Goal: Information Seeking & Learning: Learn about a topic

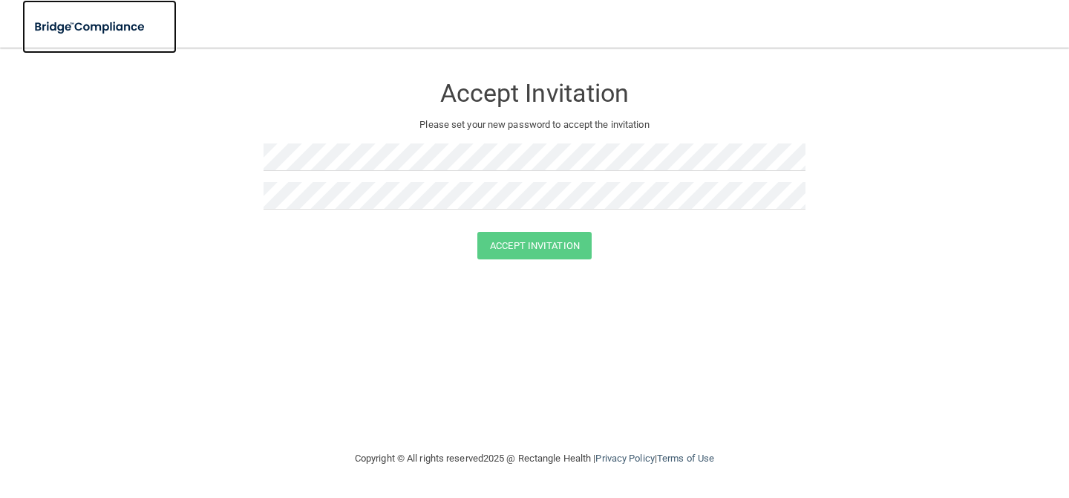
click at [117, 25] on img at bounding box center [90, 27] width 137 height 30
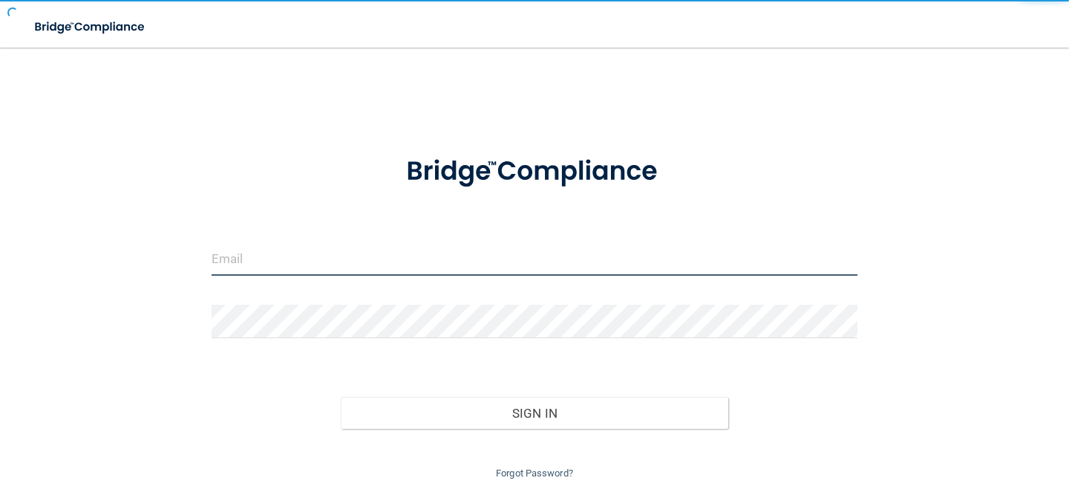
type input "[EMAIL_ADDRESS][DOMAIN_NAME]"
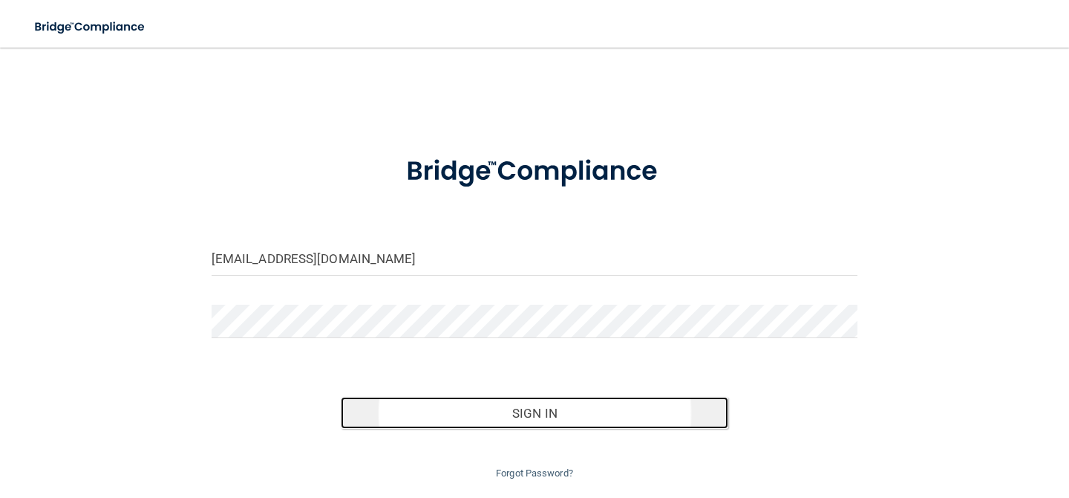
click at [505, 409] on button "Sign In" at bounding box center [535, 413] width 388 height 33
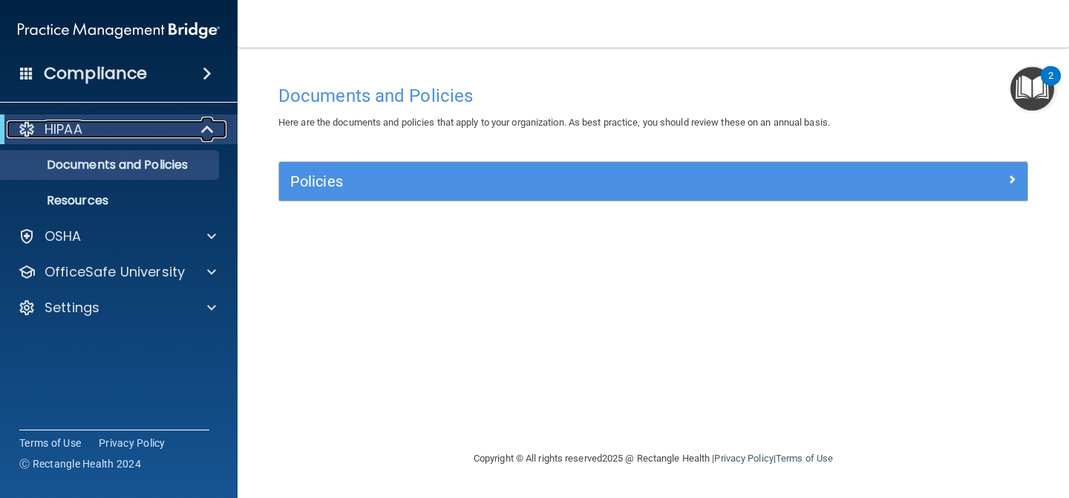
click at [79, 124] on p "HIPAA" at bounding box center [64, 129] width 38 height 18
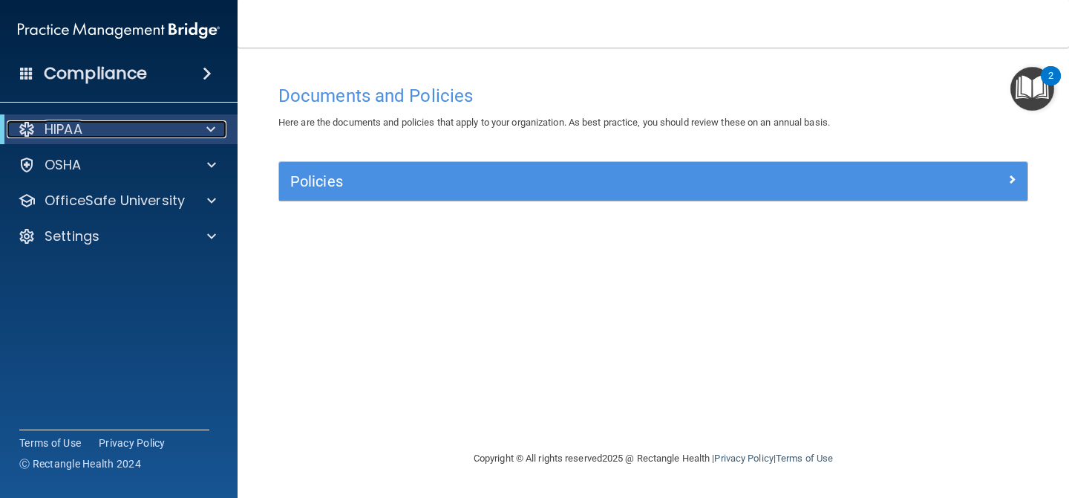
click at [79, 124] on p "HIPAA" at bounding box center [64, 129] width 38 height 18
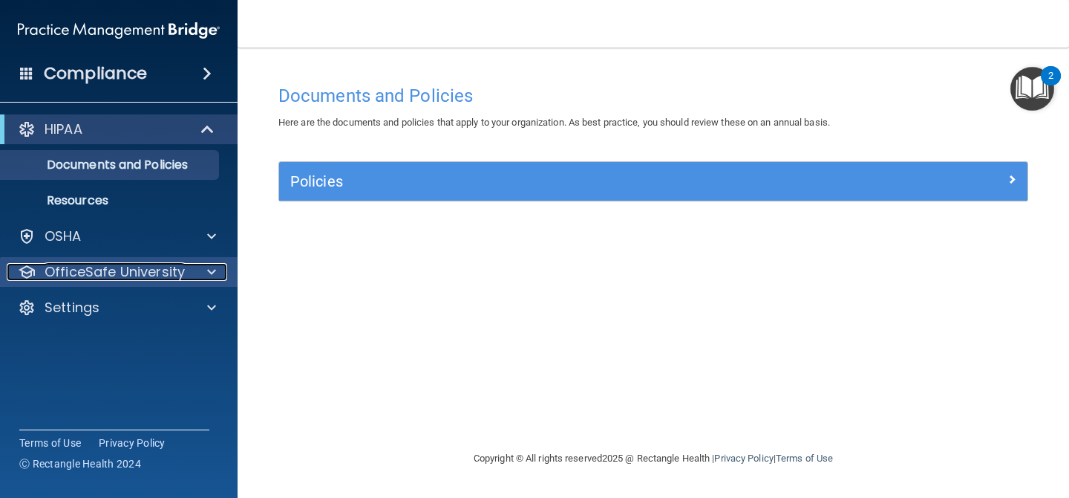
click at [62, 270] on p "OfficeSafe University" at bounding box center [115, 272] width 140 height 18
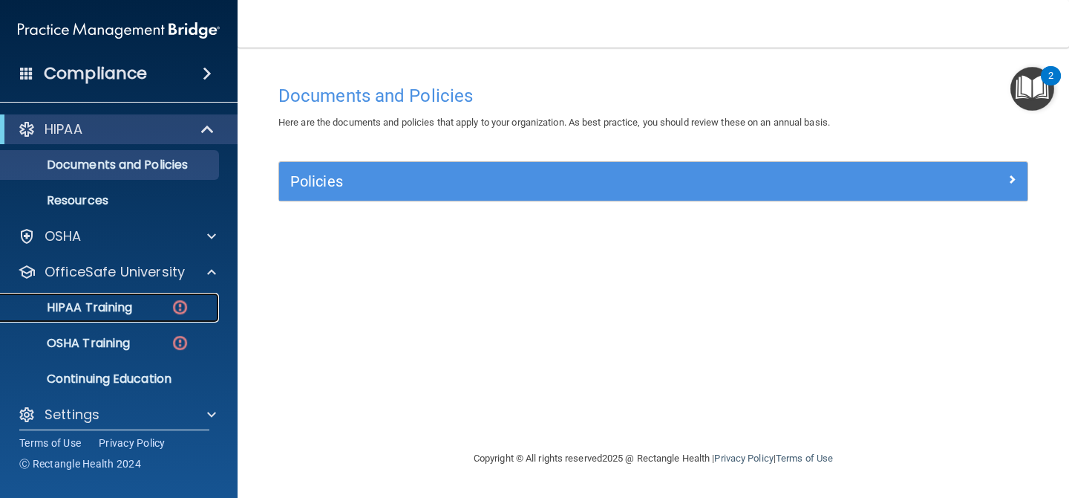
click at [78, 300] on p "HIPAA Training" at bounding box center [71, 307] width 123 height 15
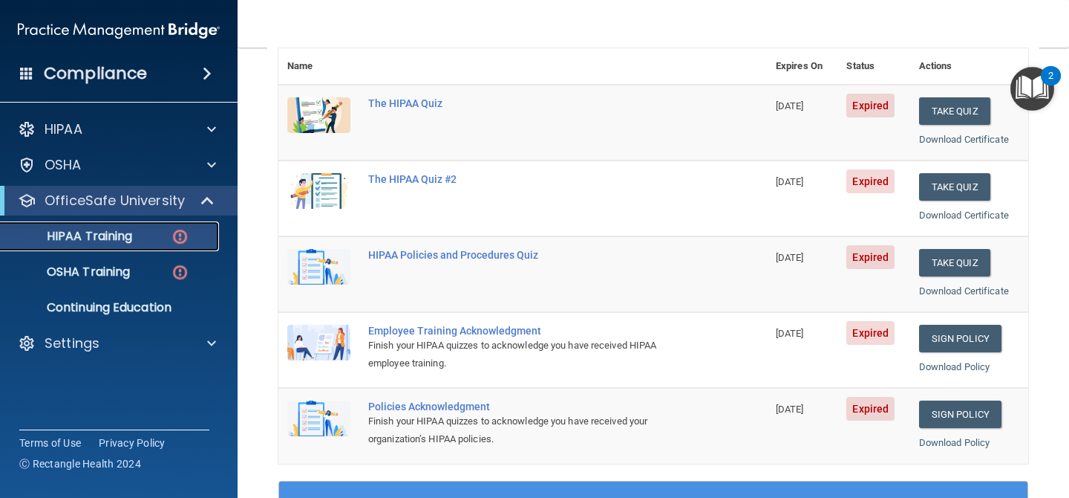
scroll to position [144, 0]
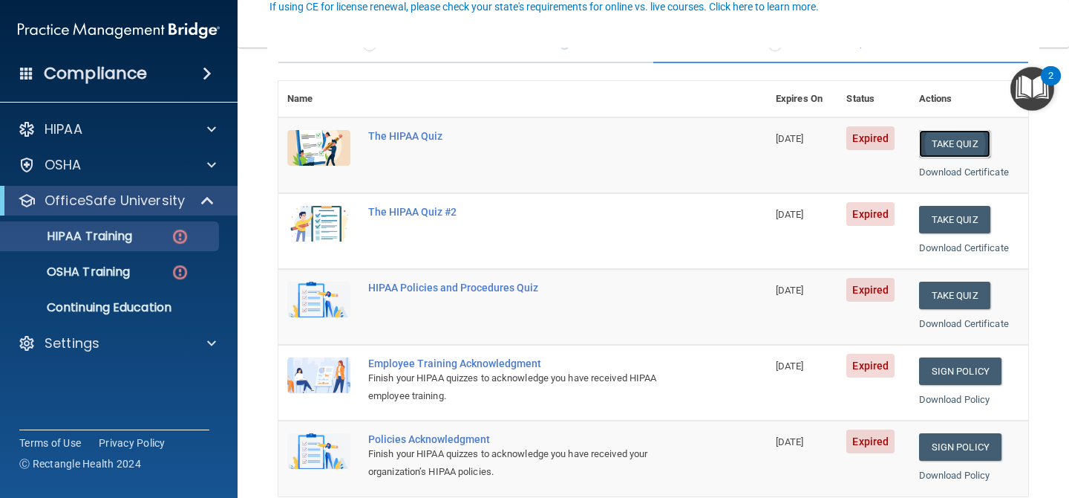
click at [937, 147] on button "Take Quiz" at bounding box center [954, 143] width 71 height 27
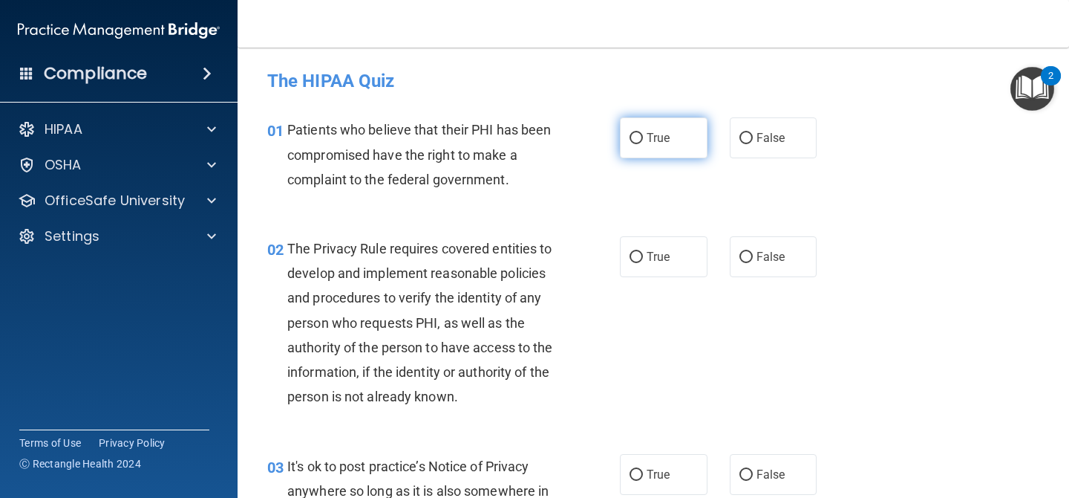
click at [638, 140] on input "True" at bounding box center [636, 138] width 13 height 11
radio input "true"
click at [633, 260] on input "True" at bounding box center [636, 257] width 13 height 11
radio input "true"
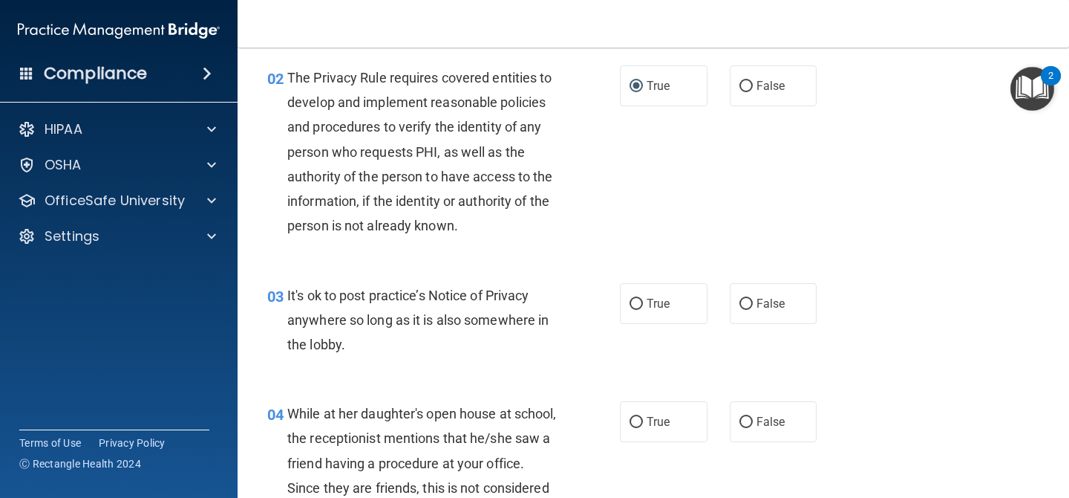
scroll to position [177, 0]
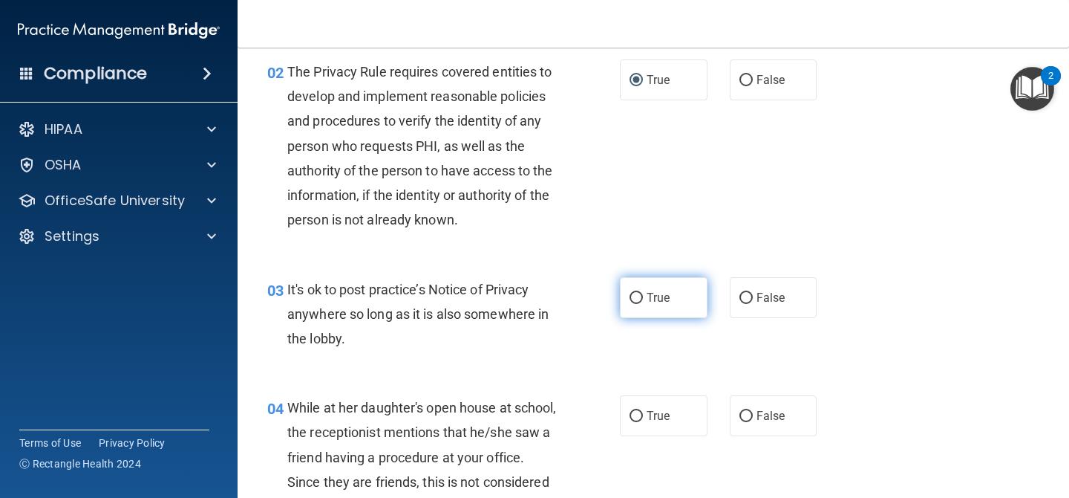
click at [641, 295] on input "True" at bounding box center [636, 298] width 13 height 11
radio input "true"
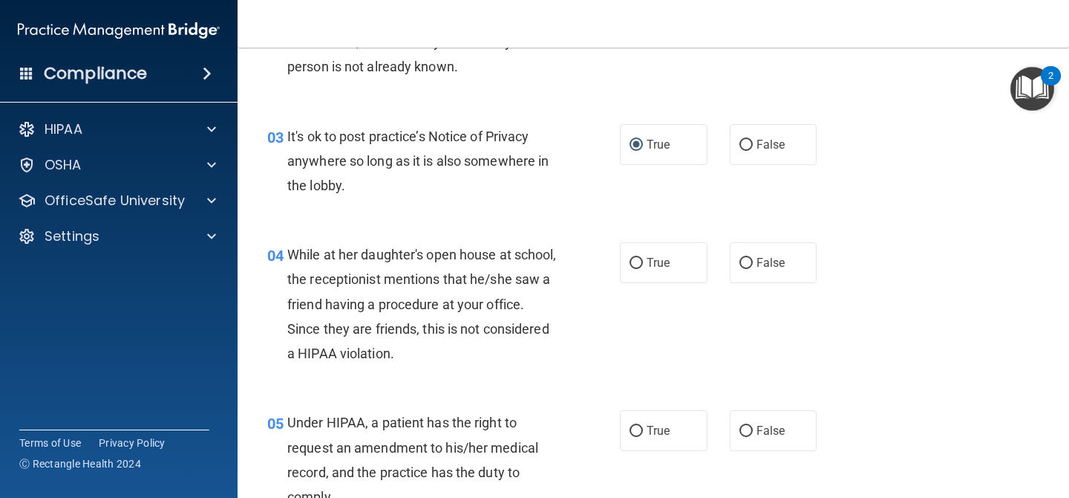
scroll to position [333, 0]
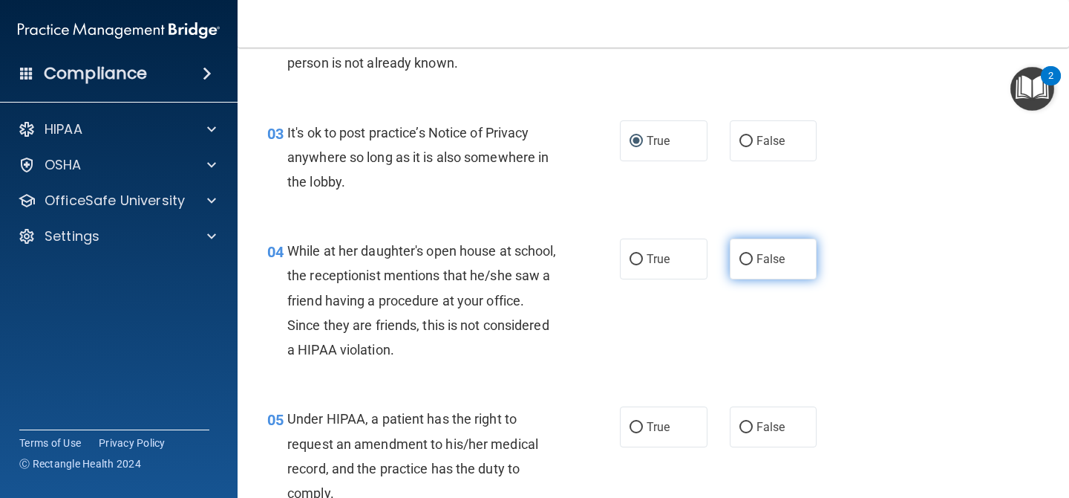
click at [742, 264] on input "False" at bounding box center [746, 259] width 13 height 11
radio input "true"
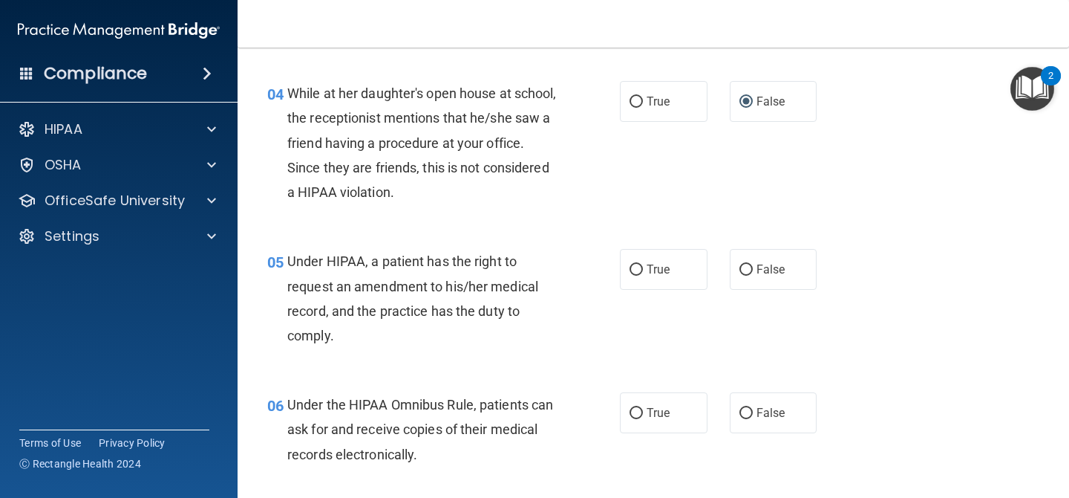
scroll to position [492, 0]
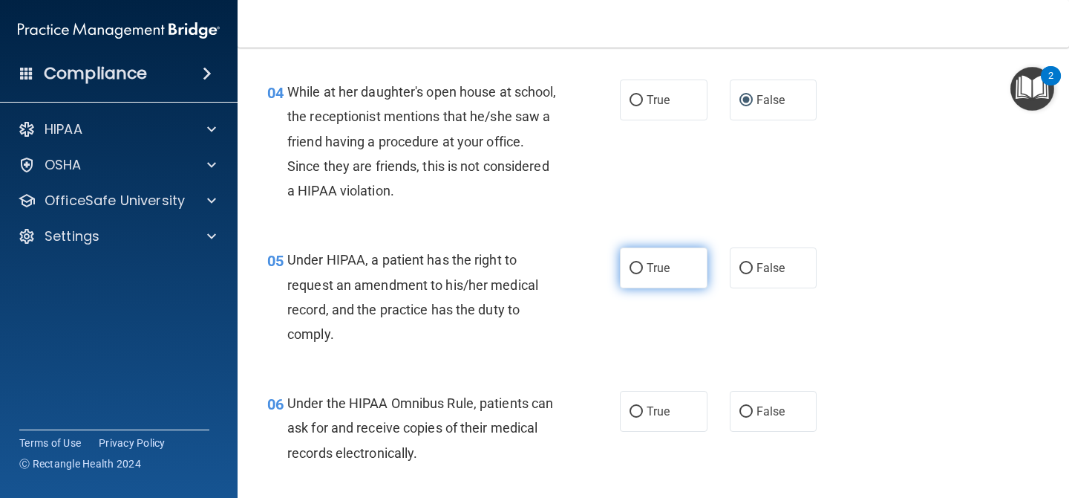
click at [650, 269] on span "True" at bounding box center [658, 268] width 23 height 14
click at [643, 269] on input "True" at bounding box center [636, 268] width 13 height 11
radio input "true"
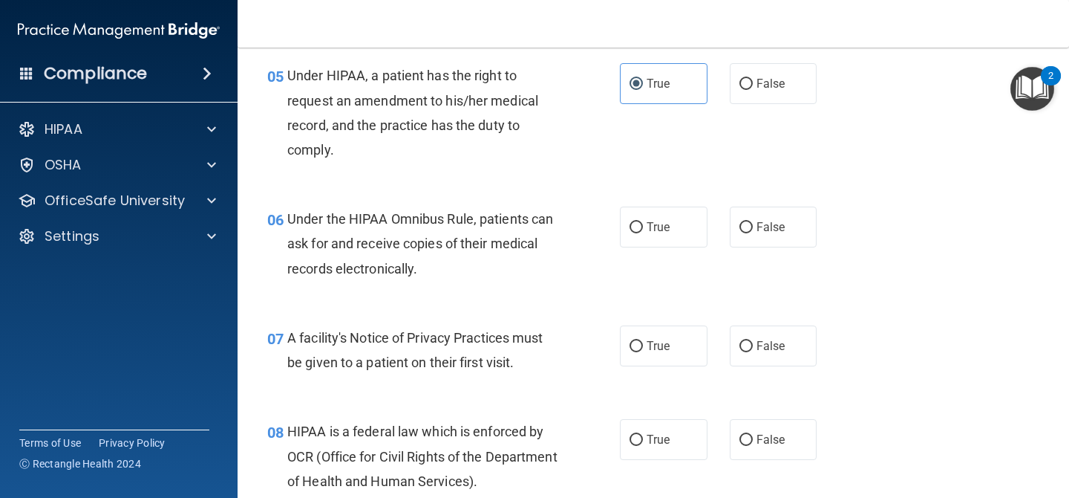
scroll to position [680, 0]
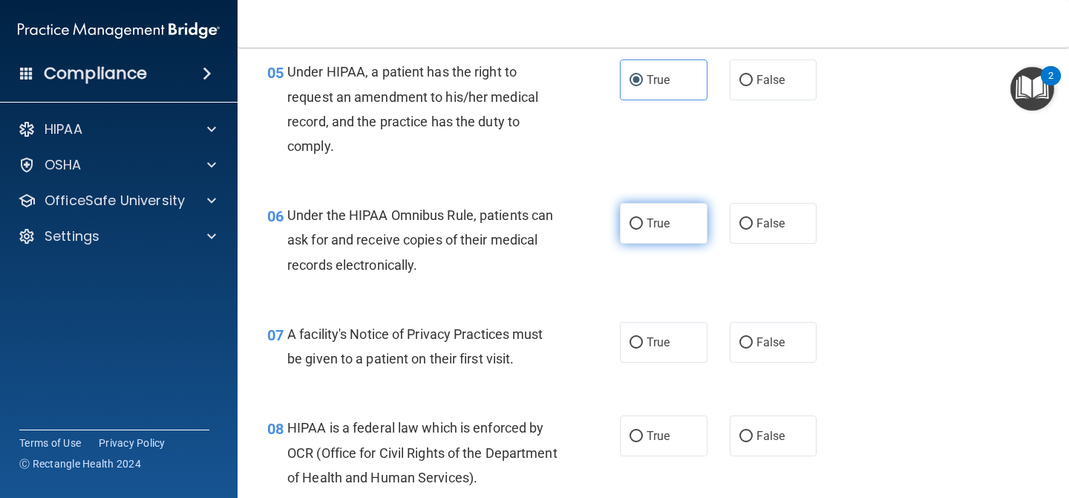
click at [651, 228] on span "True" at bounding box center [658, 223] width 23 height 14
click at [643, 228] on input "True" at bounding box center [636, 223] width 13 height 11
radio input "true"
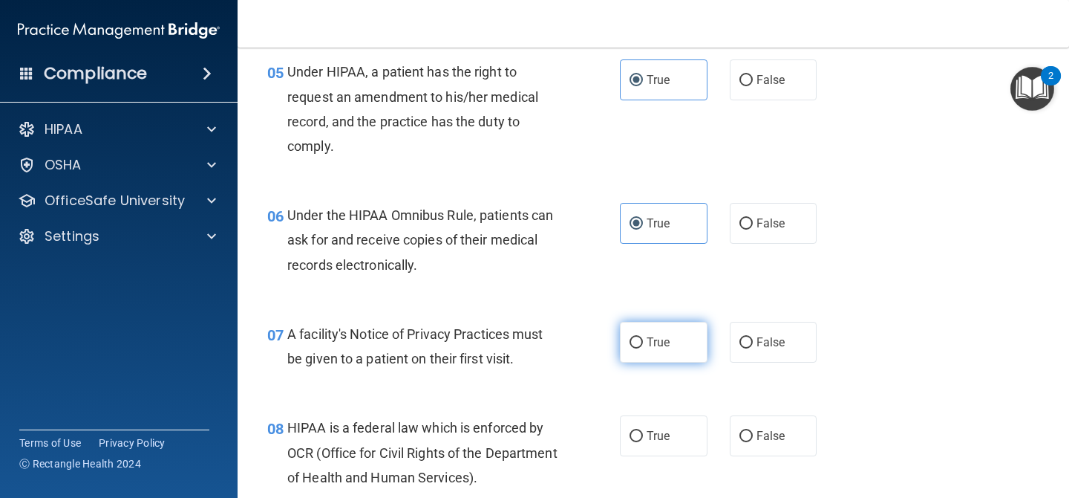
click at [632, 346] on input "True" at bounding box center [636, 342] width 13 height 11
radio input "true"
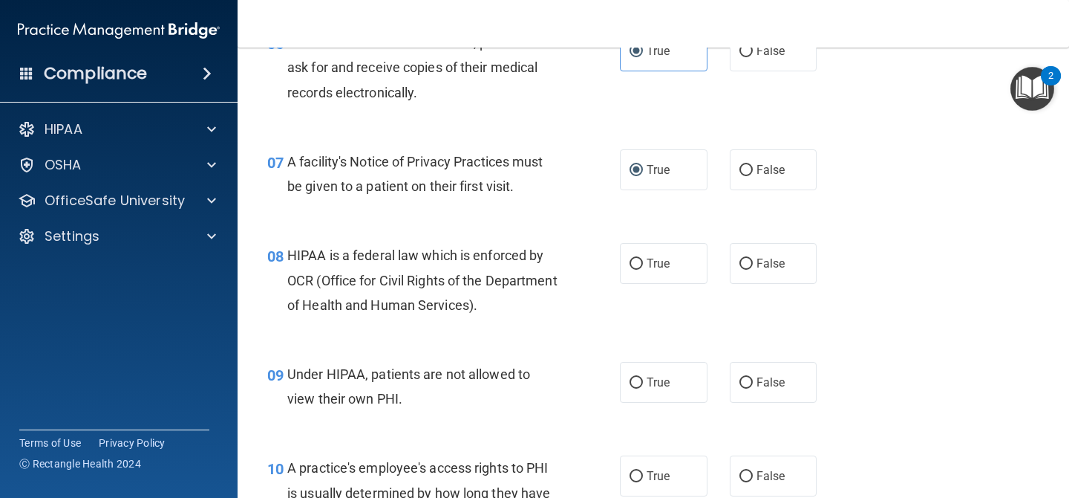
scroll to position [853, 0]
click at [652, 262] on span "True" at bounding box center [658, 262] width 23 height 14
click at [643, 262] on input "True" at bounding box center [636, 263] width 13 height 11
radio input "true"
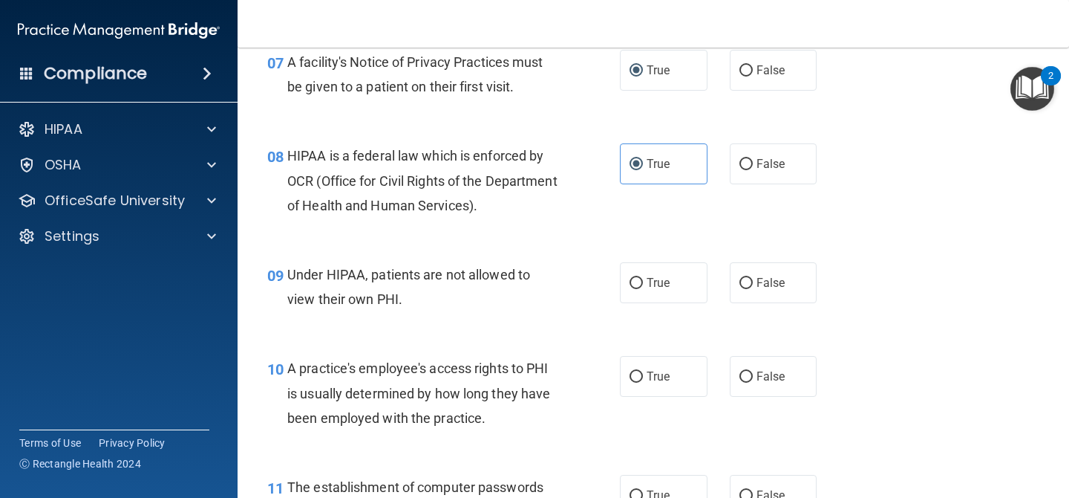
scroll to position [959, 0]
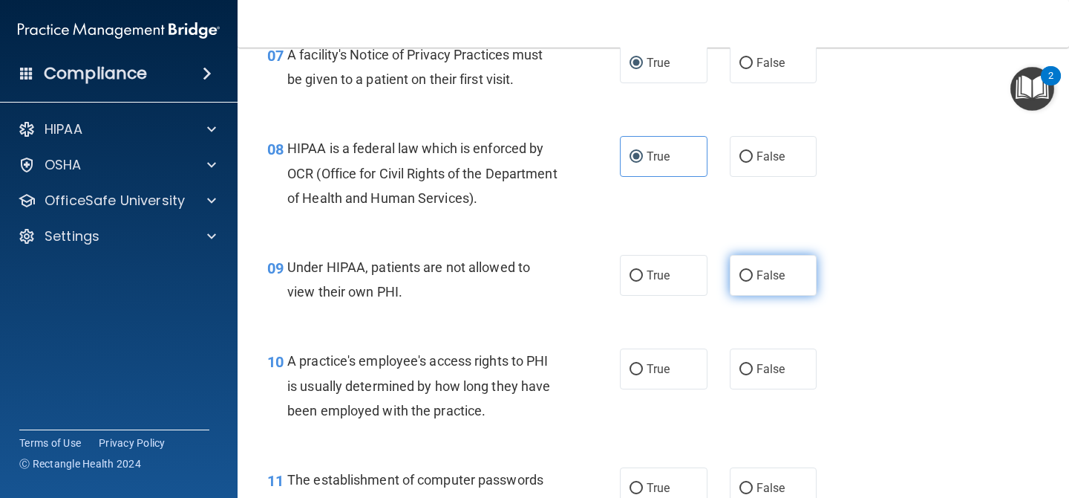
click at [748, 295] on label "False" at bounding box center [774, 275] width 88 height 41
click at [748, 281] on input "False" at bounding box center [746, 275] width 13 height 11
radio input "true"
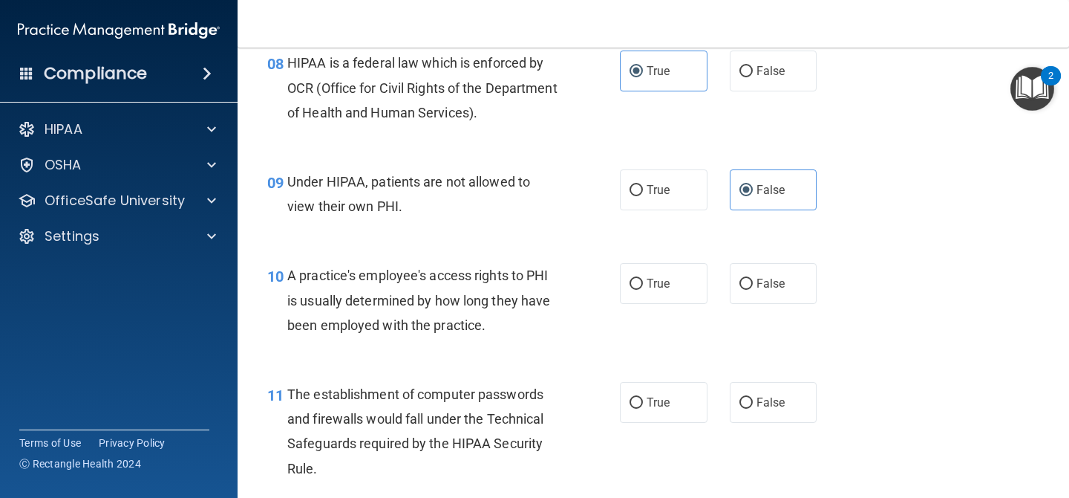
scroll to position [1087, 0]
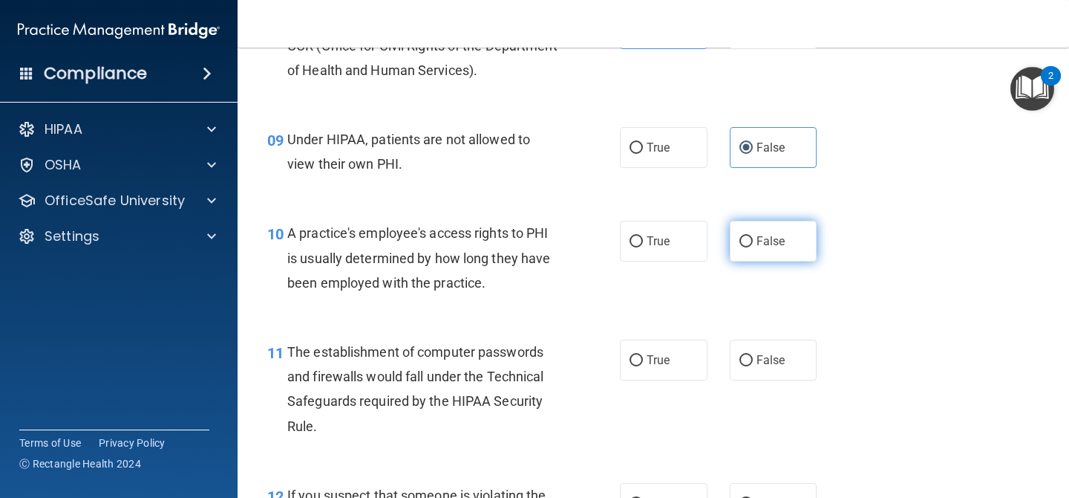
click at [775, 241] on span "False" at bounding box center [771, 241] width 29 height 14
click at [753, 241] on input "False" at bounding box center [746, 241] width 13 height 11
radio input "true"
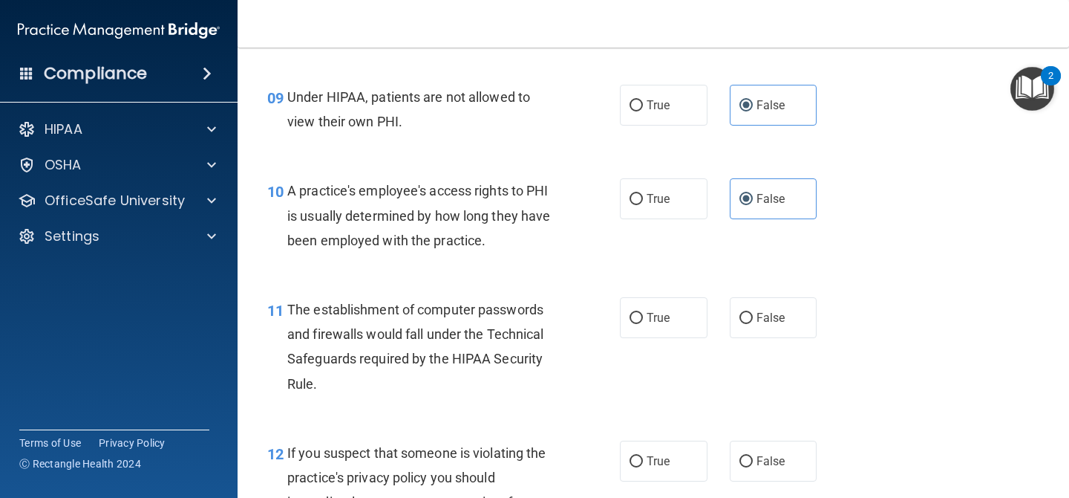
scroll to position [1193, 0]
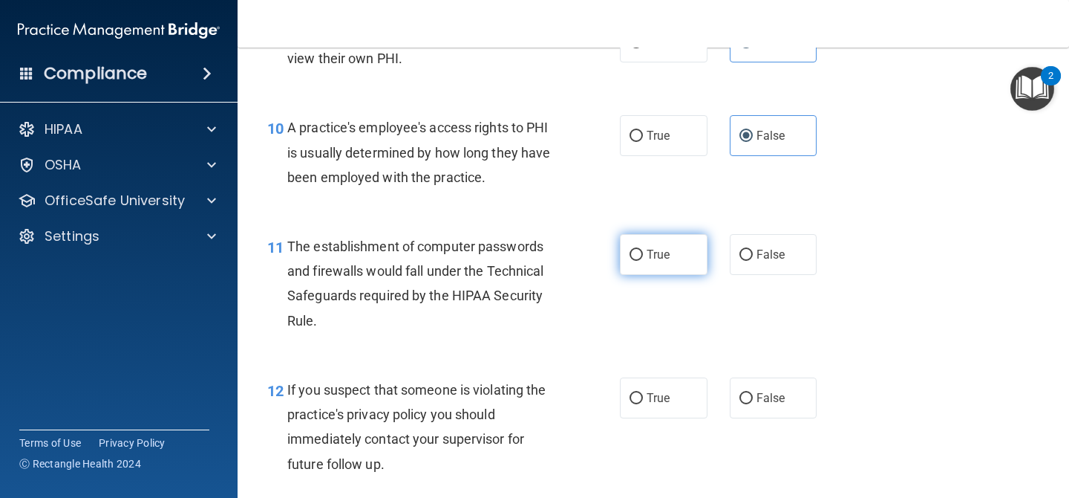
click at [676, 267] on label "True" at bounding box center [664, 254] width 88 height 41
click at [643, 261] on input "True" at bounding box center [636, 255] width 13 height 11
radio input "true"
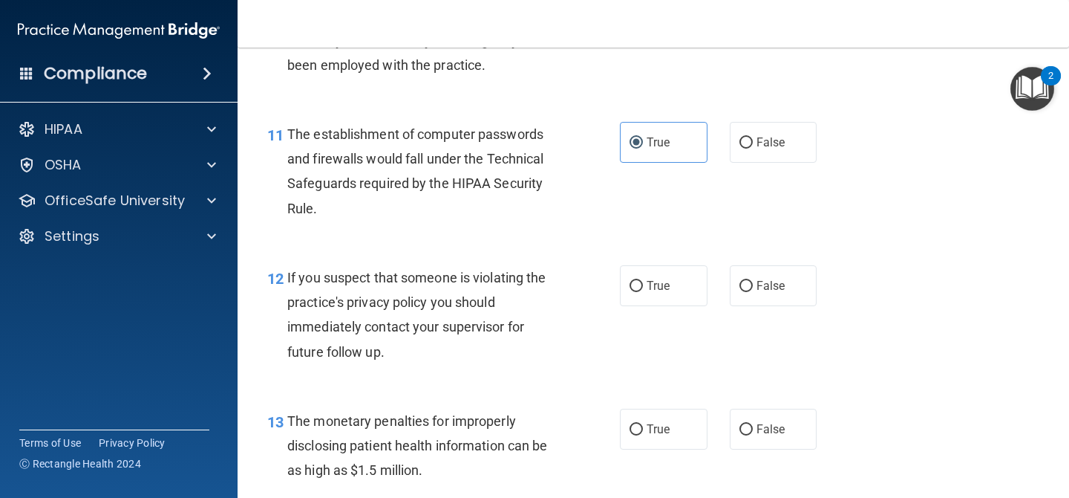
scroll to position [1335, 0]
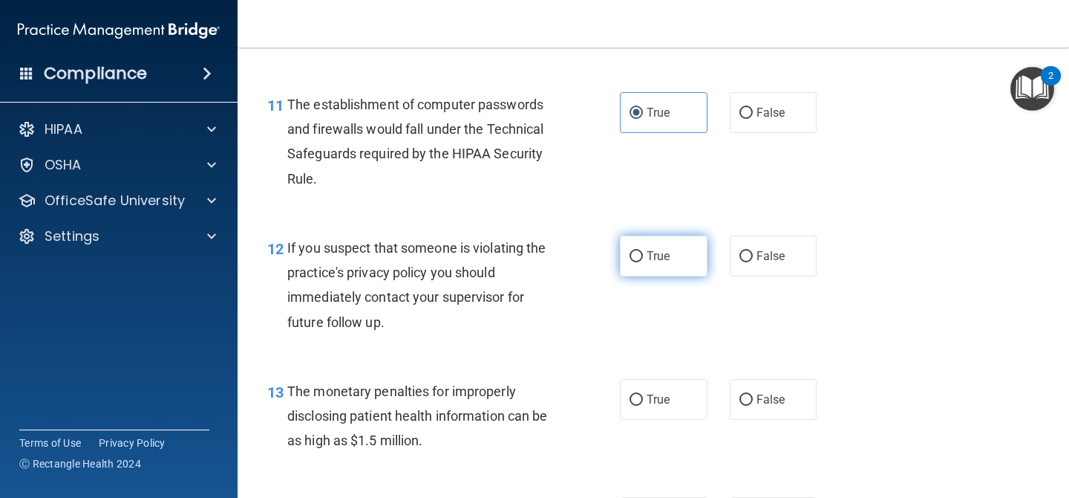
click at [663, 247] on label "True" at bounding box center [664, 255] width 88 height 41
click at [643, 251] on input "True" at bounding box center [636, 256] width 13 height 11
radio input "true"
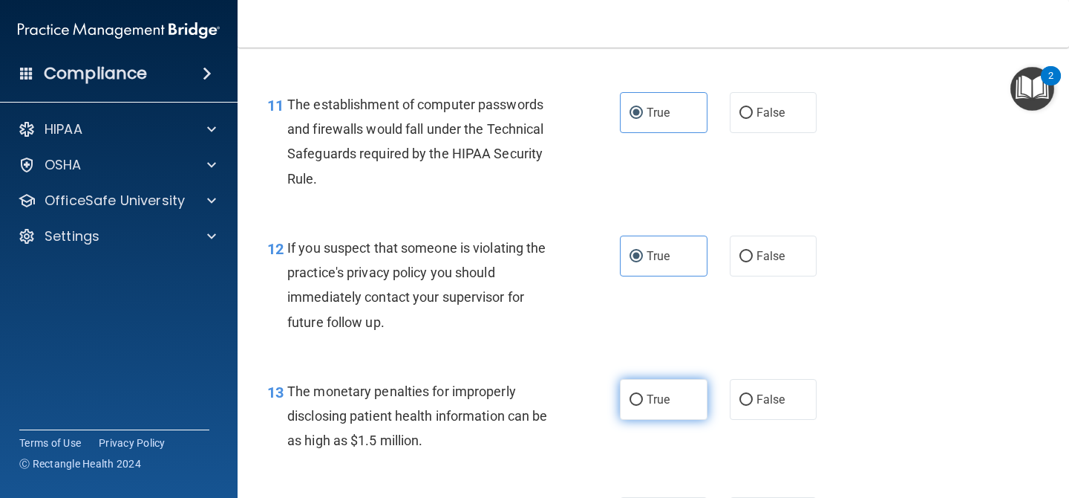
click at [664, 396] on span "True" at bounding box center [658, 399] width 23 height 14
click at [643, 396] on input "True" at bounding box center [636, 399] width 13 height 11
radio input "true"
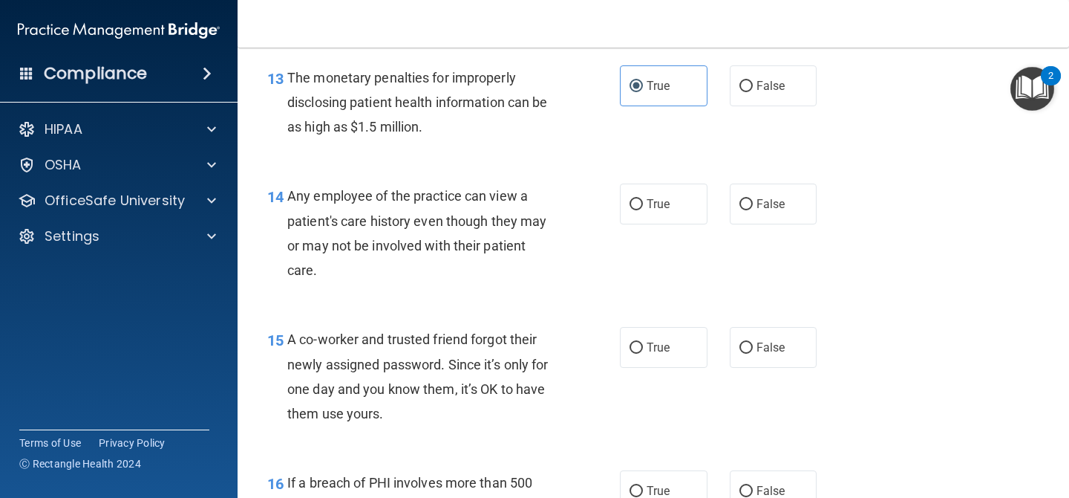
scroll to position [1637, 0]
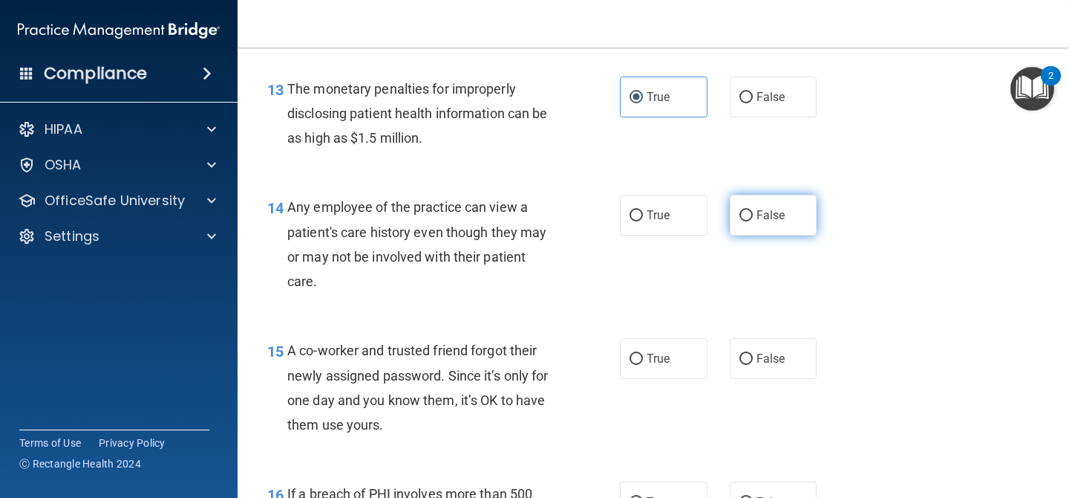
click at [751, 223] on label "False" at bounding box center [774, 215] width 88 height 41
click at [751, 221] on input "False" at bounding box center [746, 215] width 13 height 11
radio input "true"
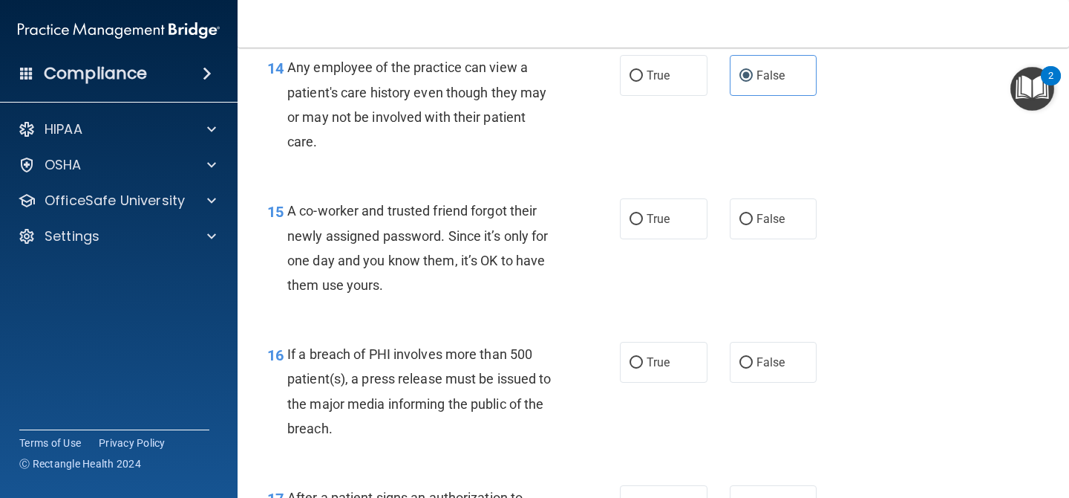
scroll to position [1785, 0]
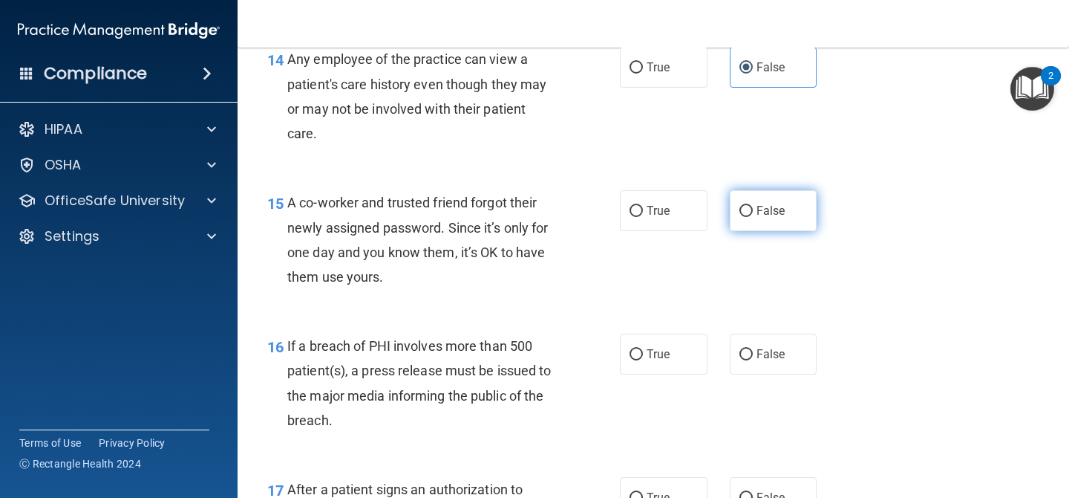
click at [774, 210] on span "False" at bounding box center [771, 210] width 29 height 14
click at [753, 210] on input "False" at bounding box center [746, 211] width 13 height 11
radio input "true"
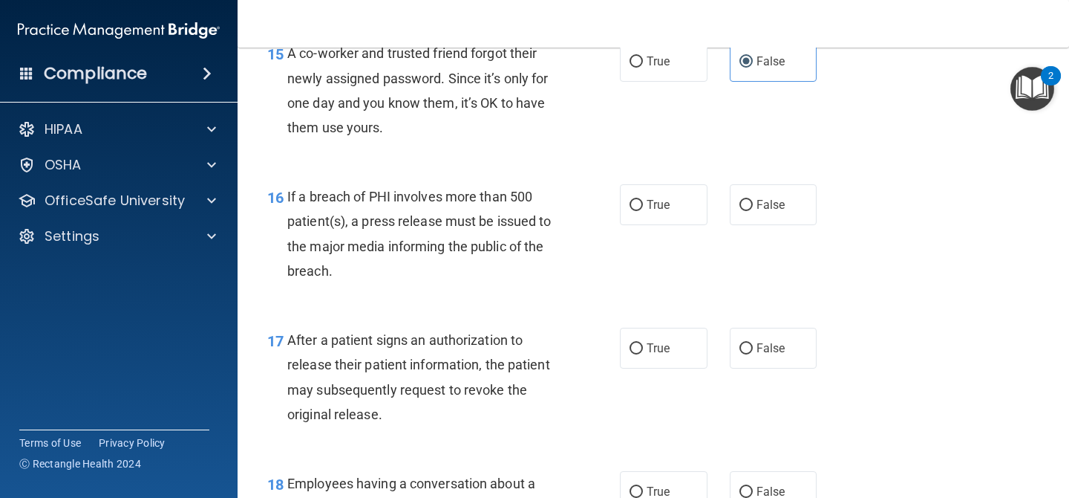
scroll to position [1952, 0]
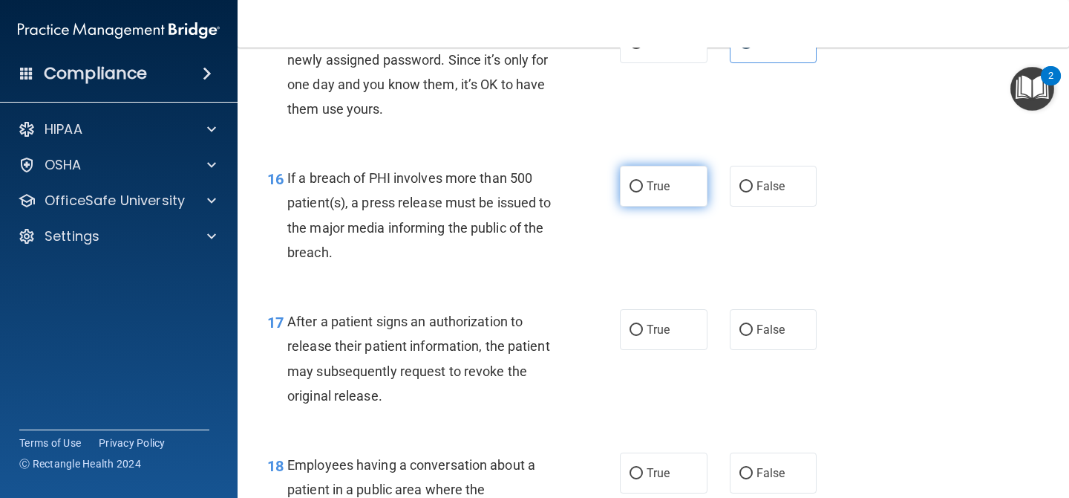
click at [677, 198] on label "True" at bounding box center [664, 186] width 88 height 41
click at [643, 192] on input "True" at bounding box center [636, 186] width 13 height 11
radio input "true"
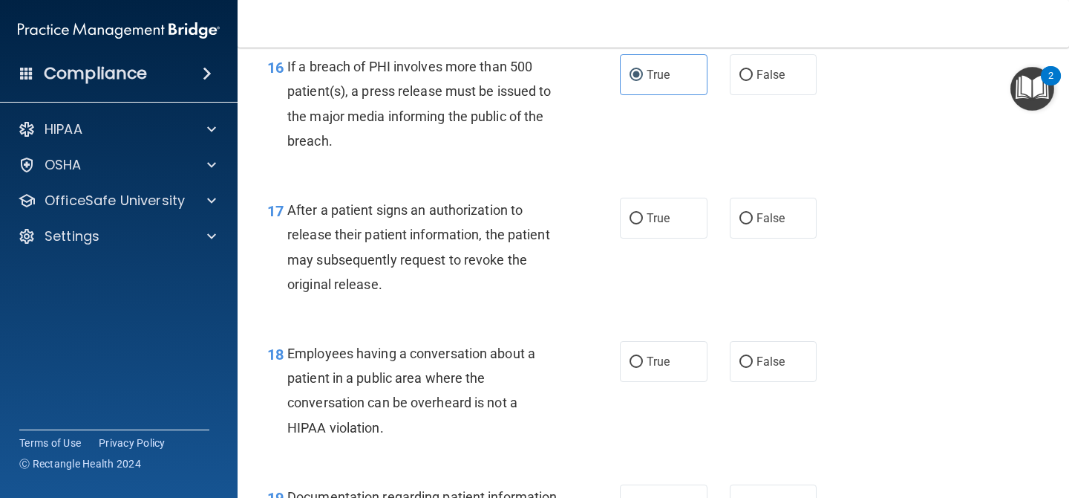
scroll to position [2108, 0]
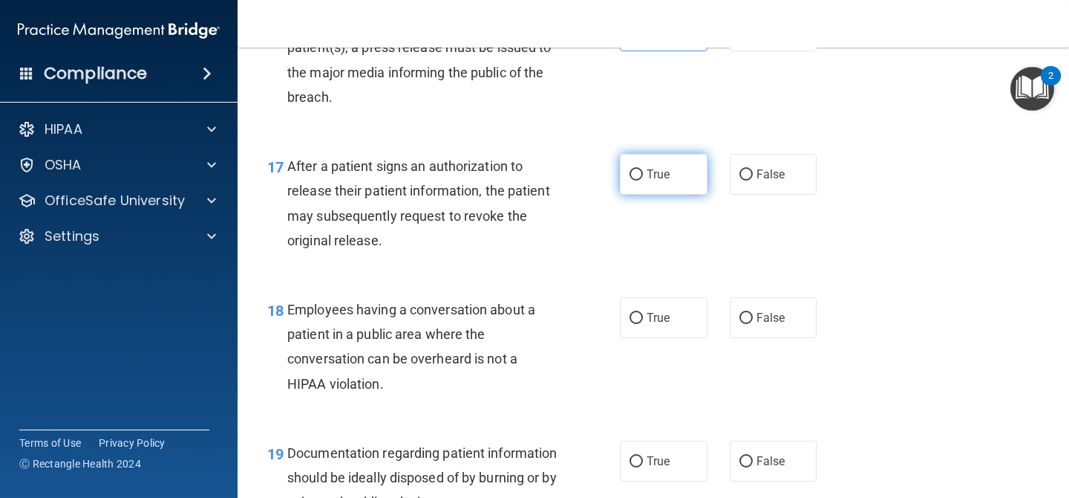
click at [681, 180] on label "True" at bounding box center [664, 174] width 88 height 41
click at [643, 180] on input "True" at bounding box center [636, 174] width 13 height 11
radio input "true"
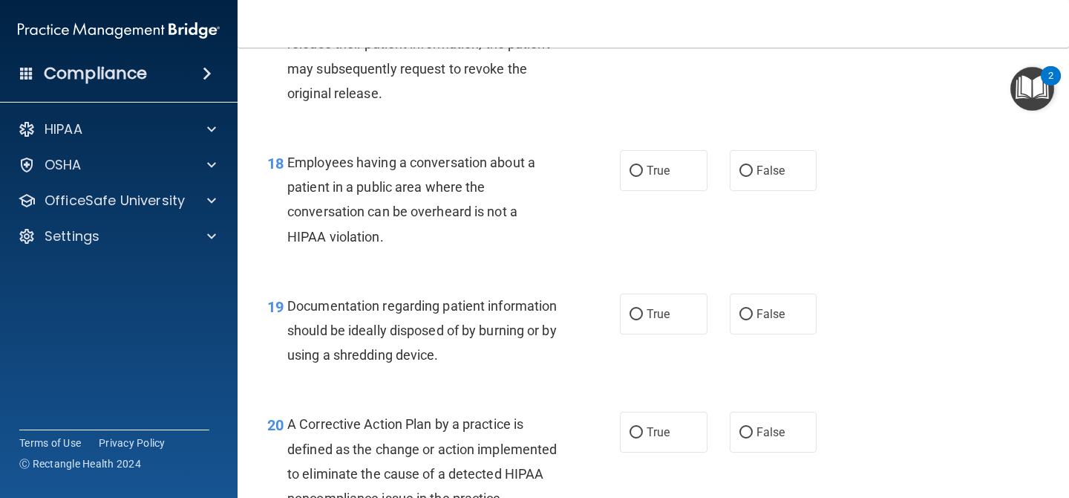
scroll to position [2267, 0]
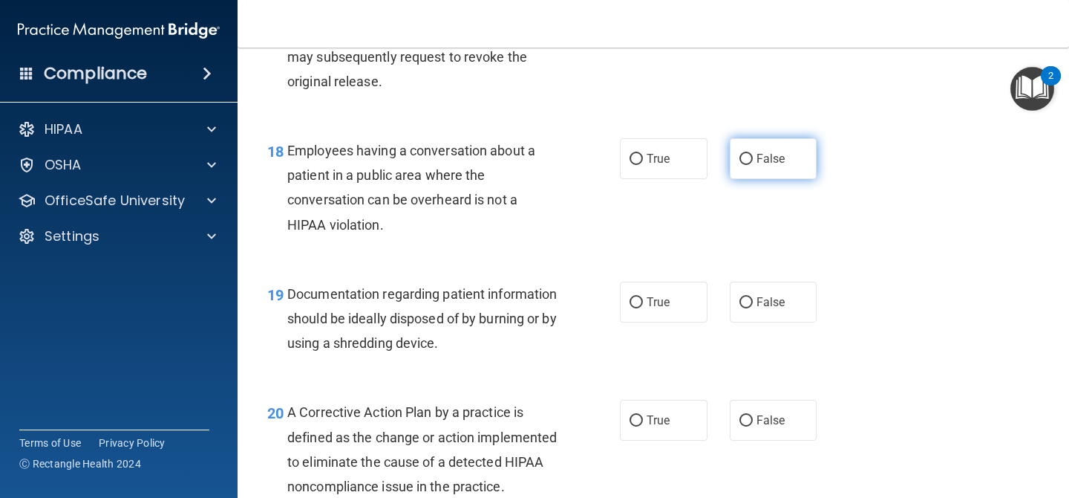
click at [775, 160] on span "False" at bounding box center [771, 158] width 29 height 14
click at [753, 160] on input "False" at bounding box center [746, 159] width 13 height 11
radio input "true"
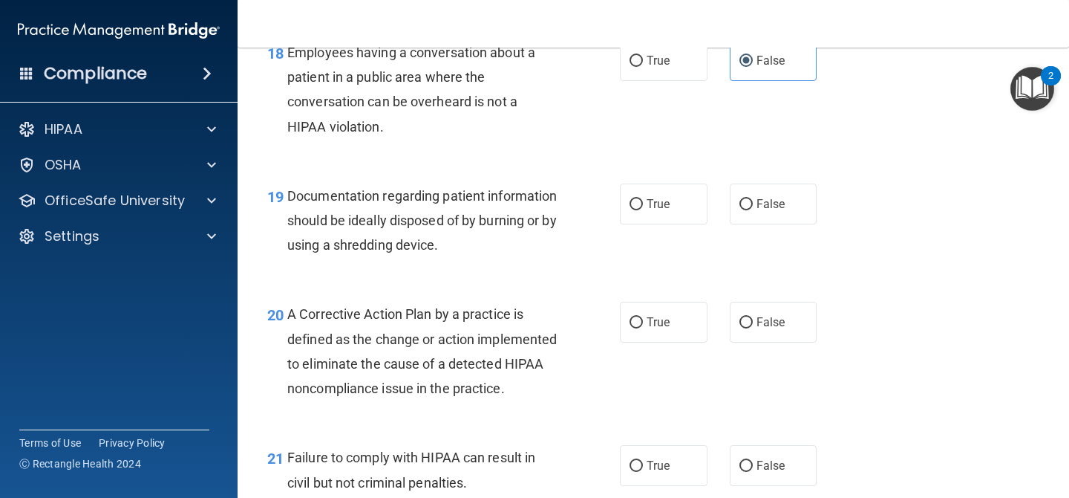
scroll to position [2370, 0]
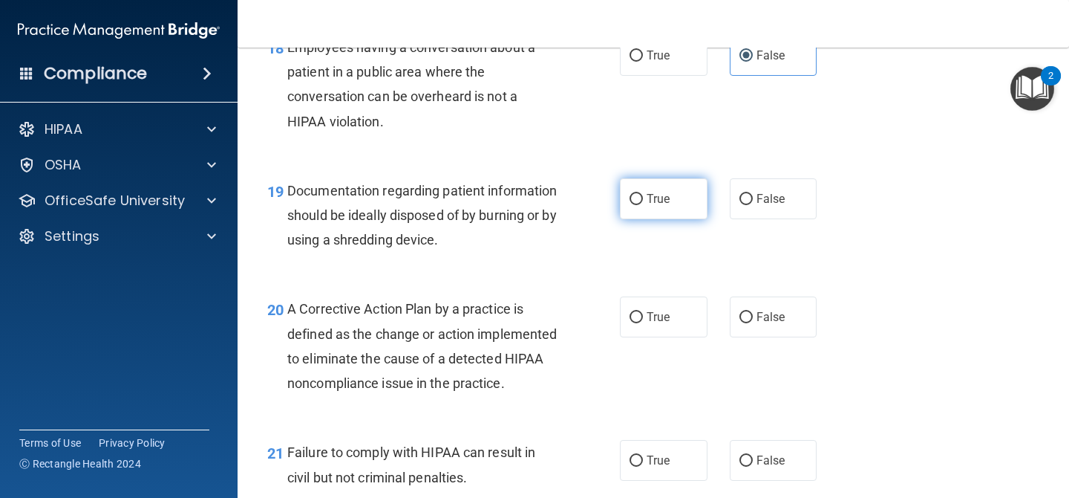
click at [653, 194] on span "True" at bounding box center [658, 199] width 23 height 14
click at [643, 194] on input "True" at bounding box center [636, 199] width 13 height 11
radio input "true"
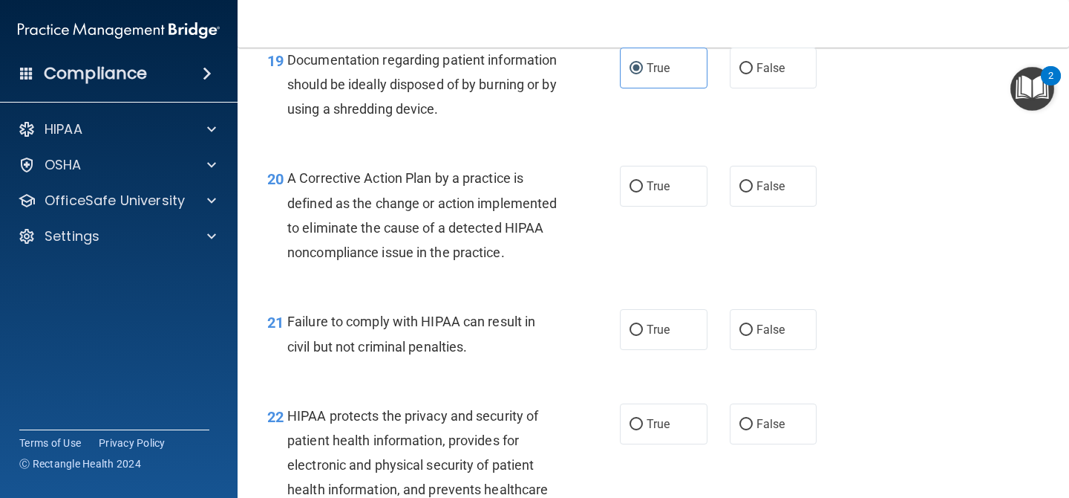
scroll to position [2516, 0]
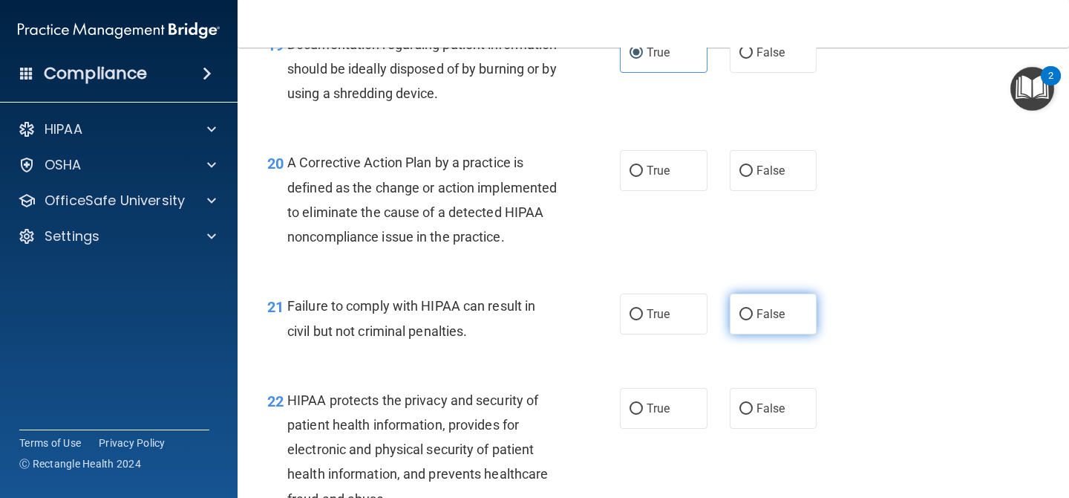
click at [761, 321] on span "False" at bounding box center [771, 314] width 29 height 14
click at [753, 320] on input "False" at bounding box center [746, 314] width 13 height 11
radio input "true"
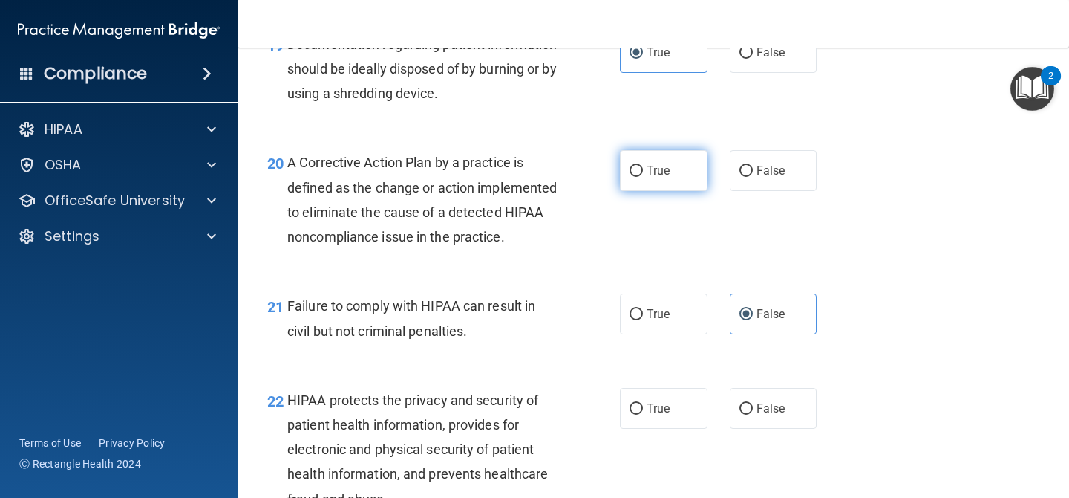
click at [652, 169] on span "True" at bounding box center [658, 170] width 23 height 14
click at [643, 169] on input "True" at bounding box center [636, 171] width 13 height 11
radio input "true"
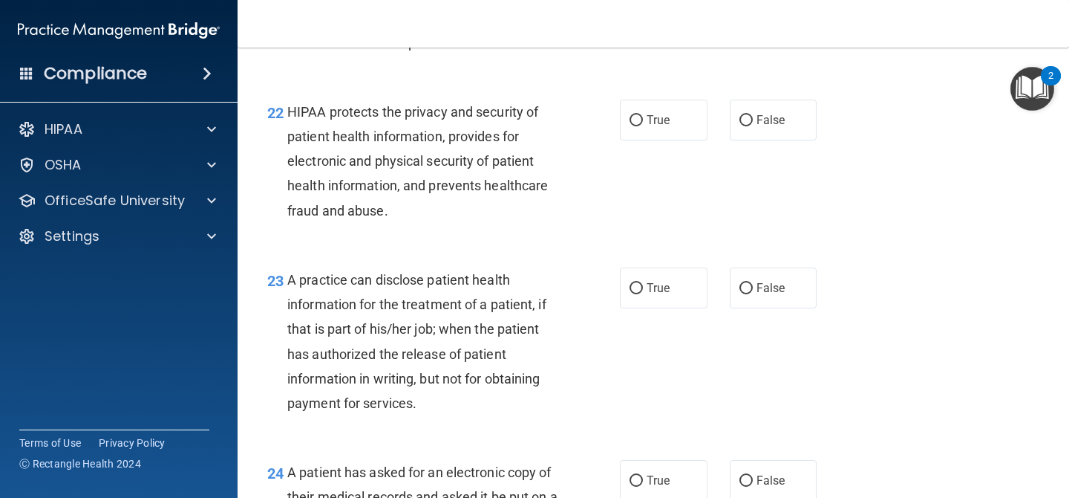
scroll to position [2810, 0]
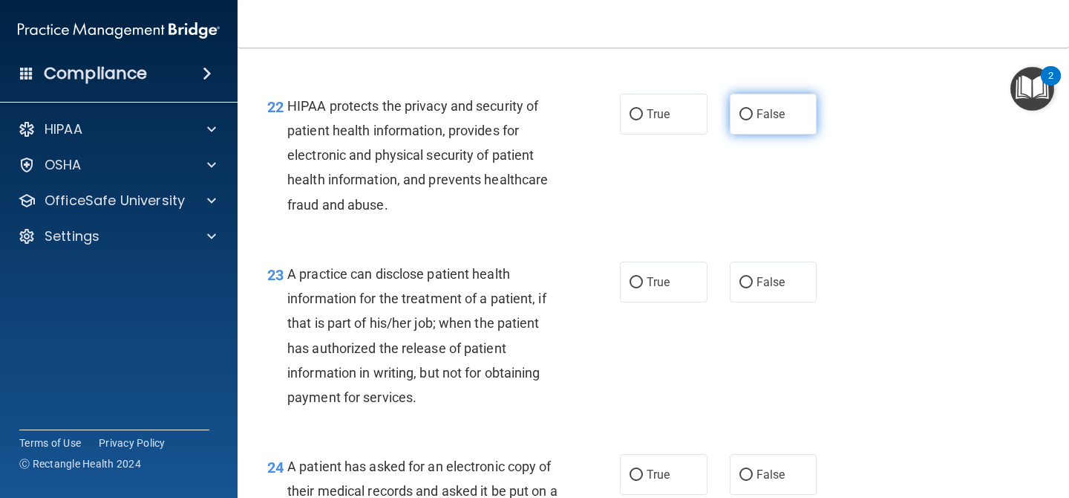
click at [792, 134] on label "False" at bounding box center [774, 114] width 88 height 41
click at [753, 120] on input "False" at bounding box center [746, 114] width 13 height 11
radio input "true"
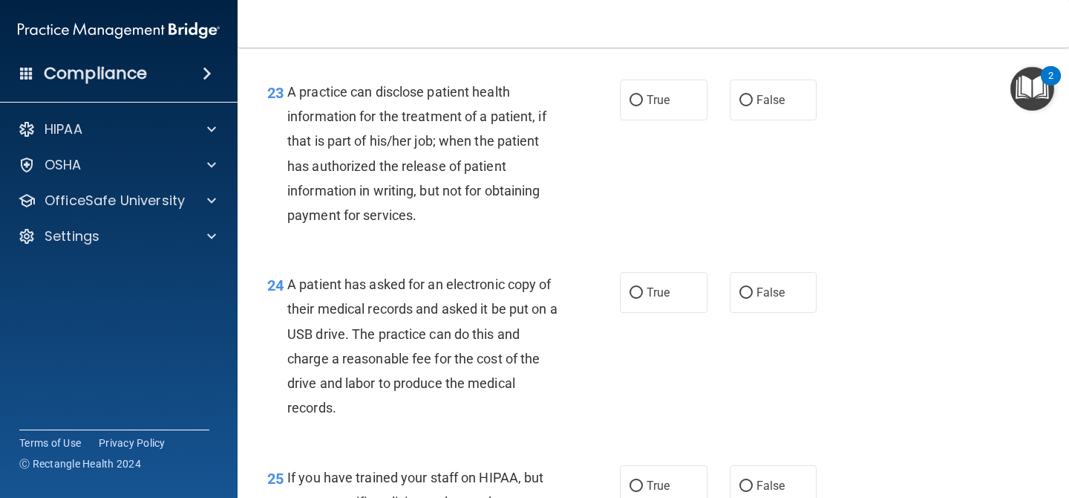
scroll to position [2991, 0]
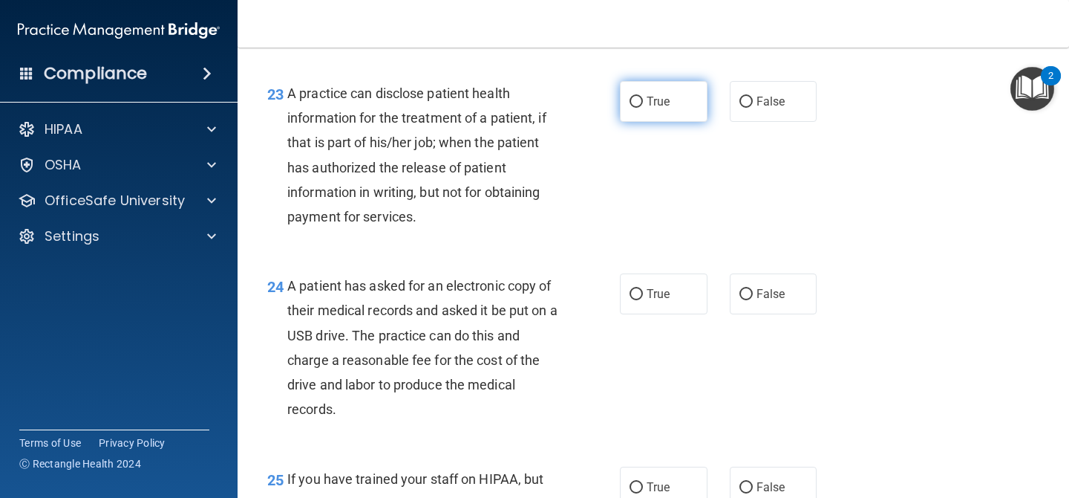
click at [679, 111] on label "True" at bounding box center [664, 101] width 88 height 41
click at [643, 108] on input "True" at bounding box center [636, 102] width 13 height 11
radio input "true"
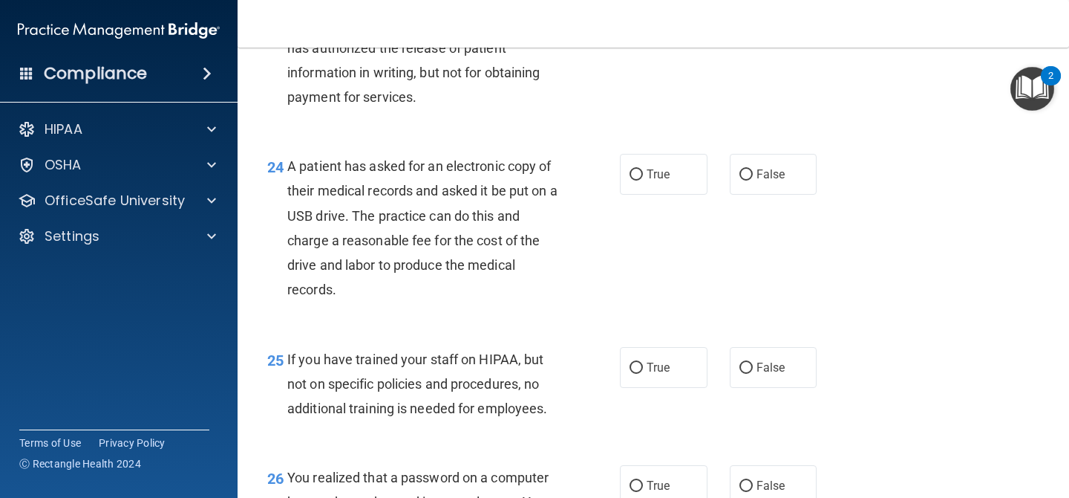
scroll to position [3117, 0]
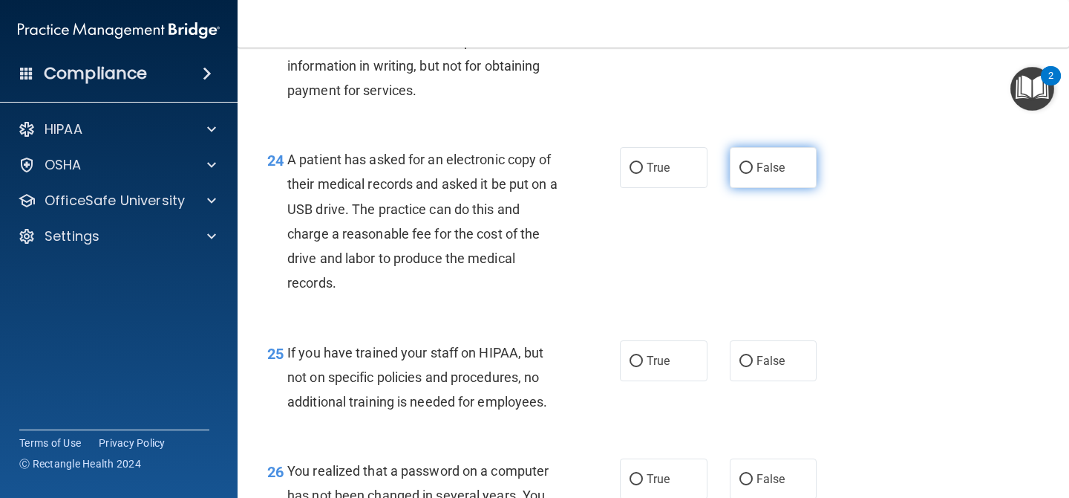
click at [764, 188] on label "False" at bounding box center [774, 167] width 88 height 41
click at [753, 174] on input "False" at bounding box center [746, 168] width 13 height 11
radio input "true"
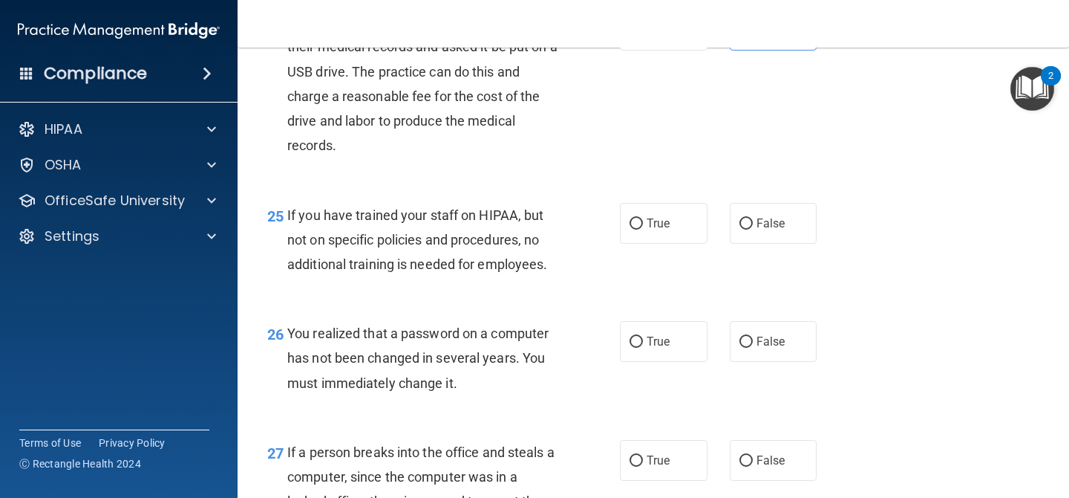
scroll to position [3344, 0]
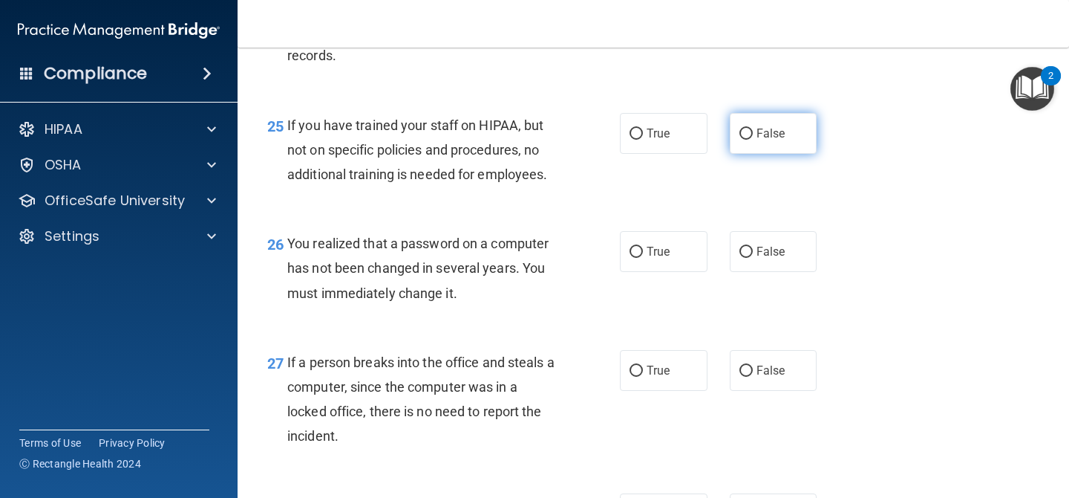
click at [788, 154] on label "False" at bounding box center [774, 133] width 88 height 41
click at [753, 140] on input "False" at bounding box center [746, 133] width 13 height 11
radio input "true"
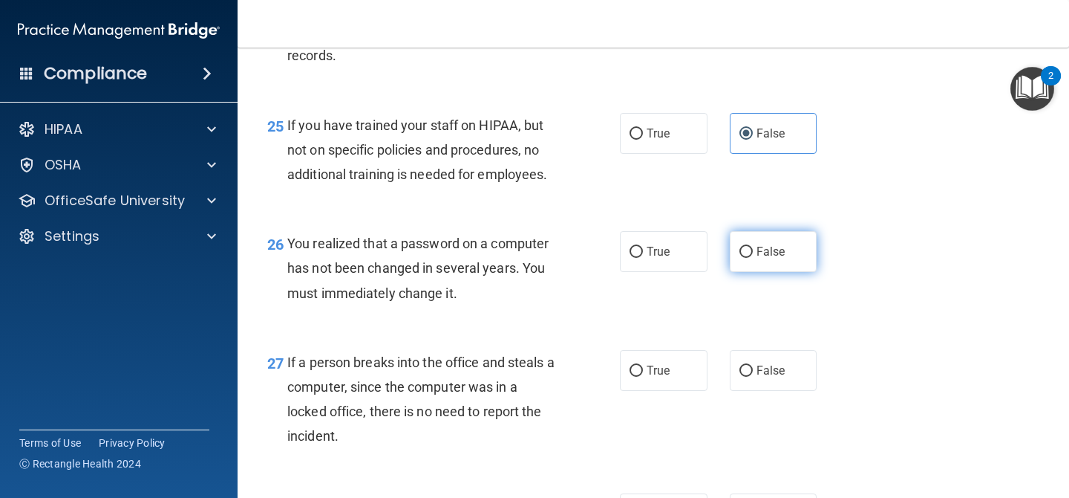
click at [751, 272] on label "False" at bounding box center [774, 251] width 88 height 41
click at [751, 258] on input "False" at bounding box center [746, 252] width 13 height 11
radio input "true"
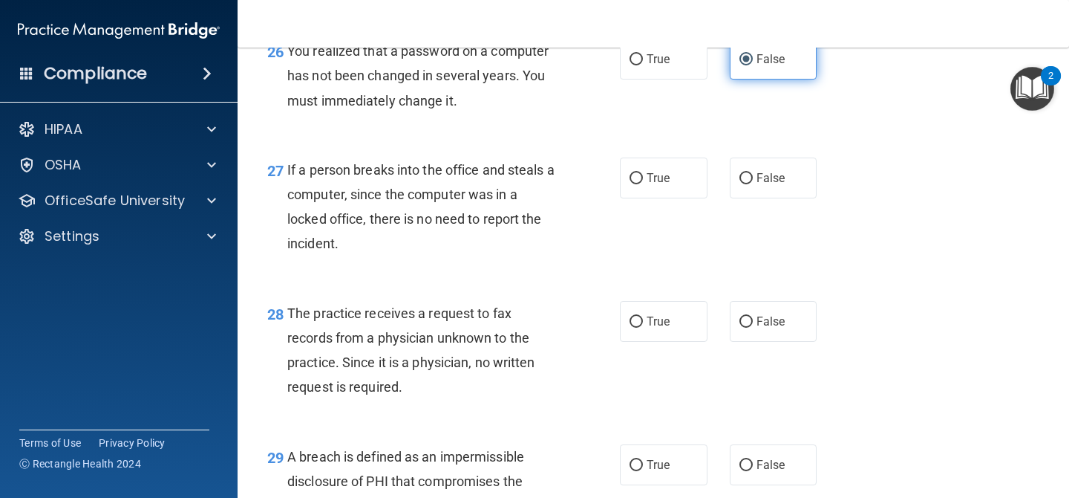
scroll to position [3534, 0]
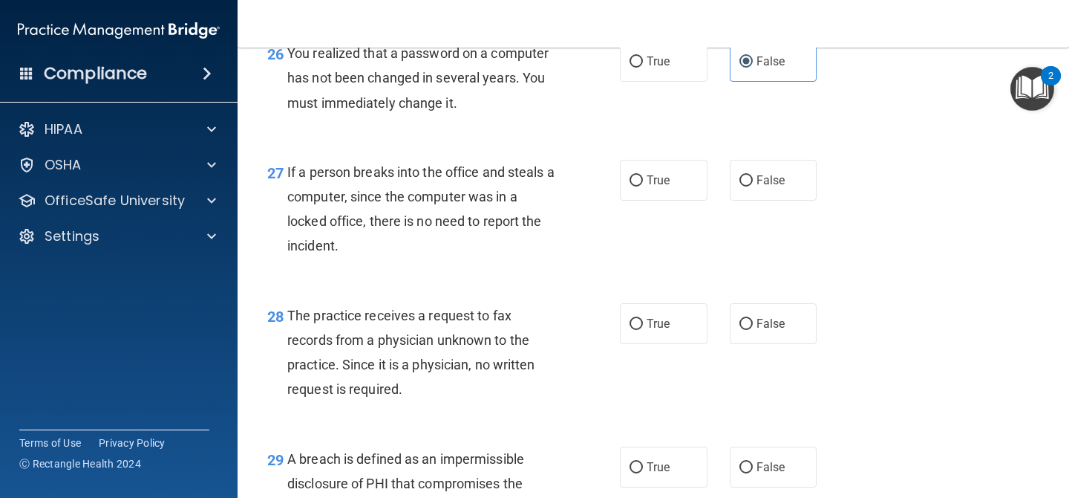
click at [785, 227] on div "27 If a person breaks into the office and steals a computer, since the computer…" at bounding box center [653, 212] width 795 height 143
click at [791, 201] on label "False" at bounding box center [774, 180] width 88 height 41
click at [753, 186] on input "False" at bounding box center [746, 180] width 13 height 11
radio input "true"
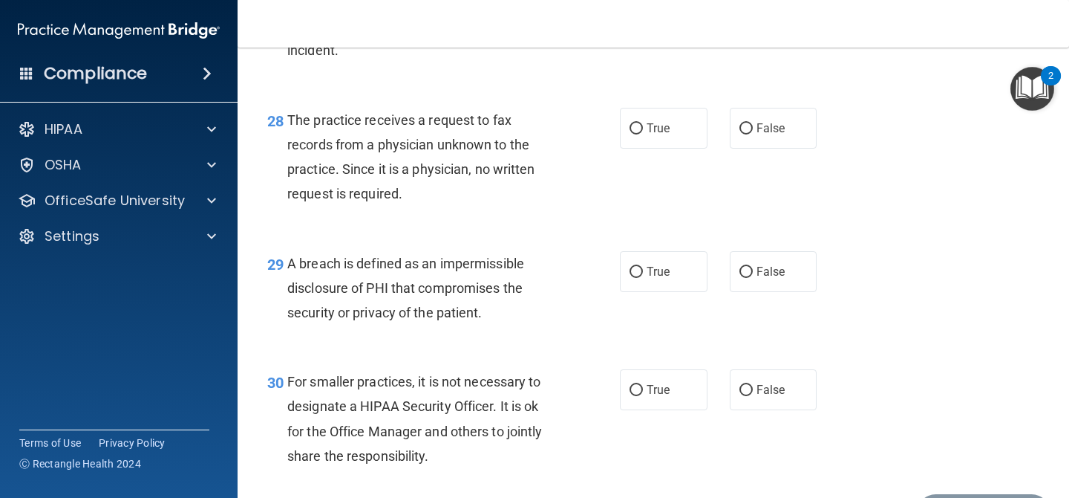
scroll to position [3735, 0]
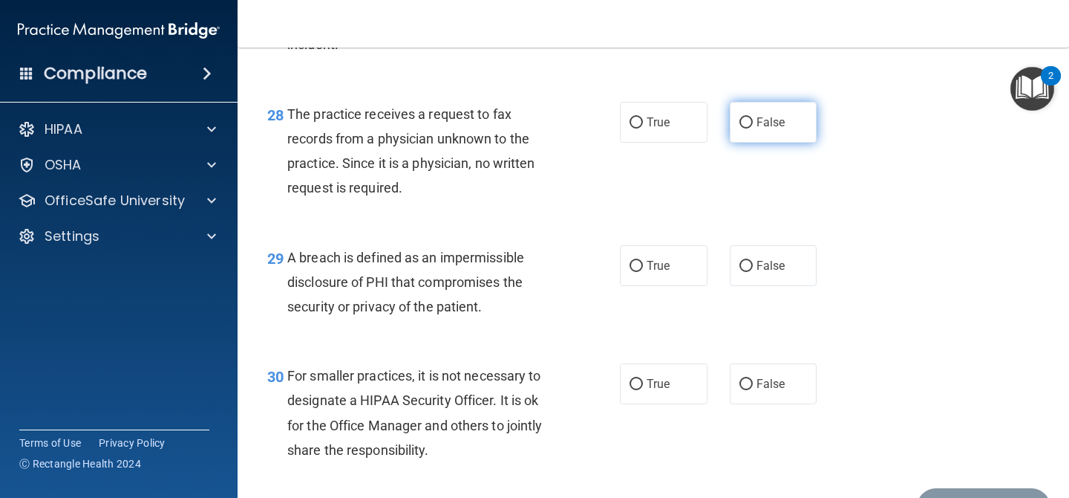
click at [777, 143] on label "False" at bounding box center [774, 122] width 88 height 41
click at [753, 128] on input "False" at bounding box center [746, 122] width 13 height 11
radio input "true"
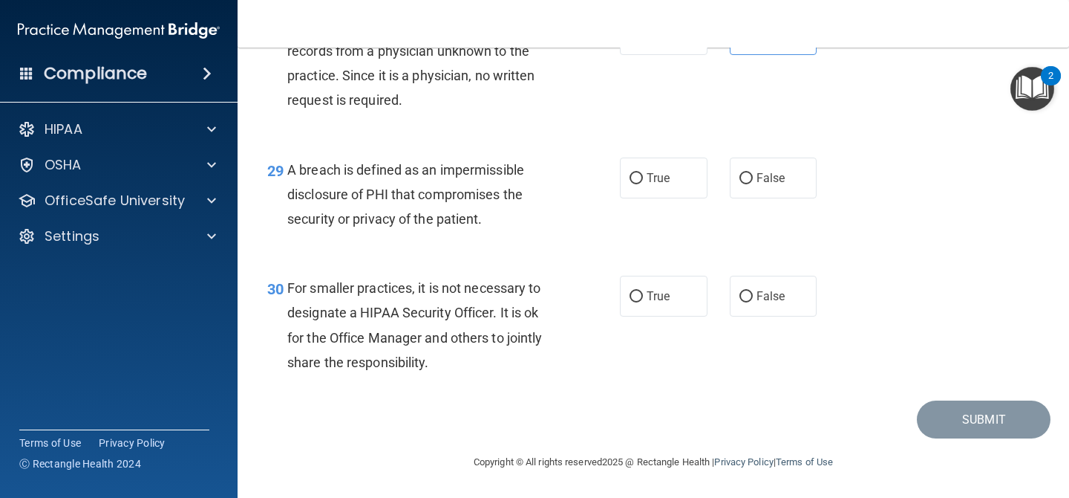
scroll to position [3848, 0]
click at [682, 190] on label "True" at bounding box center [664, 177] width 88 height 41
click at [643, 184] on input "True" at bounding box center [636, 178] width 13 height 11
radio input "true"
click at [735, 313] on label "False" at bounding box center [774, 296] width 88 height 41
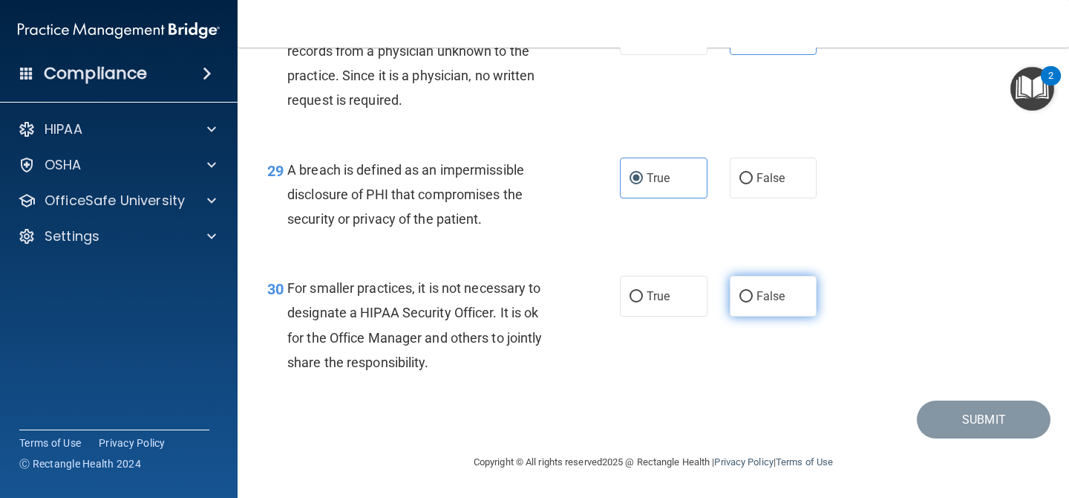
click at [740, 302] on input "False" at bounding box center [746, 296] width 13 height 11
radio input "true"
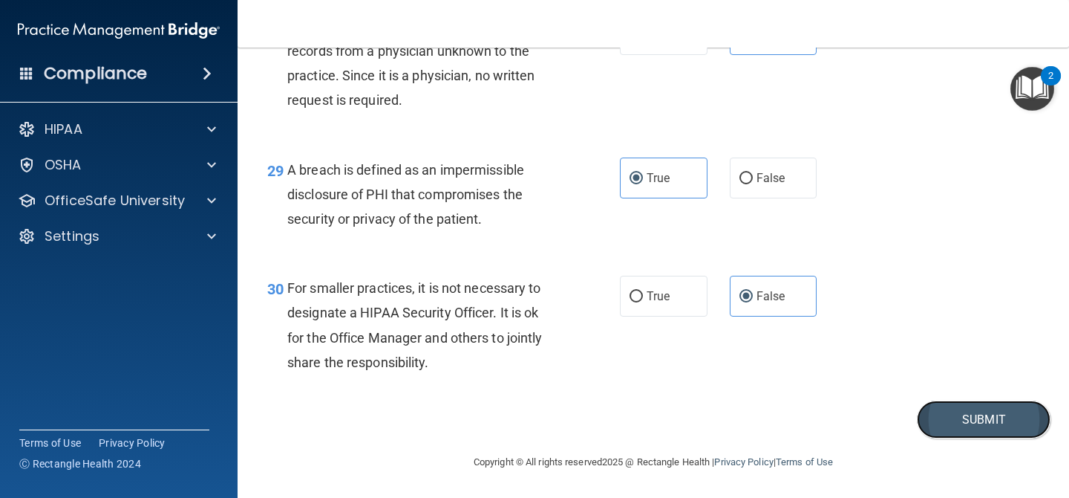
click at [947, 419] on button "Submit" at bounding box center [984, 419] width 134 height 38
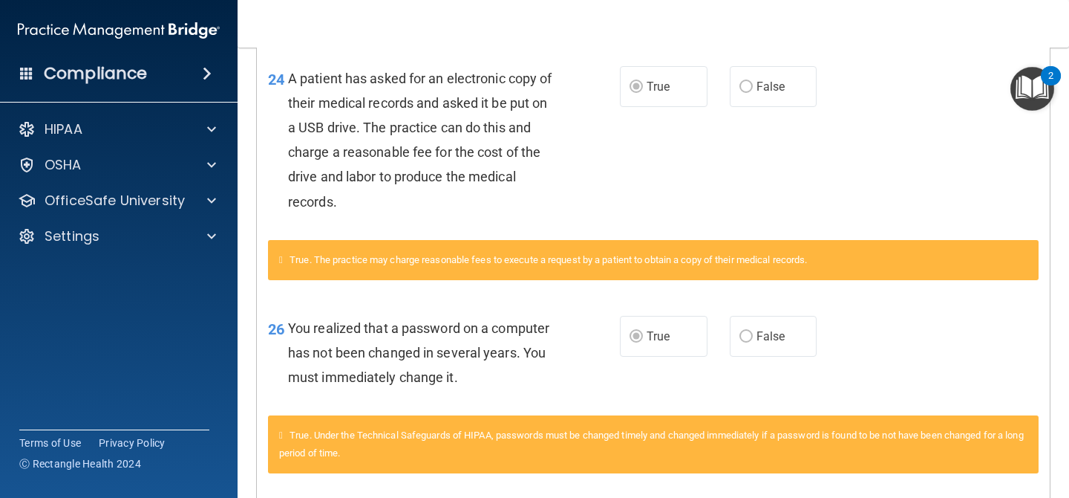
scroll to position [1195, 0]
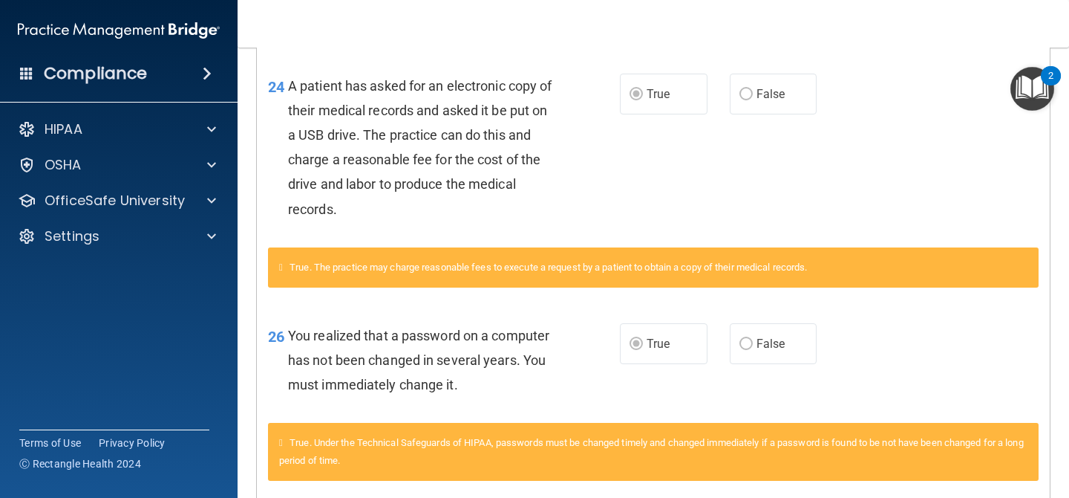
click at [452, 285] on div "True. The practice may charge reasonable fees to execute a request by a patient…" at bounding box center [653, 267] width 771 height 40
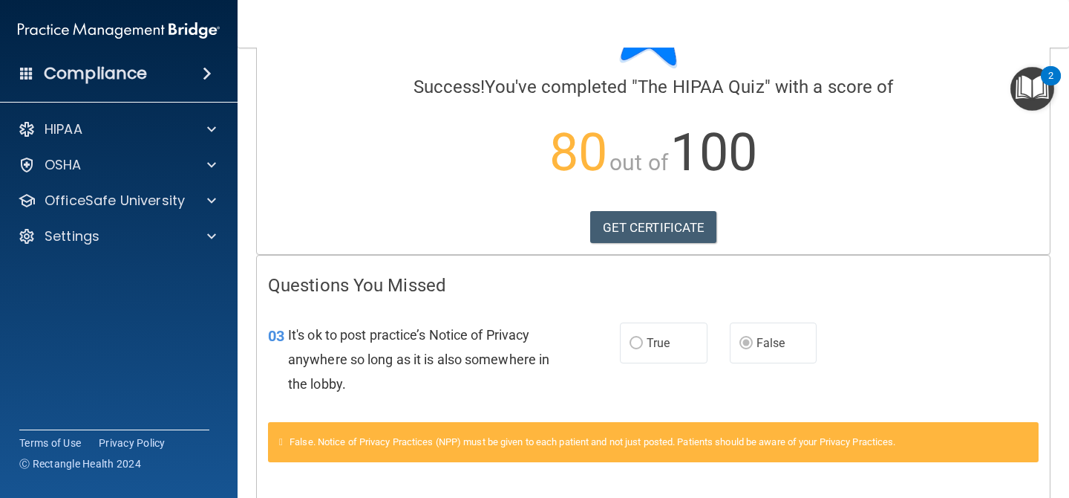
scroll to position [0, 0]
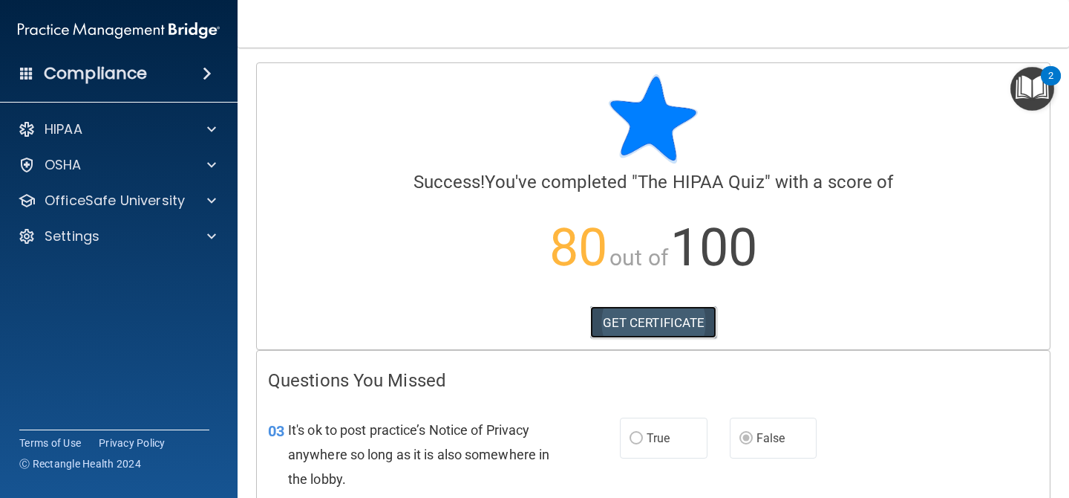
click at [632, 316] on link "GET CERTIFICATE" at bounding box center [653, 322] width 127 height 33
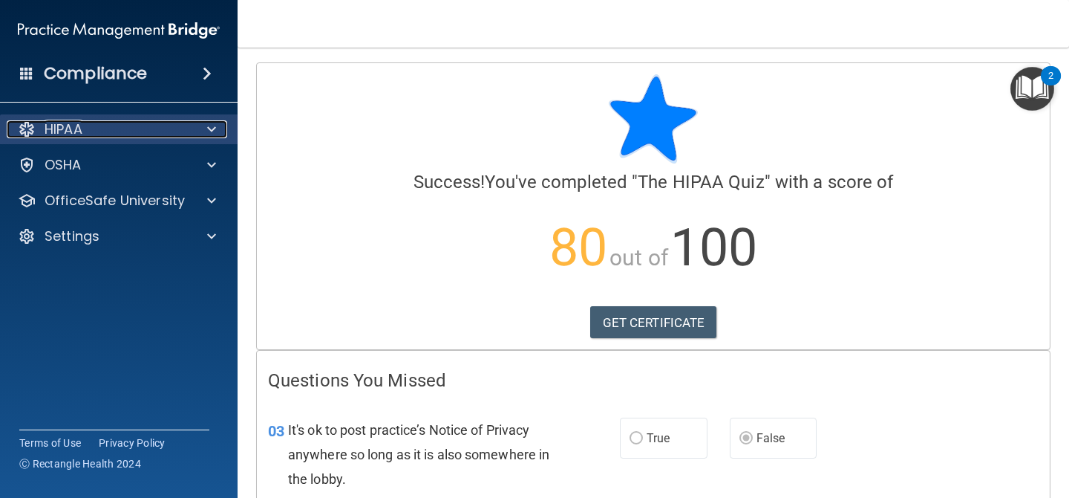
click at [184, 132] on div "HIPAA" at bounding box center [99, 129] width 184 height 18
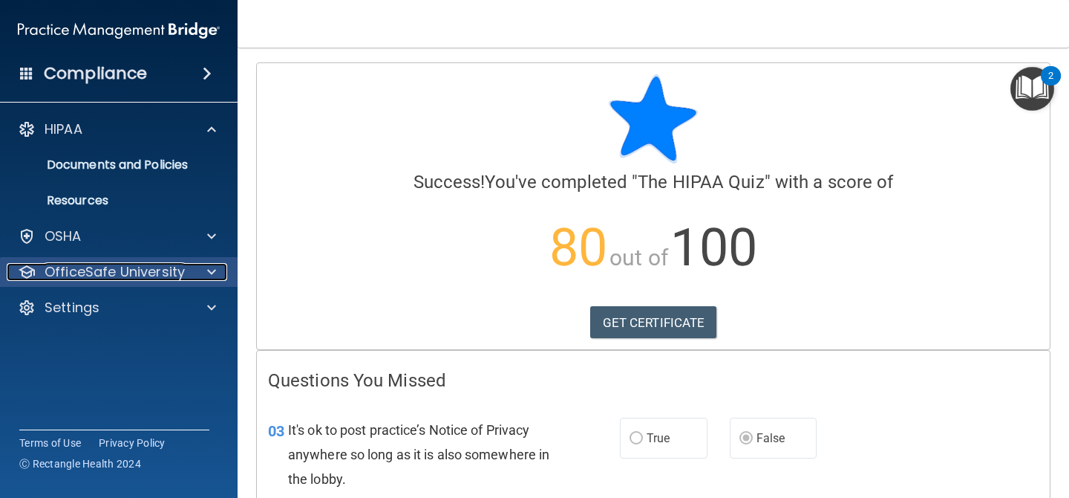
click at [145, 263] on p "OfficeSafe University" at bounding box center [115, 272] width 140 height 18
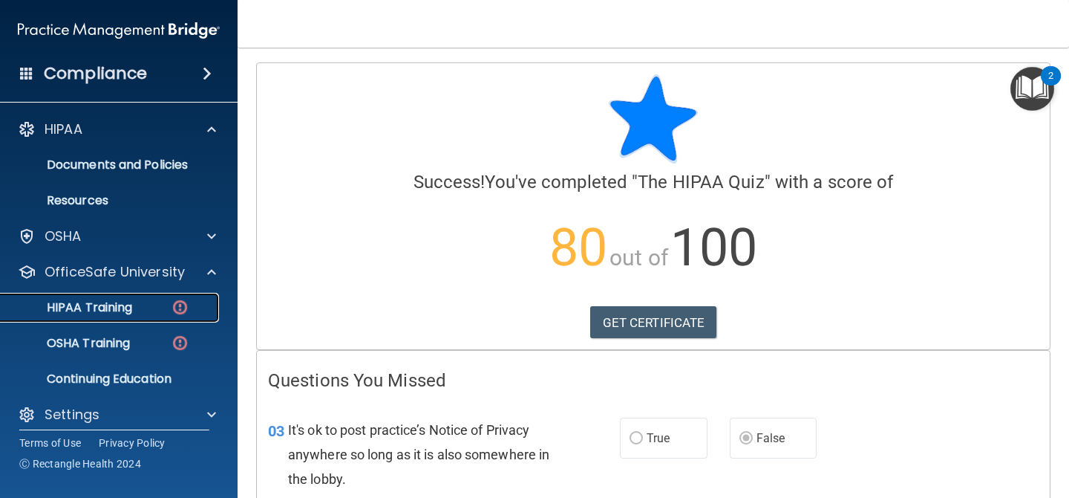
click at [150, 306] on div "HIPAA Training" at bounding box center [111, 307] width 203 height 15
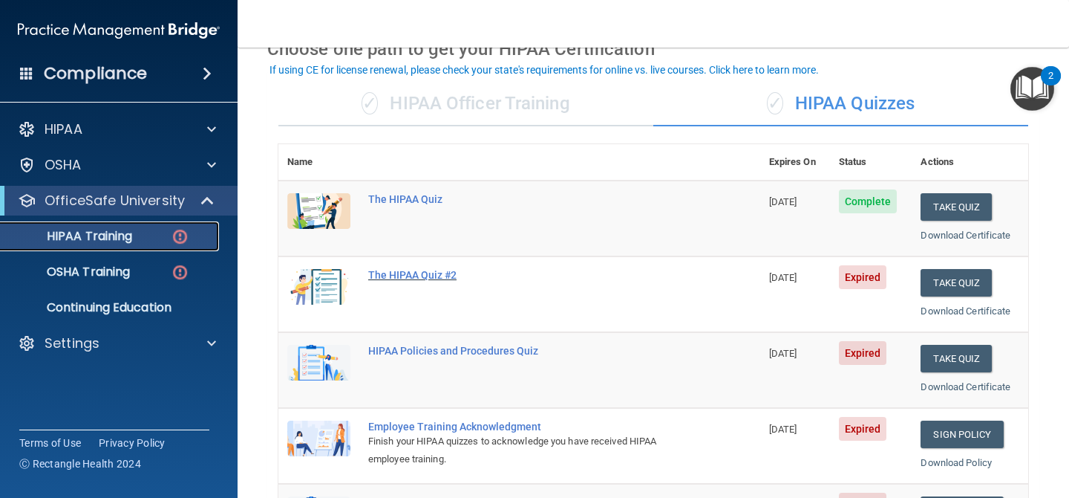
scroll to position [80, 0]
click at [961, 283] on button "Take Quiz" at bounding box center [956, 283] width 71 height 27
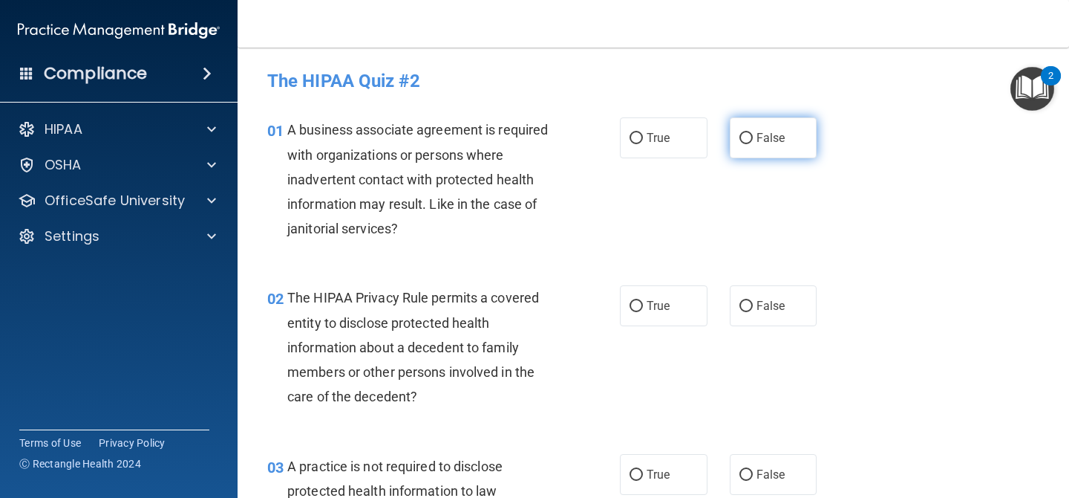
click at [749, 134] on input "False" at bounding box center [746, 138] width 13 height 11
radio input "true"
click at [642, 316] on label "True" at bounding box center [664, 305] width 88 height 41
click at [642, 312] on input "True" at bounding box center [636, 306] width 13 height 11
radio input "true"
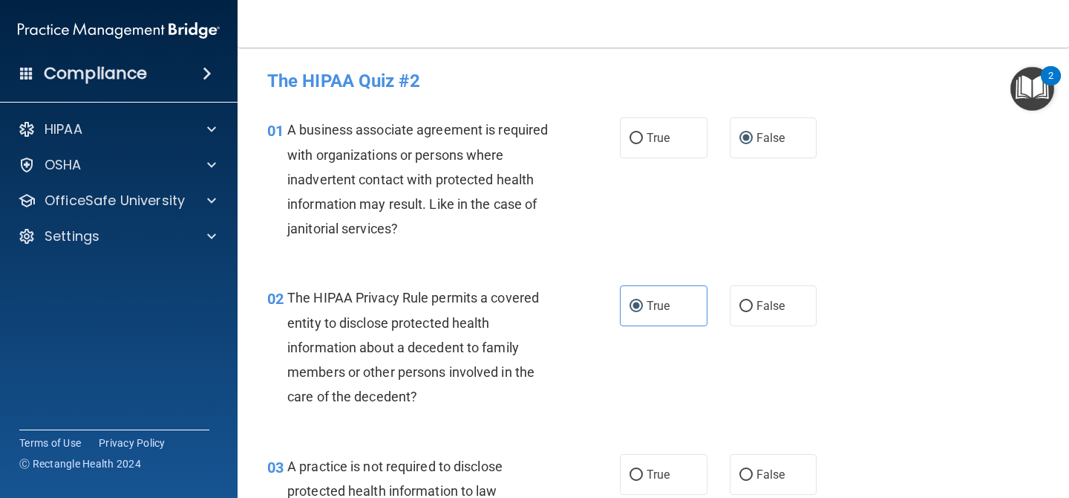
scroll to position [152, 0]
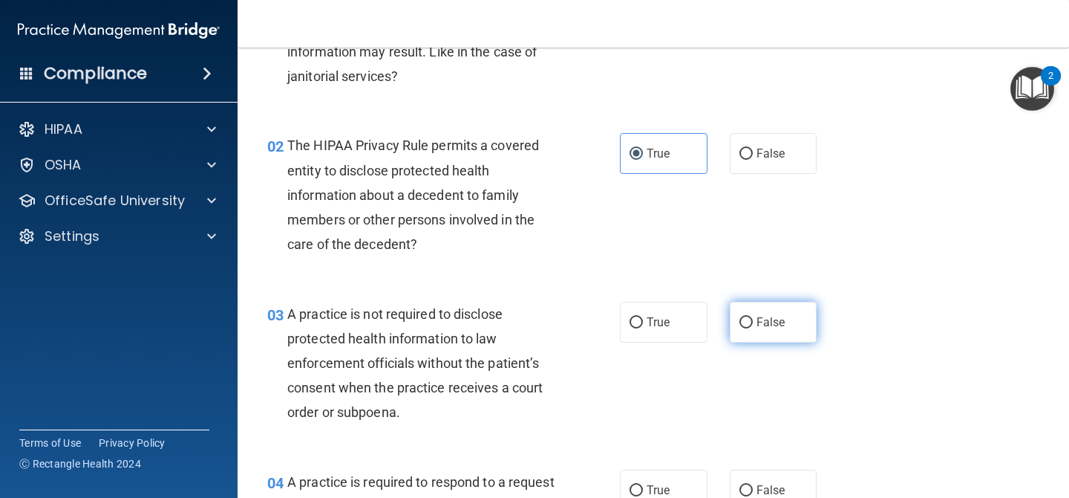
click at [786, 308] on label "False" at bounding box center [774, 322] width 88 height 41
click at [753, 317] on input "False" at bounding box center [746, 322] width 13 height 11
radio input "true"
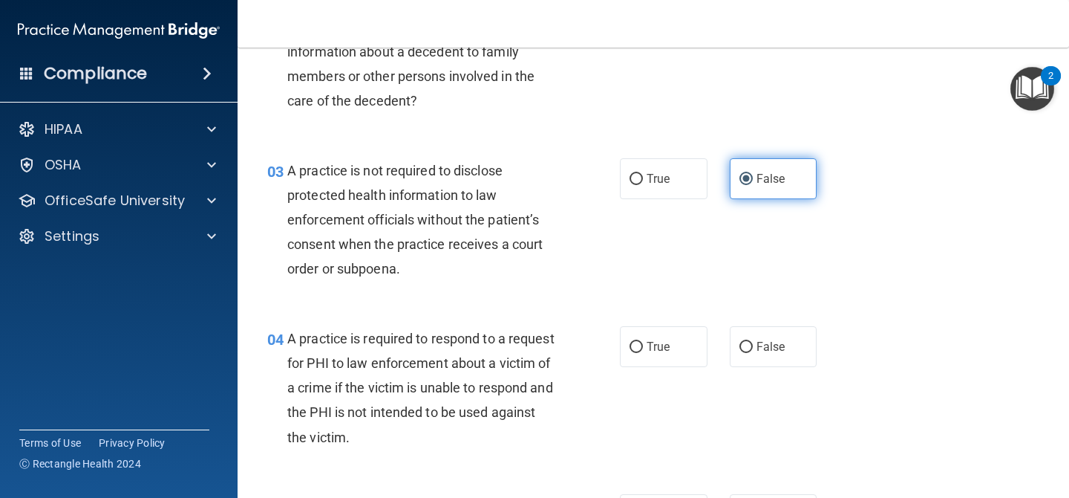
scroll to position [322, 0]
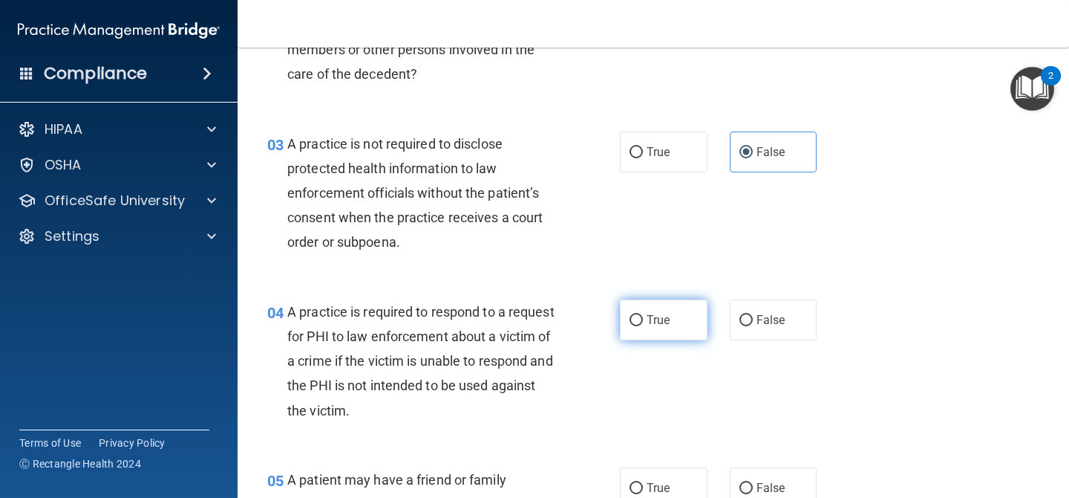
click at [659, 319] on span "True" at bounding box center [658, 320] width 23 height 14
click at [643, 319] on input "True" at bounding box center [636, 320] width 13 height 11
radio input "true"
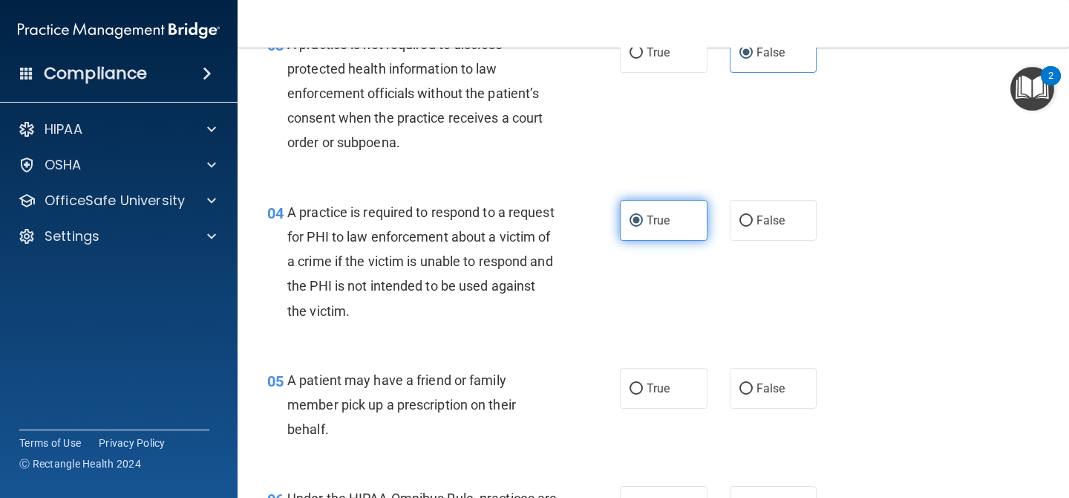
scroll to position [447, 0]
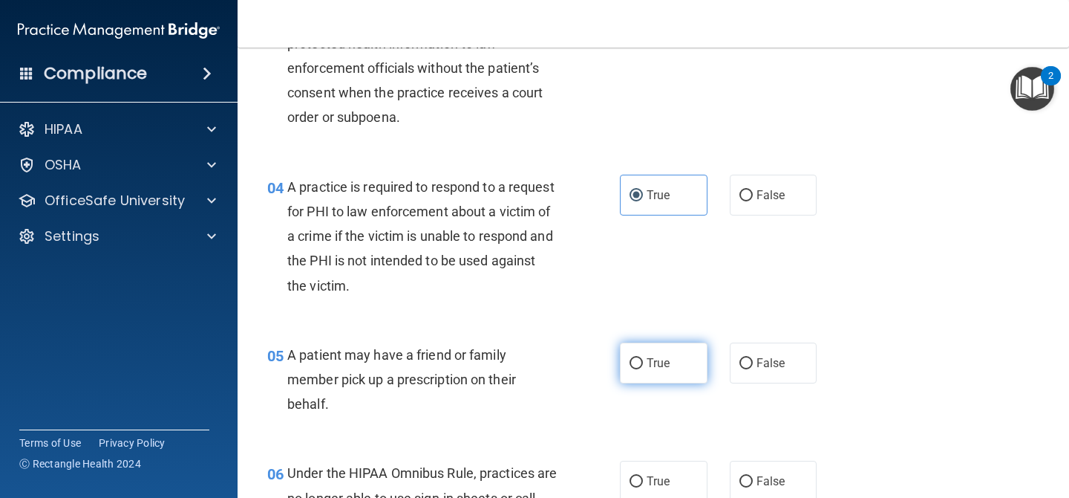
click at [653, 356] on span "True" at bounding box center [658, 363] width 23 height 14
click at [643, 358] on input "True" at bounding box center [636, 363] width 13 height 11
radio input "true"
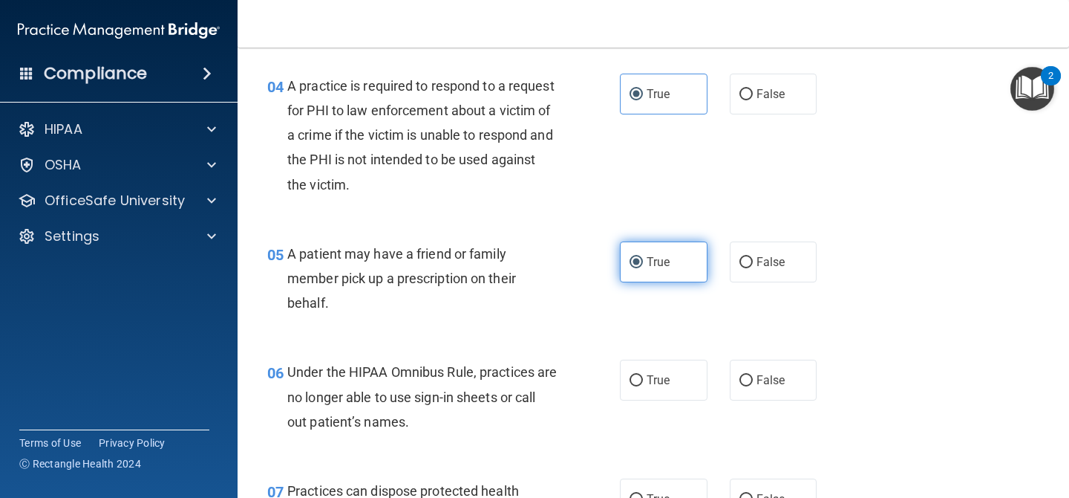
scroll to position [611, 0]
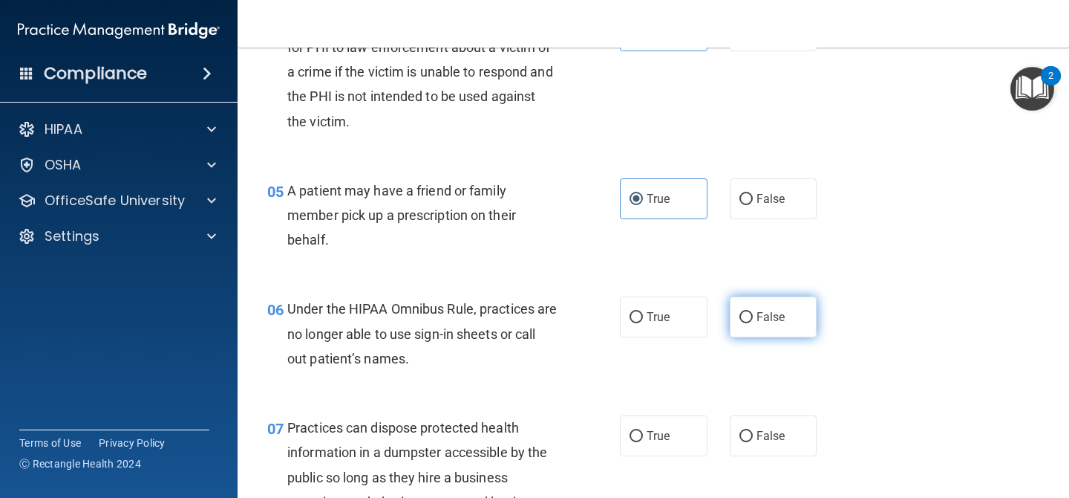
click at [734, 316] on label "False" at bounding box center [774, 316] width 88 height 41
click at [740, 316] on input "False" at bounding box center [746, 317] width 13 height 11
radio input "true"
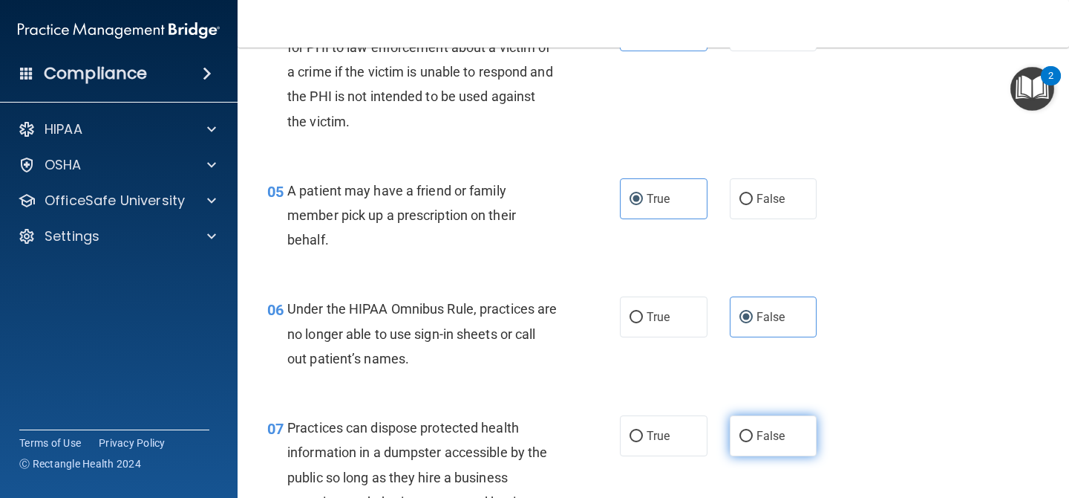
click at [746, 424] on label "False" at bounding box center [774, 435] width 88 height 41
click at [746, 431] on input "False" at bounding box center [746, 436] width 13 height 11
radio input "true"
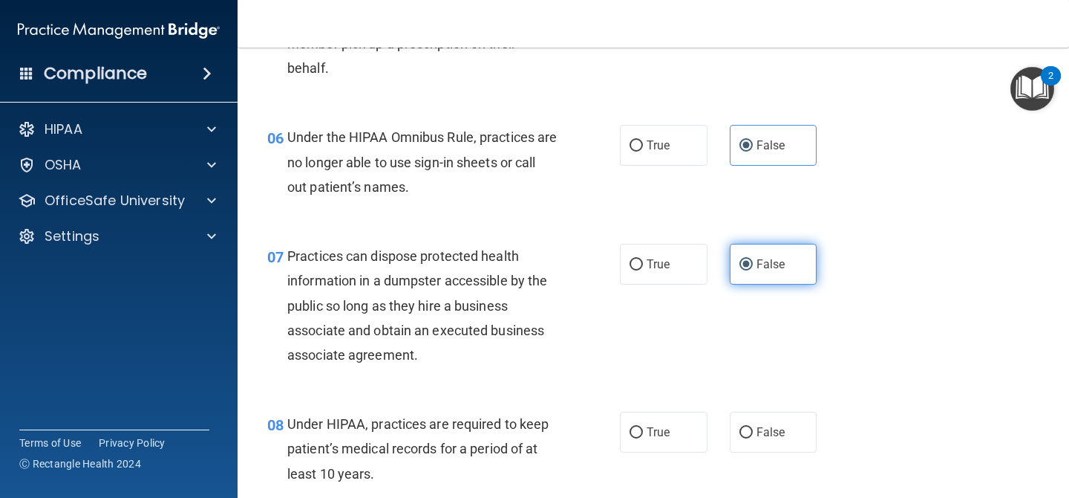
scroll to position [804, 0]
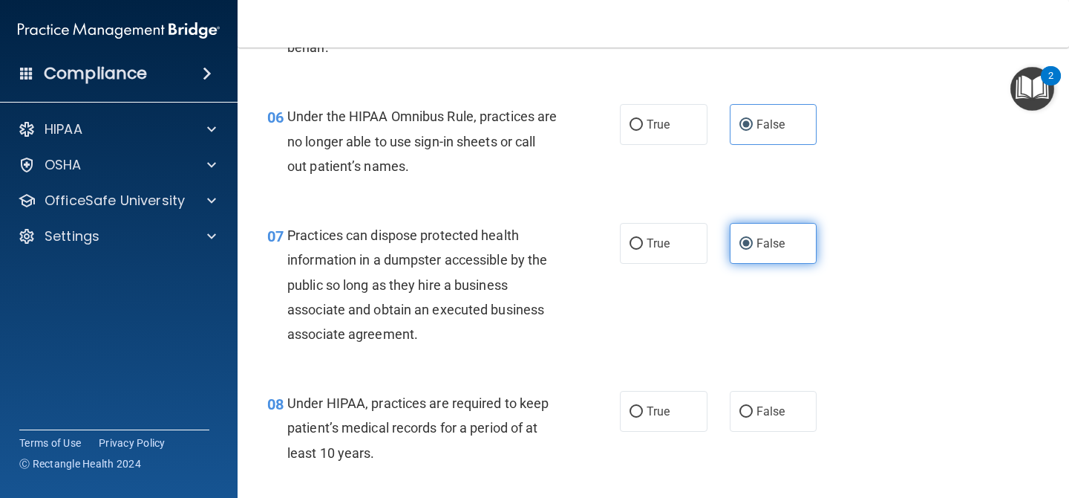
click at [746, 424] on label "False" at bounding box center [774, 411] width 88 height 41
click at [746, 417] on input "False" at bounding box center [746, 411] width 13 height 11
radio input "true"
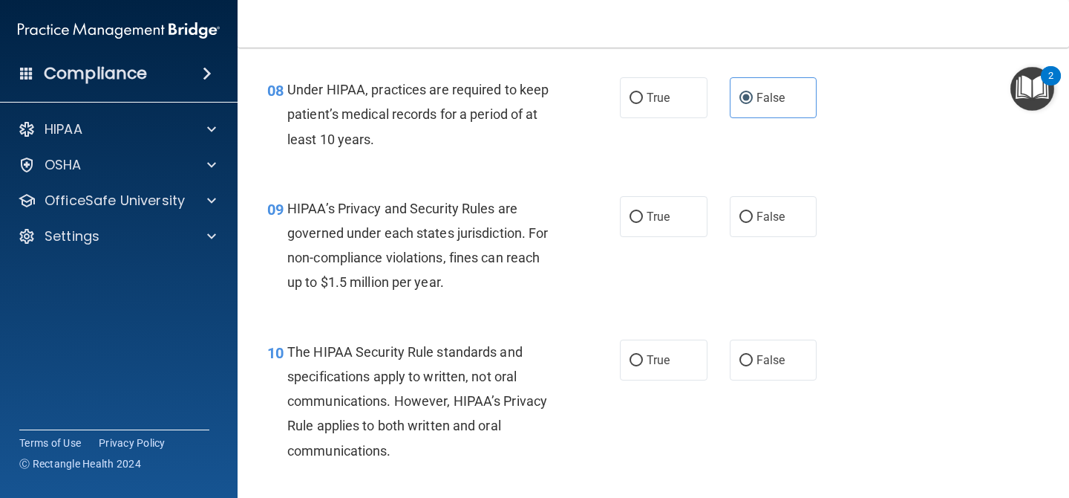
scroll to position [1124, 0]
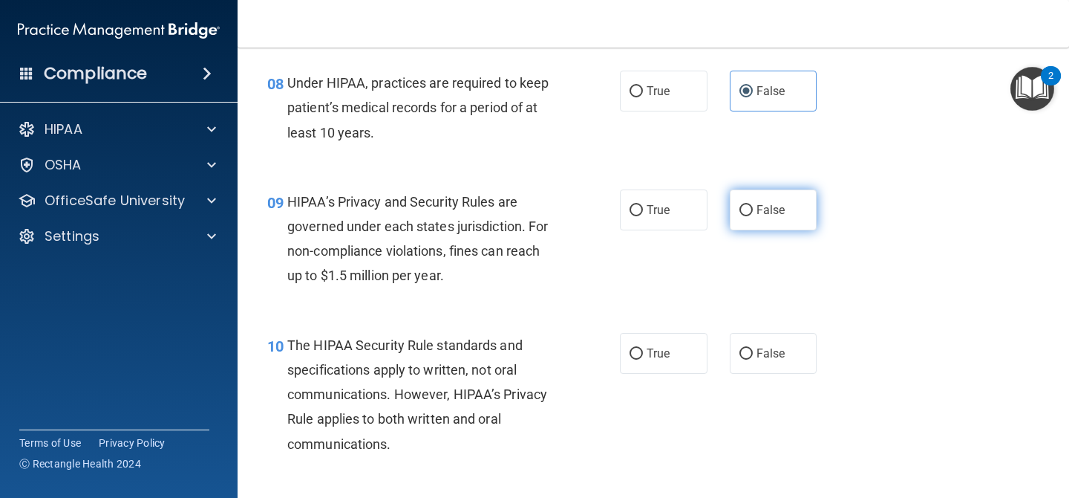
click at [787, 220] on label "False" at bounding box center [774, 209] width 88 height 41
click at [753, 216] on input "False" at bounding box center [746, 210] width 13 height 11
radio input "true"
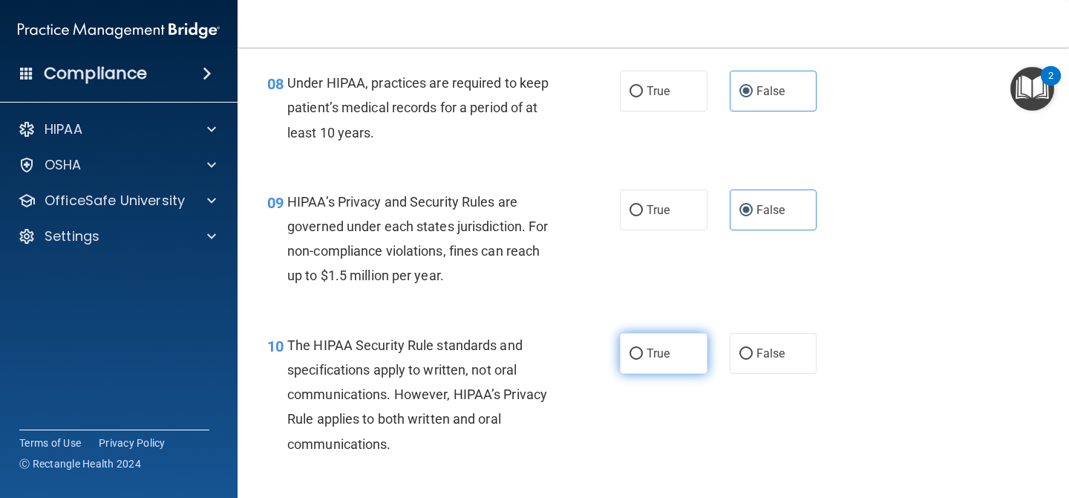
click at [656, 346] on span "True" at bounding box center [658, 353] width 23 height 14
click at [643, 348] on input "True" at bounding box center [636, 353] width 13 height 11
radio input "true"
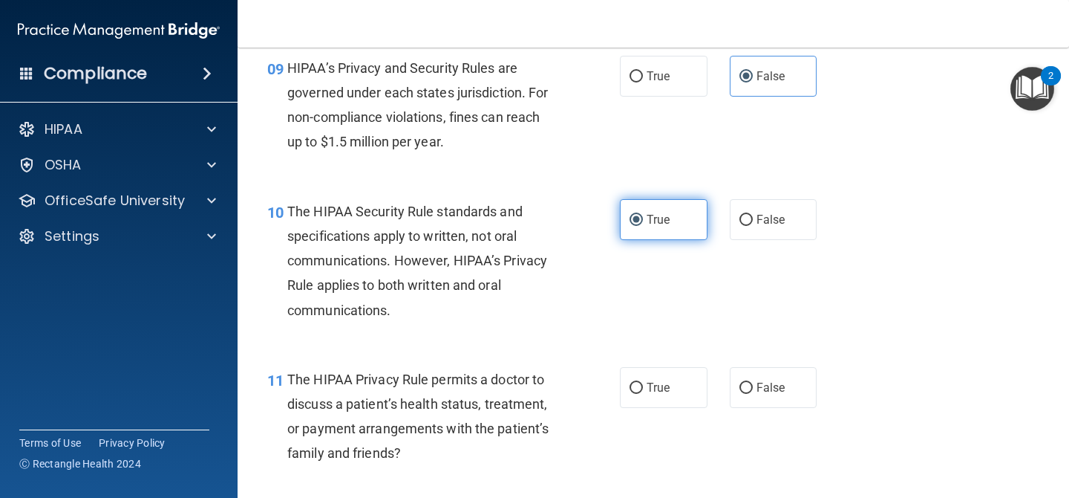
scroll to position [1260, 0]
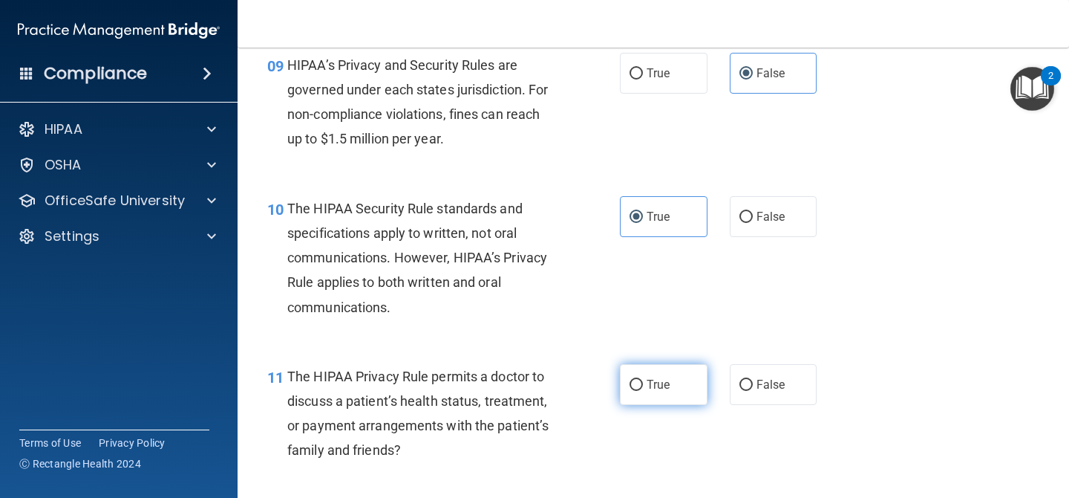
click at [656, 381] on span "True" at bounding box center [658, 384] width 23 height 14
click at [643, 381] on input "True" at bounding box center [636, 384] width 13 height 11
radio input "true"
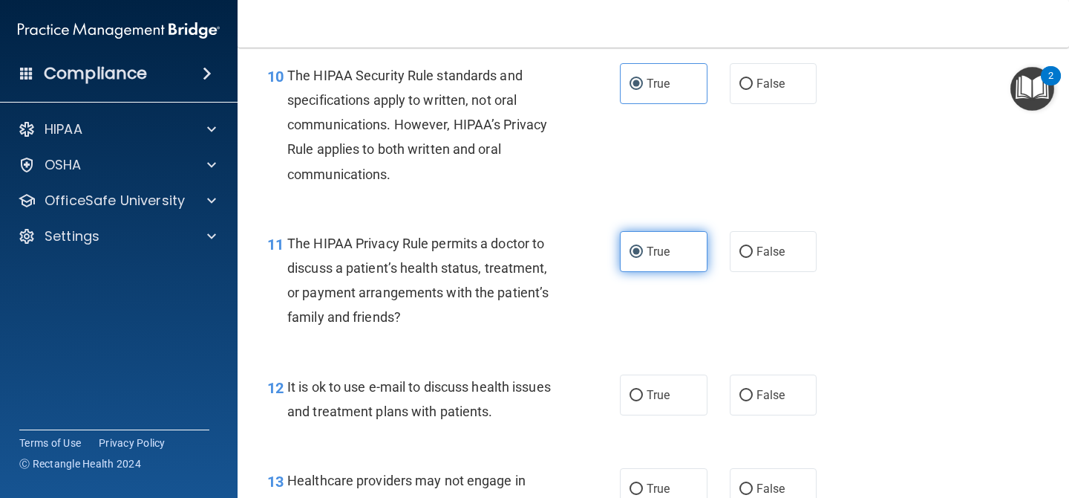
scroll to position [1454, 0]
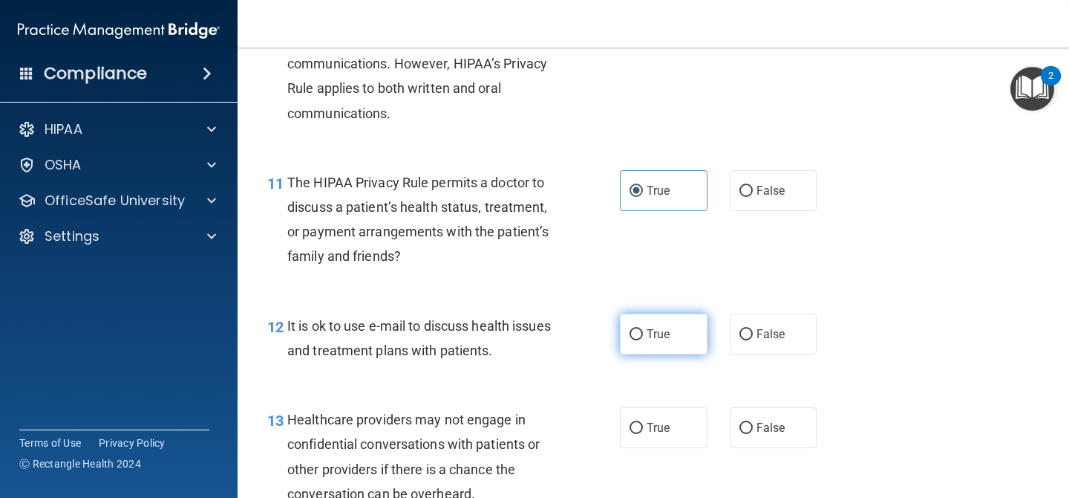
click at [662, 329] on span "True" at bounding box center [658, 334] width 23 height 14
click at [643, 329] on input "True" at bounding box center [636, 334] width 13 height 11
radio input "true"
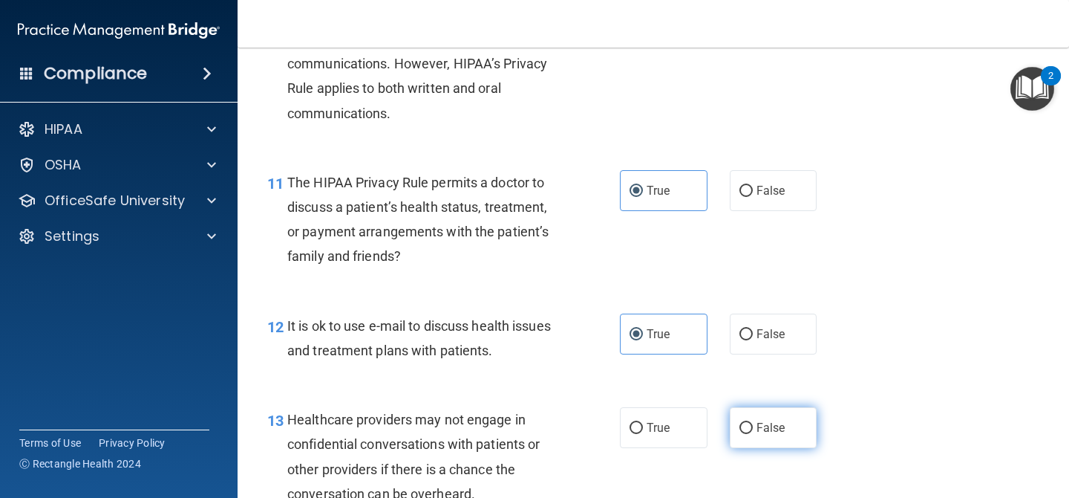
click at [753, 424] on label "False" at bounding box center [774, 427] width 88 height 41
click at [753, 424] on input "False" at bounding box center [746, 428] width 13 height 11
radio input "true"
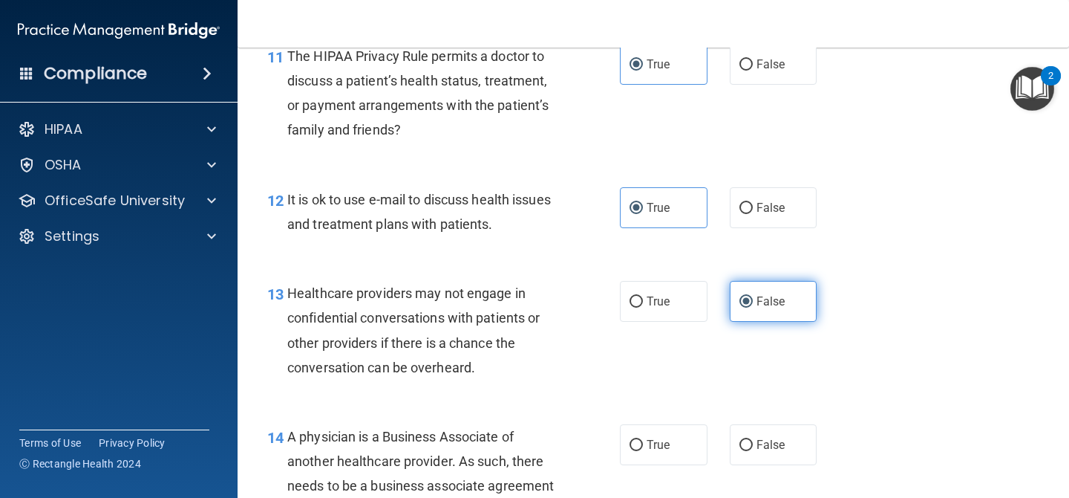
scroll to position [1664, 0]
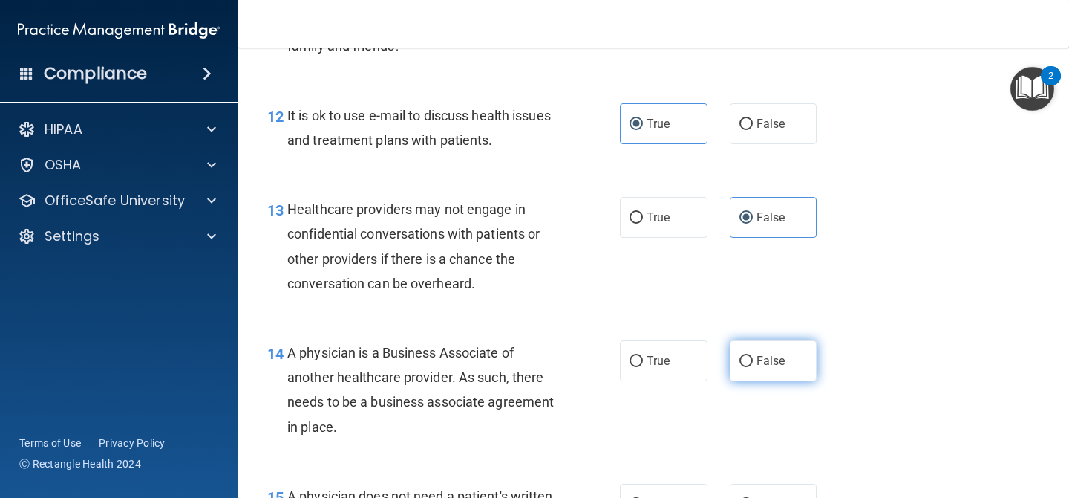
click at [769, 348] on label "False" at bounding box center [774, 360] width 88 height 41
click at [753, 356] on input "False" at bounding box center [746, 361] width 13 height 11
radio input "true"
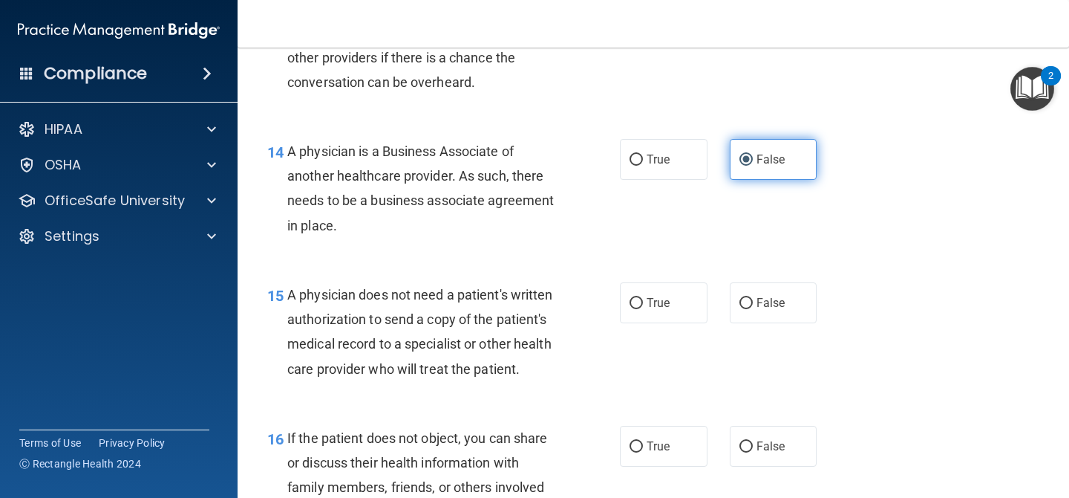
scroll to position [1877, 0]
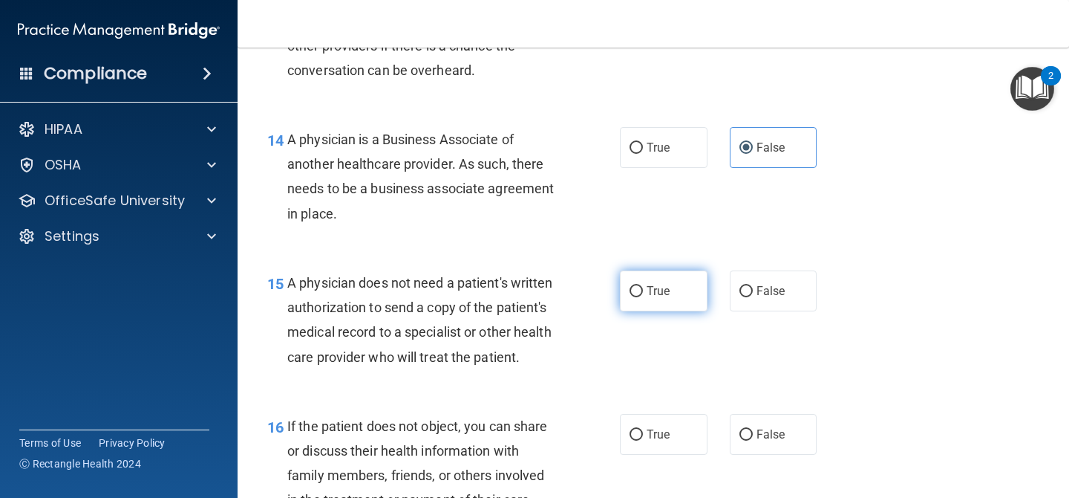
click at [671, 287] on label "True" at bounding box center [664, 290] width 88 height 41
click at [643, 287] on input "True" at bounding box center [636, 291] width 13 height 11
radio input "true"
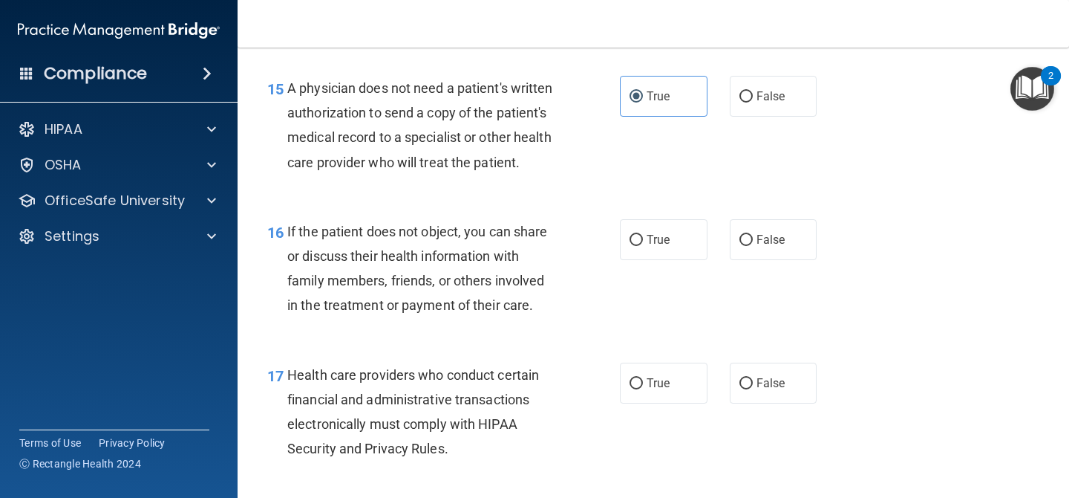
scroll to position [2093, 0]
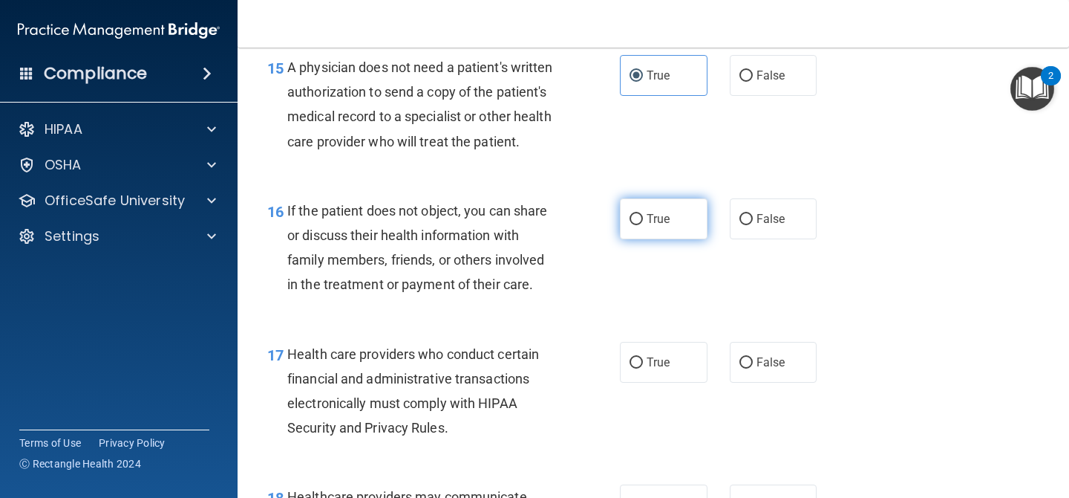
click at [685, 230] on label "True" at bounding box center [664, 218] width 88 height 41
click at [643, 225] on input "True" at bounding box center [636, 219] width 13 height 11
radio input "true"
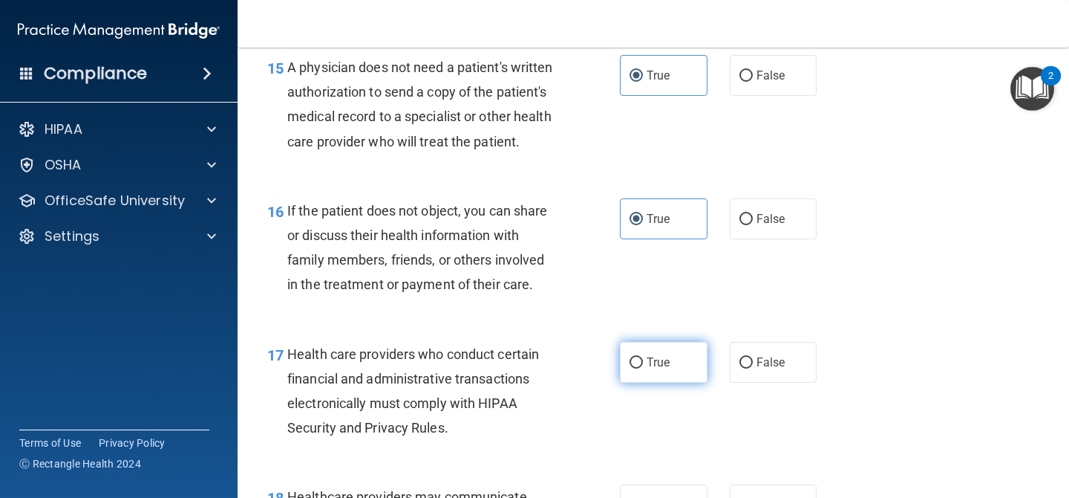
click at [662, 367] on span "True" at bounding box center [658, 362] width 23 height 14
click at [643, 367] on input "True" at bounding box center [636, 362] width 13 height 11
radio input "true"
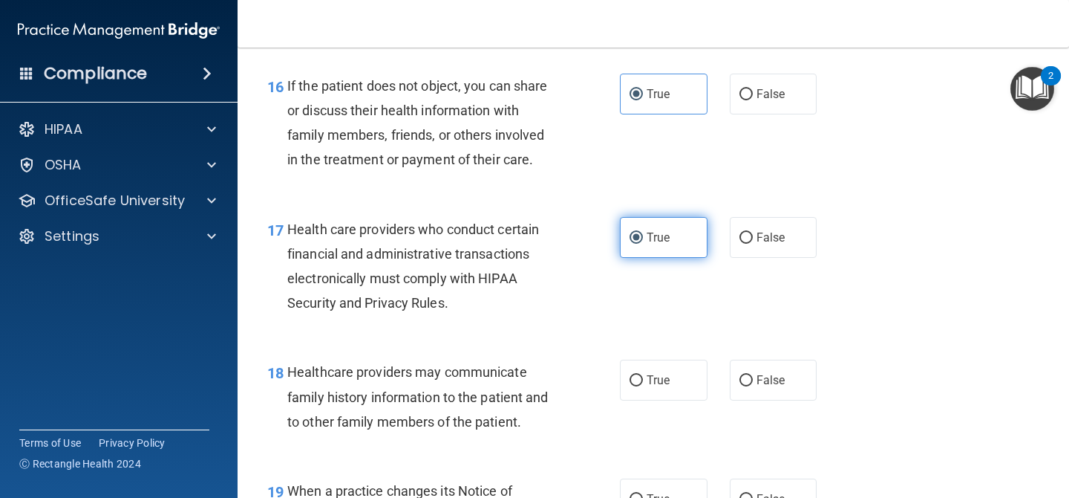
scroll to position [2232, 0]
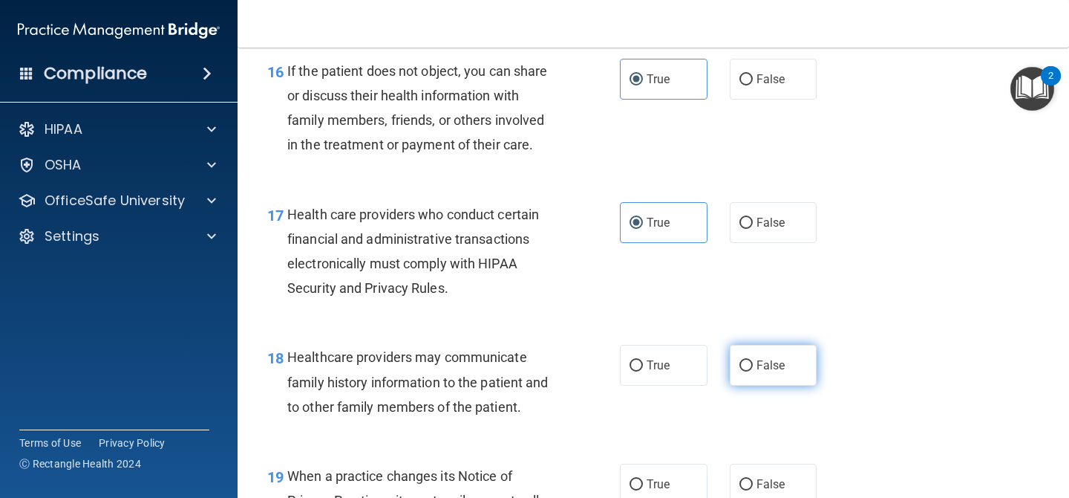
click at [748, 376] on label "False" at bounding box center [774, 365] width 88 height 41
click at [748, 371] on input "False" at bounding box center [746, 365] width 13 height 11
radio input "true"
click at [749, 480] on input "False" at bounding box center [746, 484] width 13 height 11
radio input "true"
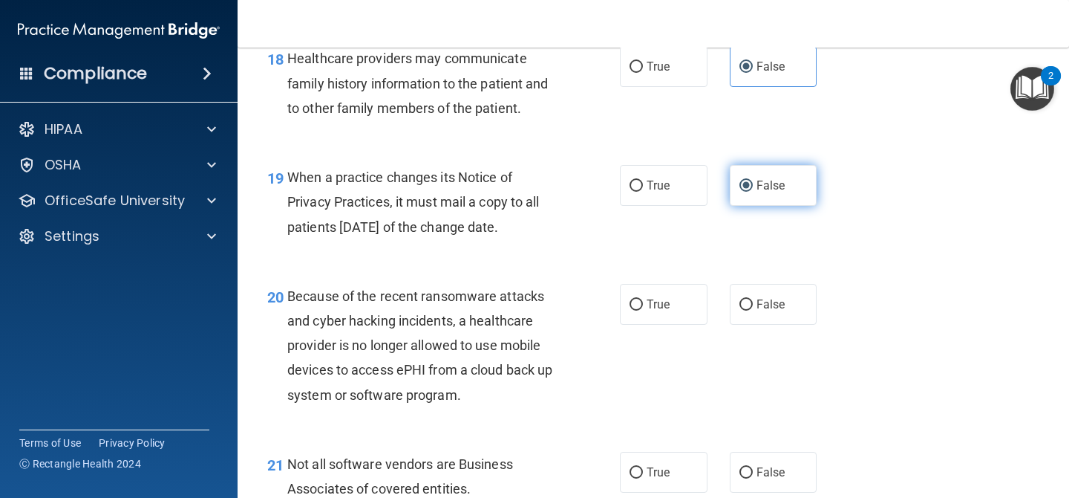
scroll to position [2541, 0]
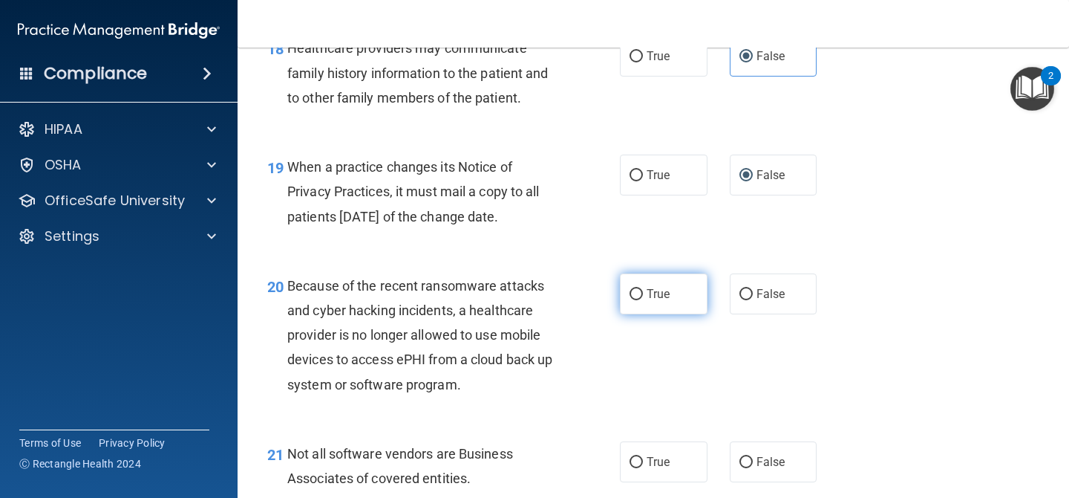
click at [691, 293] on label "True" at bounding box center [664, 293] width 88 height 41
click at [643, 293] on input "True" at bounding box center [636, 294] width 13 height 11
radio input "true"
click at [662, 458] on span "True" at bounding box center [658, 461] width 23 height 14
click at [643, 458] on input "True" at bounding box center [636, 462] width 13 height 11
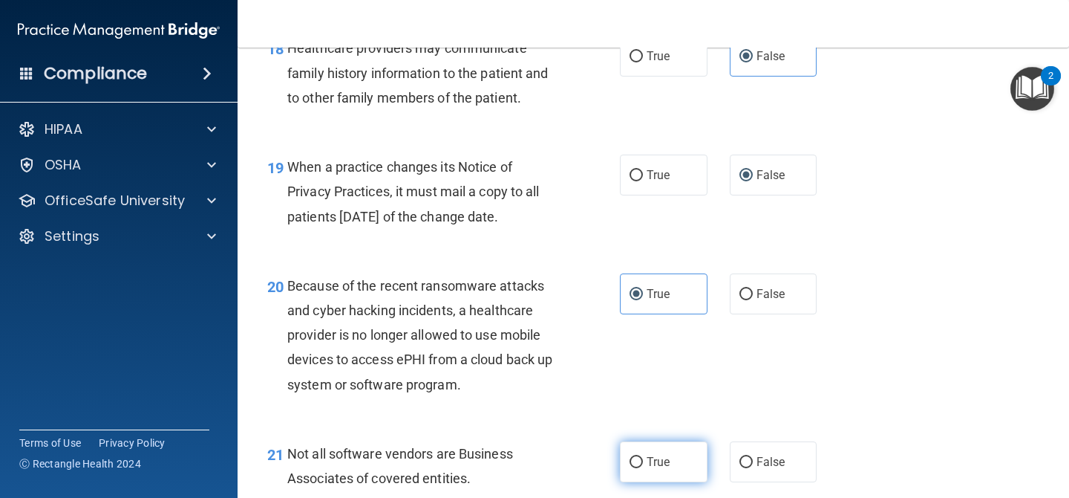
radio input "true"
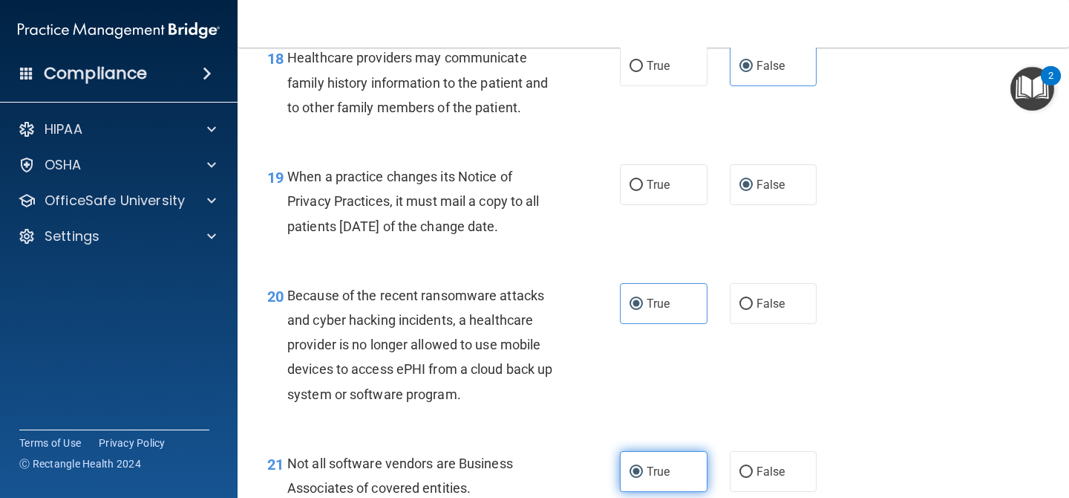
scroll to position [2529, 0]
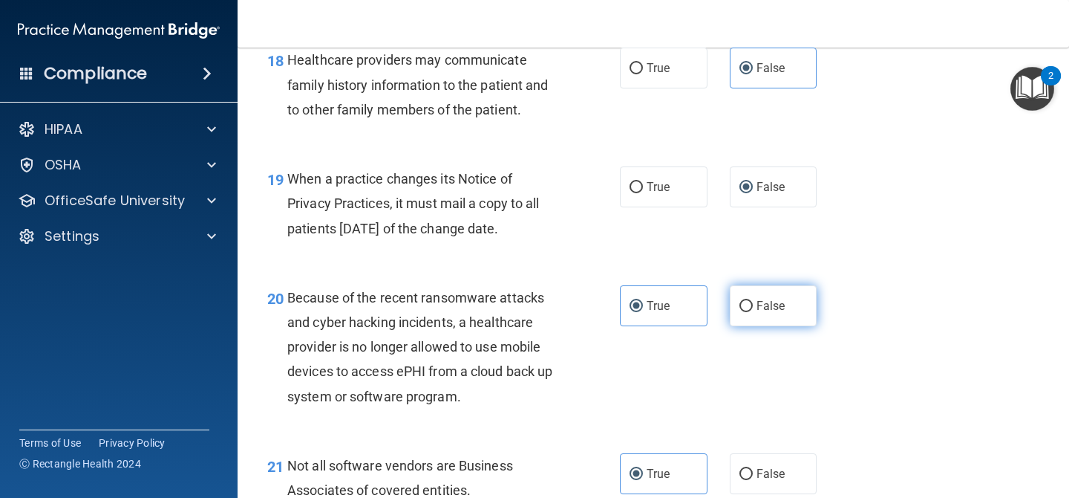
click at [783, 314] on label "False" at bounding box center [774, 305] width 88 height 41
click at [753, 312] on input "False" at bounding box center [746, 306] width 13 height 11
radio input "true"
radio input "false"
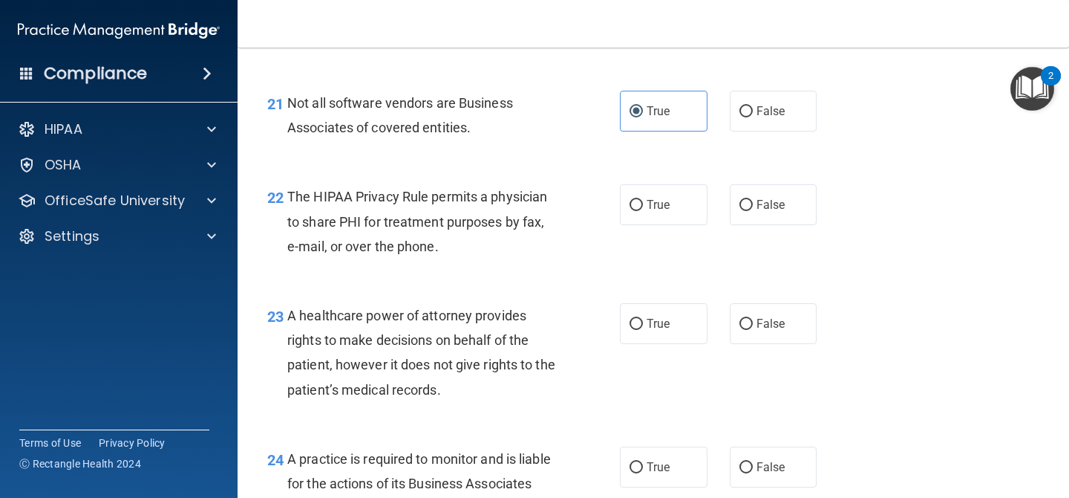
scroll to position [2896, 0]
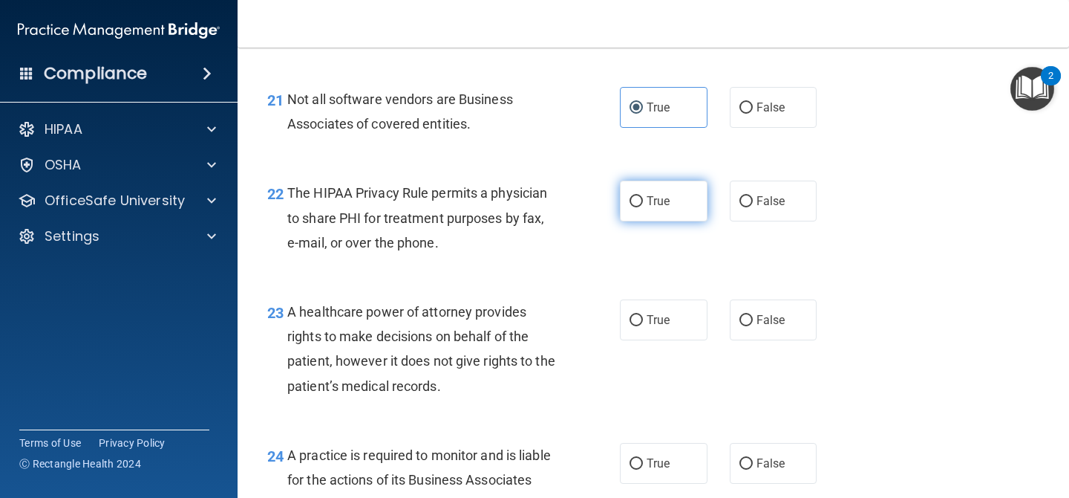
click at [694, 206] on label "True" at bounding box center [664, 200] width 88 height 41
click at [643, 206] on input "True" at bounding box center [636, 201] width 13 height 11
radio input "true"
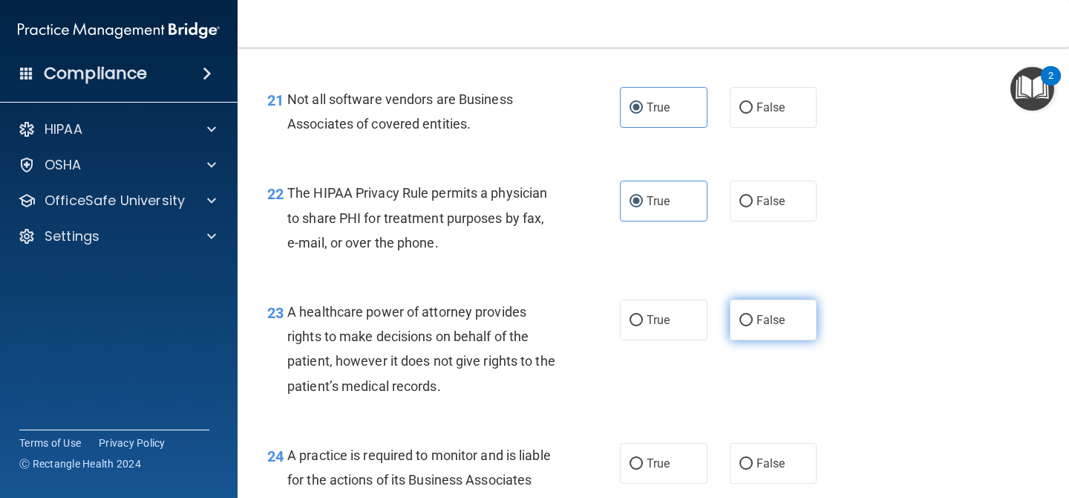
click at [772, 318] on span "False" at bounding box center [771, 320] width 29 height 14
click at [753, 318] on input "False" at bounding box center [746, 320] width 13 height 11
radio input "true"
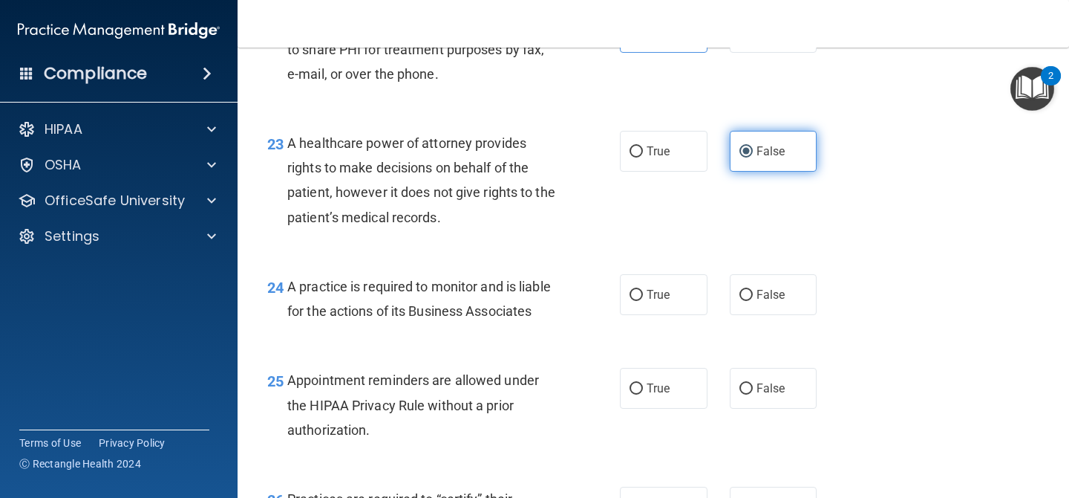
scroll to position [3076, 0]
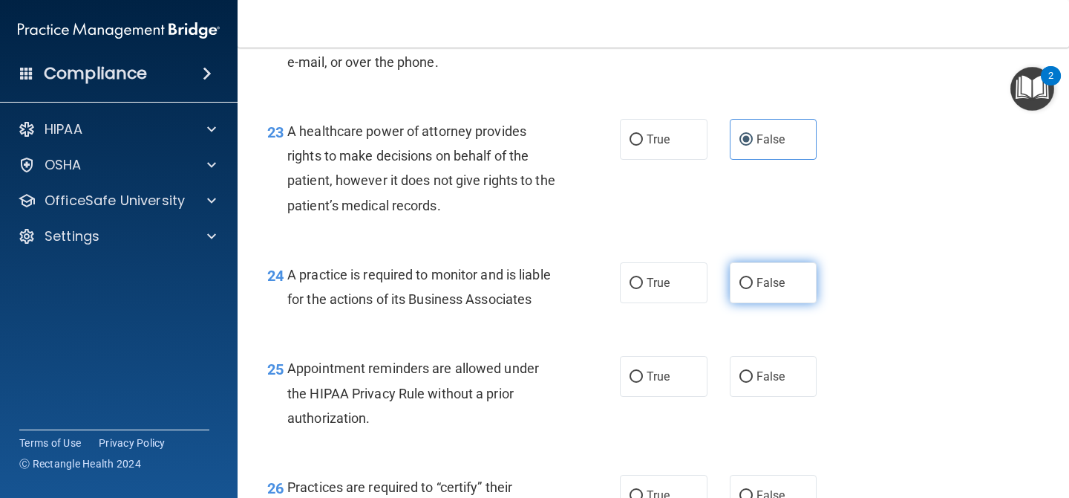
click at [772, 273] on label "False" at bounding box center [774, 282] width 88 height 41
click at [753, 278] on input "False" at bounding box center [746, 283] width 13 height 11
radio input "true"
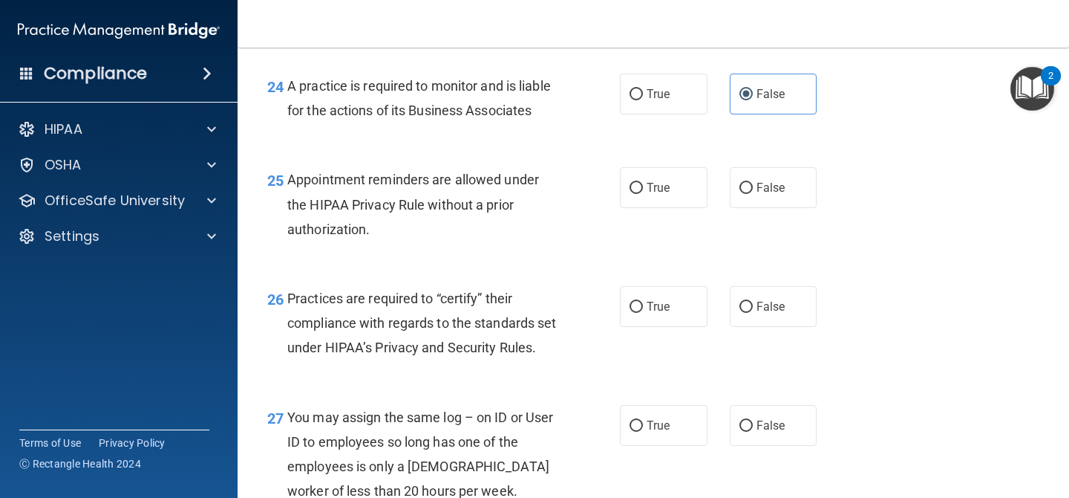
scroll to position [3268, 0]
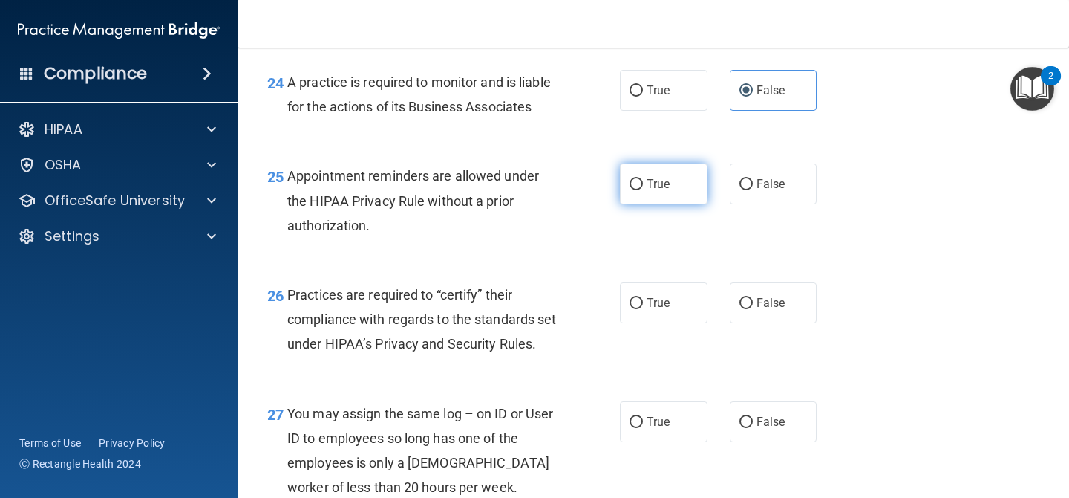
click at [670, 188] on span "True" at bounding box center [658, 184] width 23 height 14
click at [643, 188] on input "True" at bounding box center [636, 184] width 13 height 11
radio input "true"
click at [747, 292] on label "False" at bounding box center [774, 302] width 88 height 41
click at [747, 298] on input "False" at bounding box center [746, 303] width 13 height 11
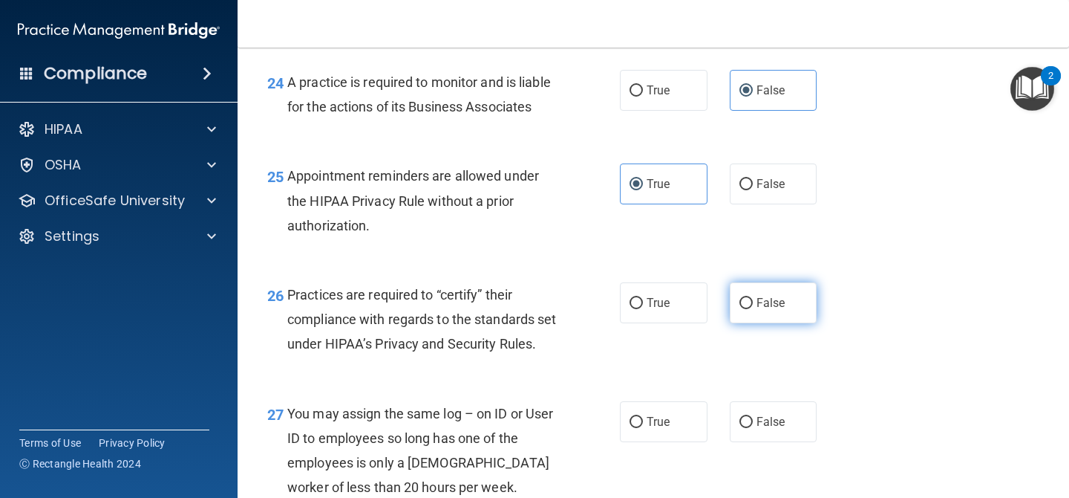
radio input "true"
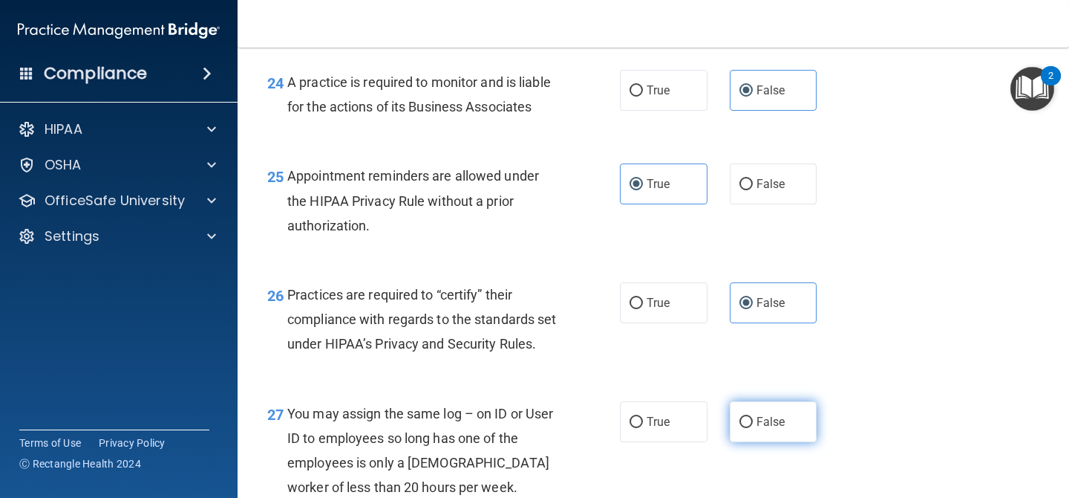
click at [751, 434] on label "False" at bounding box center [774, 421] width 88 height 41
click at [751, 428] on input "False" at bounding box center [746, 422] width 13 height 11
radio input "true"
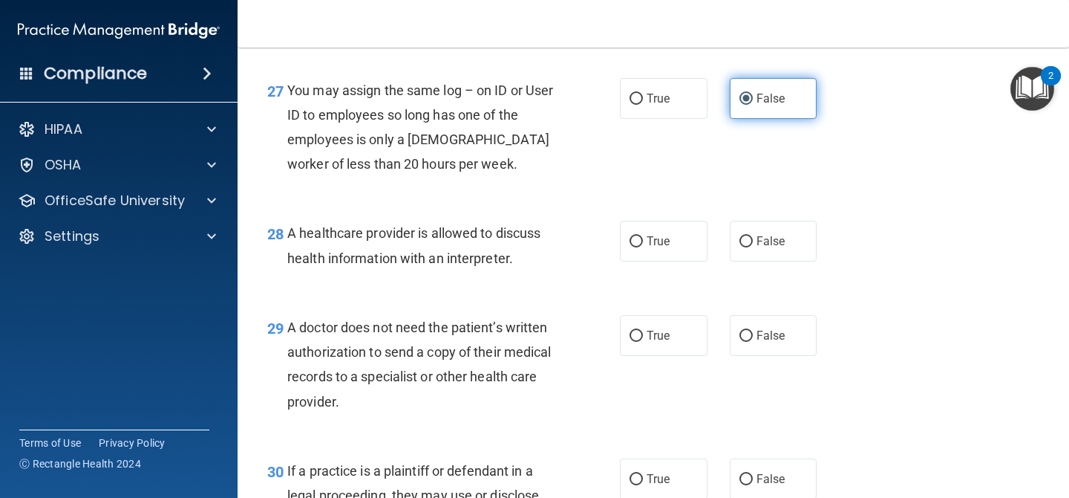
scroll to position [3597, 0]
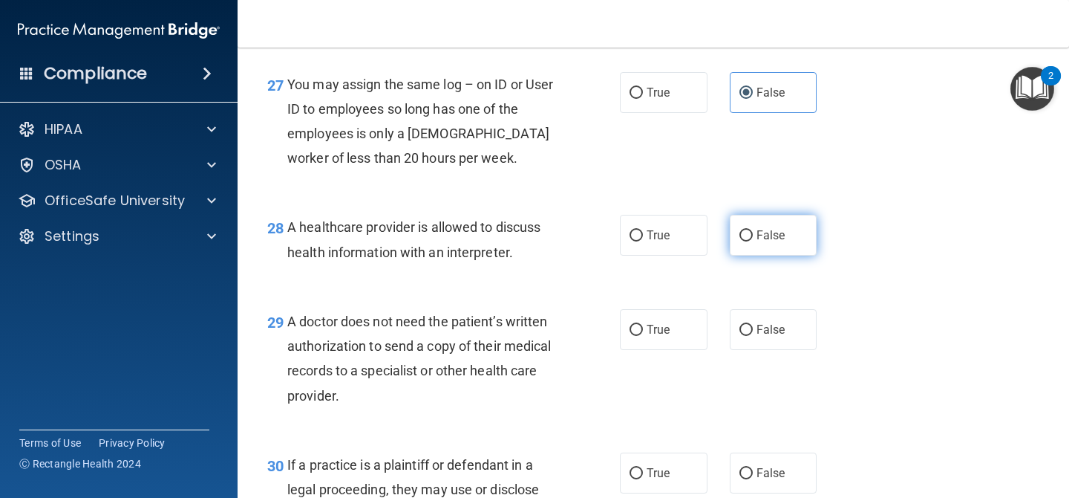
click at [778, 242] on span "False" at bounding box center [771, 235] width 29 height 14
click at [753, 241] on input "False" at bounding box center [746, 235] width 13 height 11
radio input "true"
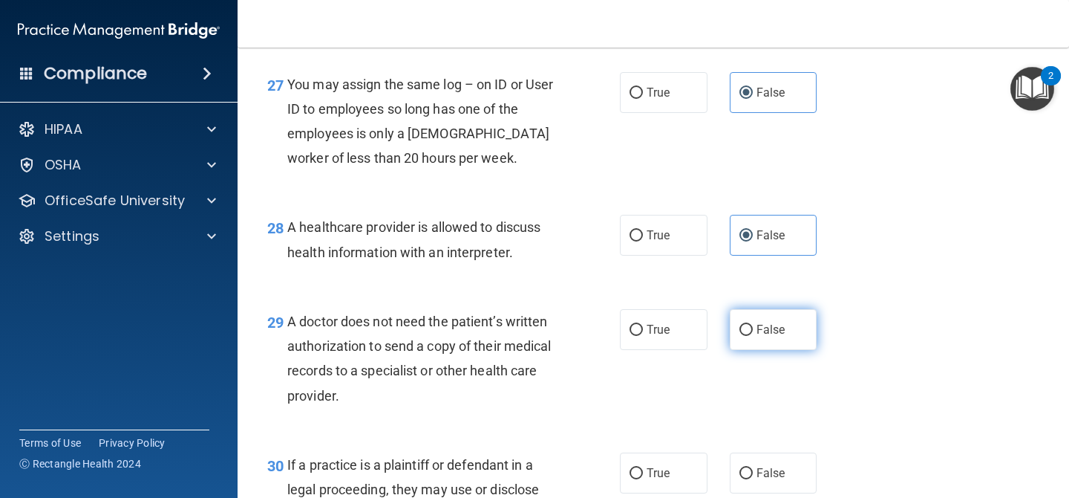
click at [763, 343] on label "False" at bounding box center [774, 329] width 88 height 41
click at [753, 336] on input "False" at bounding box center [746, 330] width 13 height 11
radio input "true"
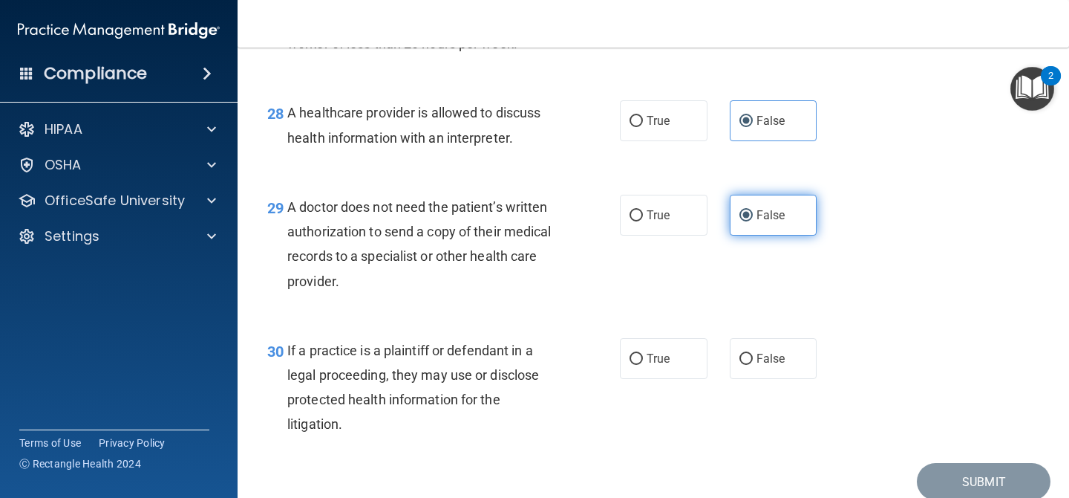
scroll to position [3799, 0]
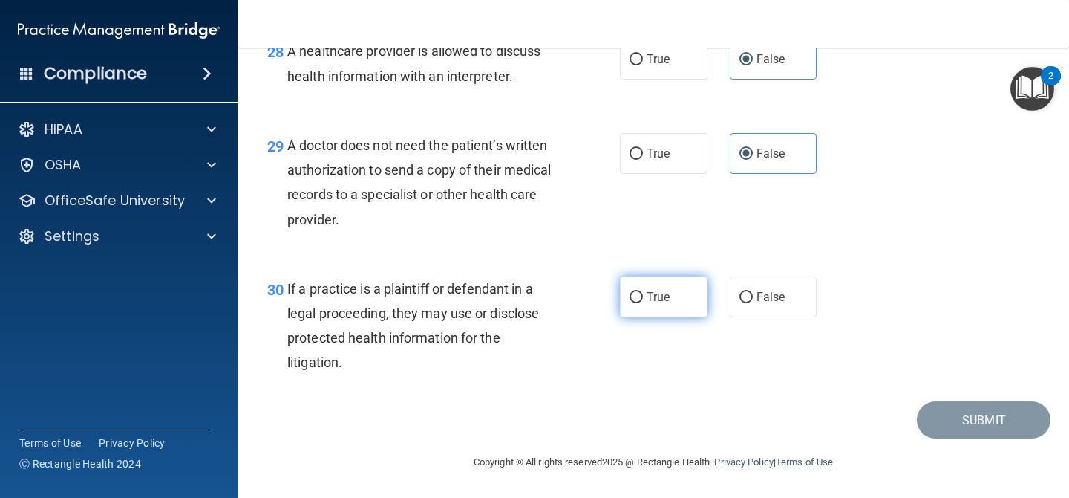
click at [676, 287] on label "True" at bounding box center [664, 296] width 88 height 41
click at [643, 292] on input "True" at bounding box center [636, 297] width 13 height 11
radio input "true"
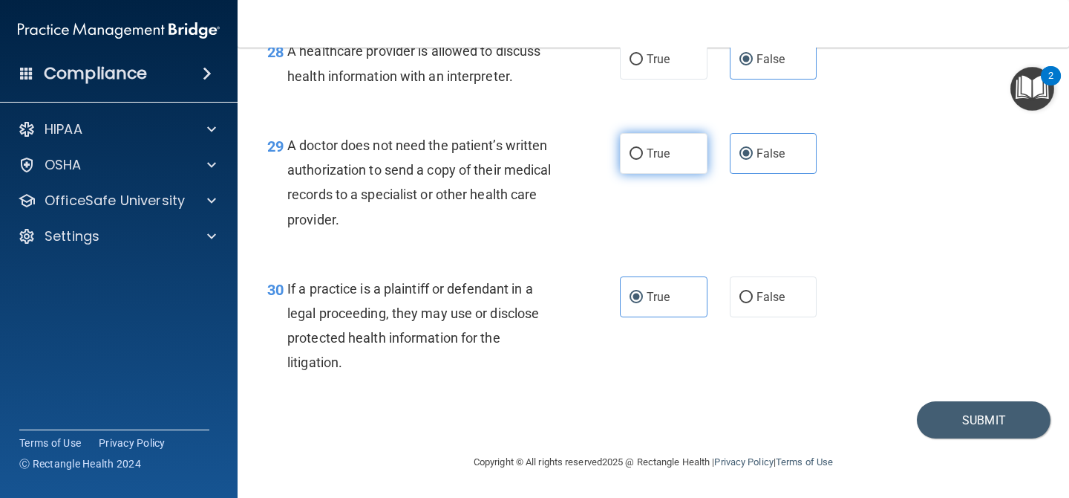
click at [680, 133] on label "True" at bounding box center [664, 153] width 88 height 41
click at [643, 149] on input "True" at bounding box center [636, 154] width 13 height 11
radio input "true"
radio input "false"
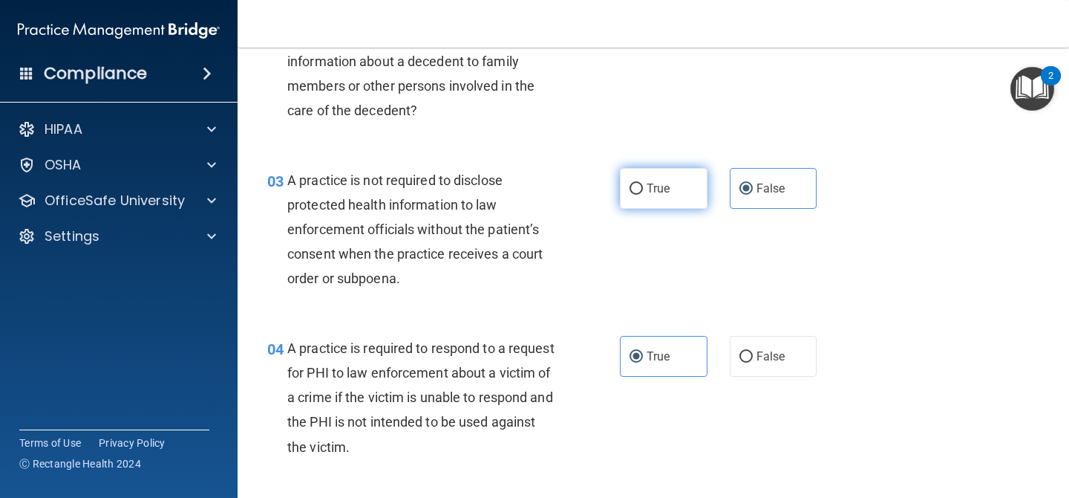
scroll to position [332, 0]
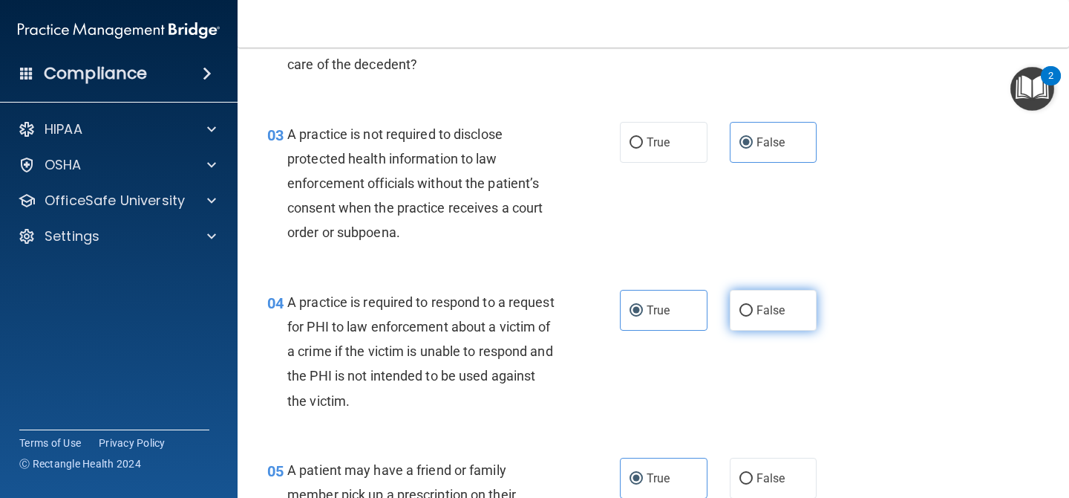
click at [747, 307] on input "False" at bounding box center [746, 310] width 13 height 11
radio input "true"
radio input "false"
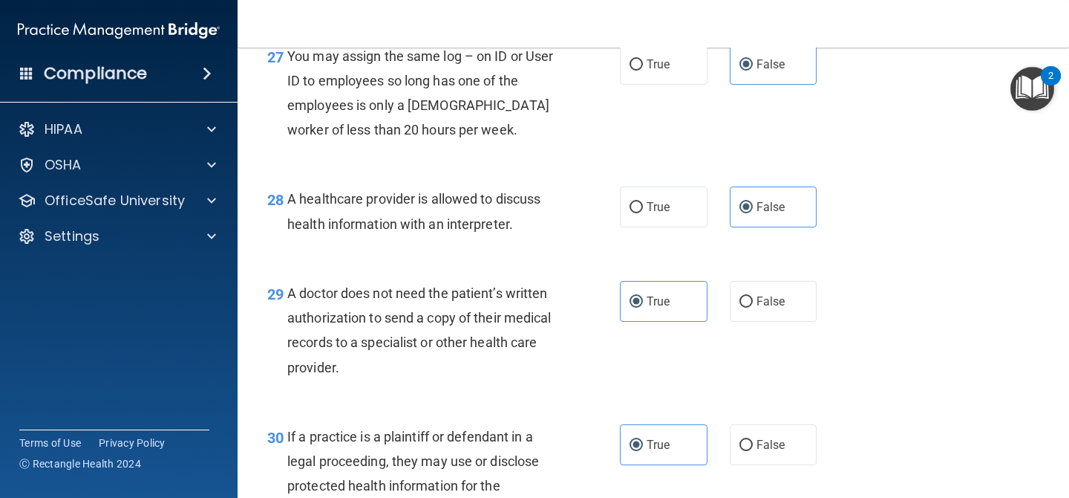
scroll to position [3799, 0]
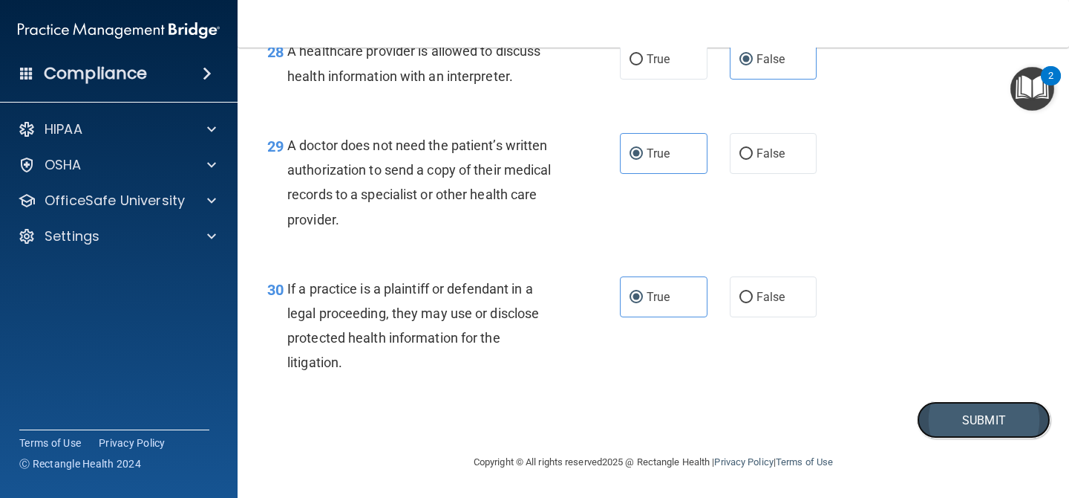
click at [961, 416] on button "Submit" at bounding box center [984, 420] width 134 height 38
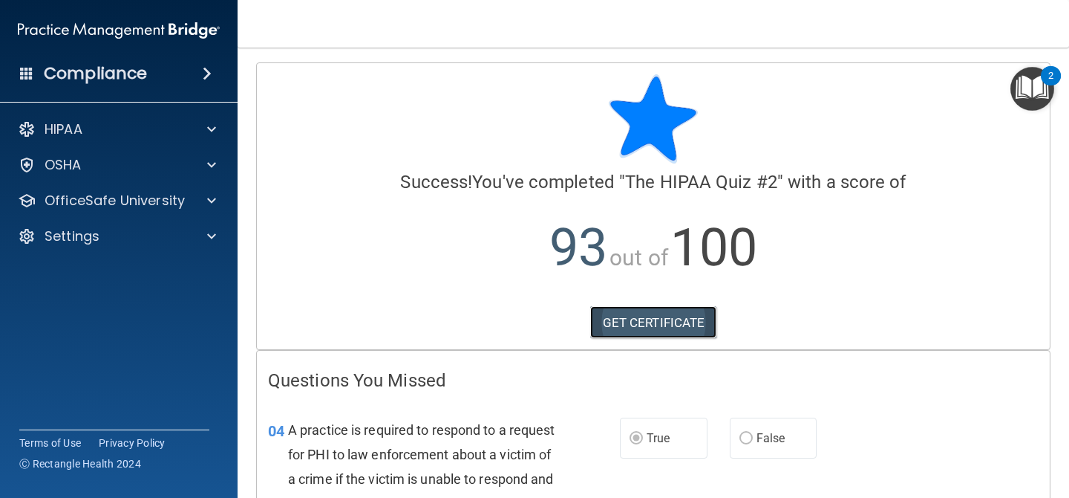
click at [688, 325] on link "GET CERTIFICATE" at bounding box center [653, 322] width 127 height 33
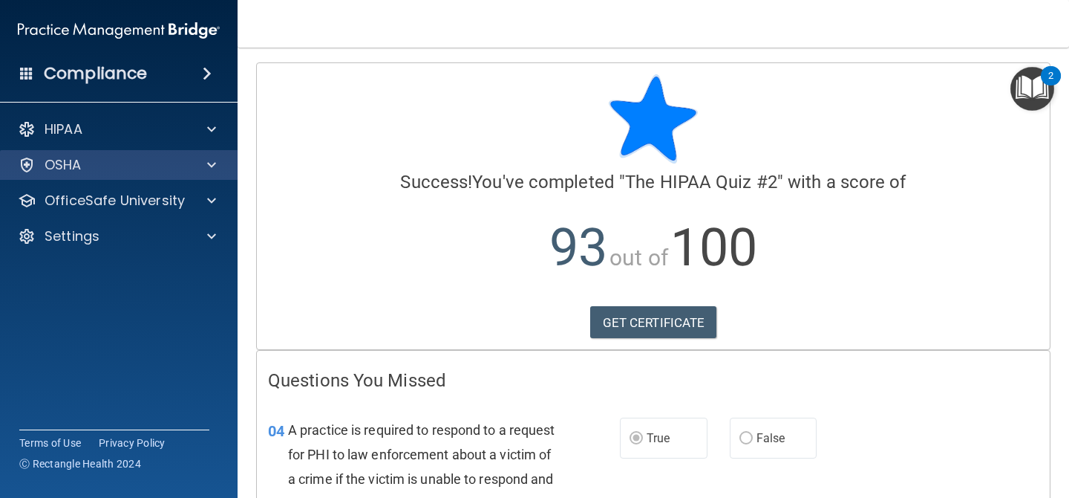
click at [184, 176] on div "OSHA" at bounding box center [119, 165] width 238 height 30
click at [200, 167] on div at bounding box center [209, 165] width 37 height 18
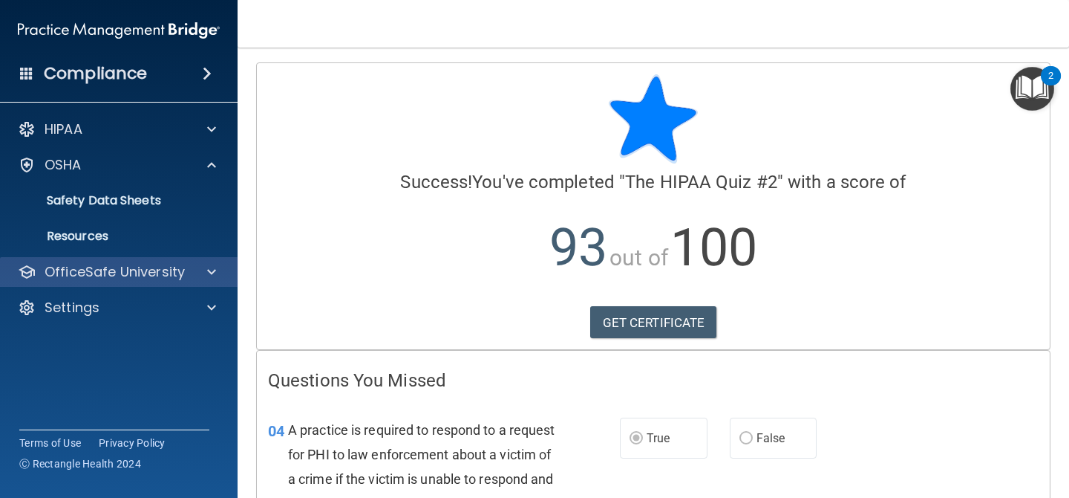
click at [100, 258] on div "OfficeSafe University" at bounding box center [119, 272] width 238 height 30
click at [124, 269] on p "OfficeSafe University" at bounding box center [115, 272] width 140 height 18
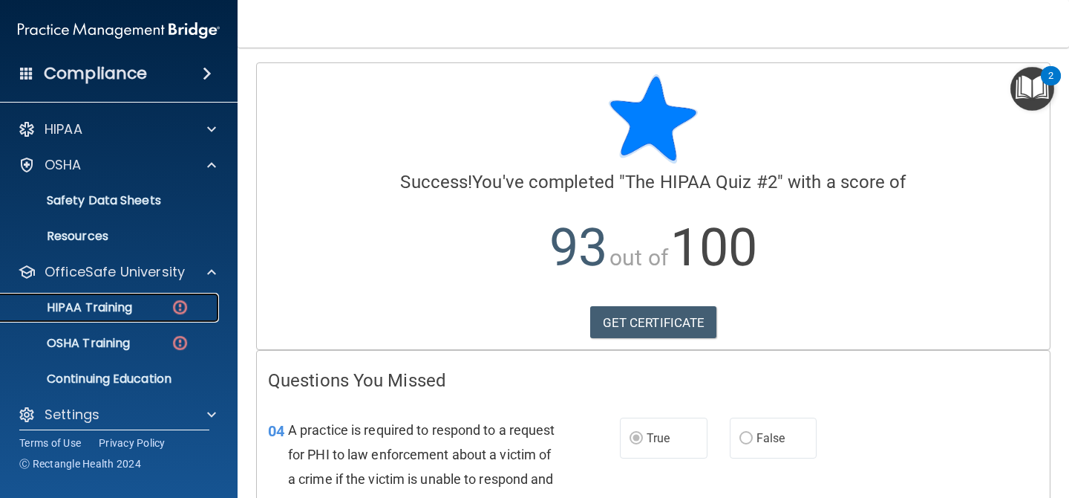
click at [129, 302] on p "HIPAA Training" at bounding box center [71, 307] width 123 height 15
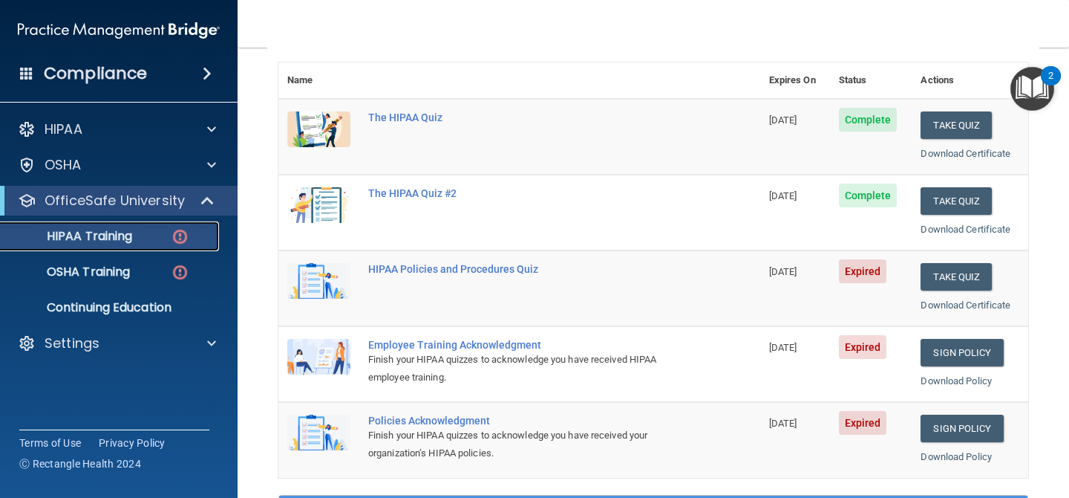
scroll to position [156, 0]
